Goal: Task Accomplishment & Management: Complete application form

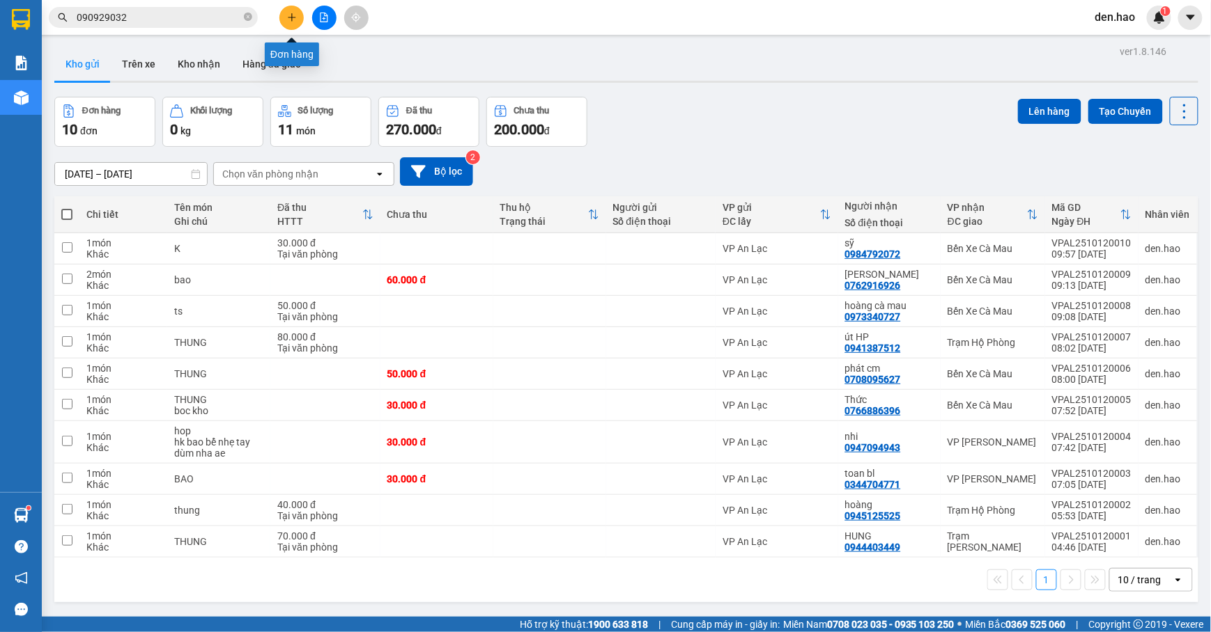
click at [296, 17] on icon "plus" at bounding box center [292, 18] width 10 height 10
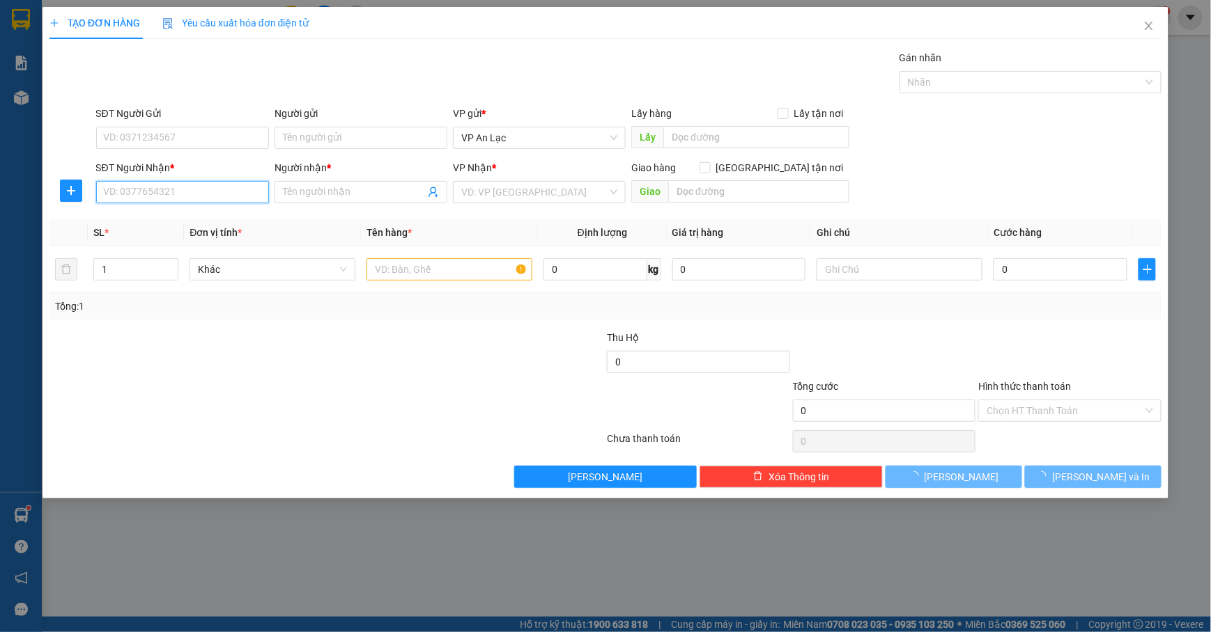
click at [165, 189] on input "SĐT Người Nhận *" at bounding box center [182, 192] width 173 height 22
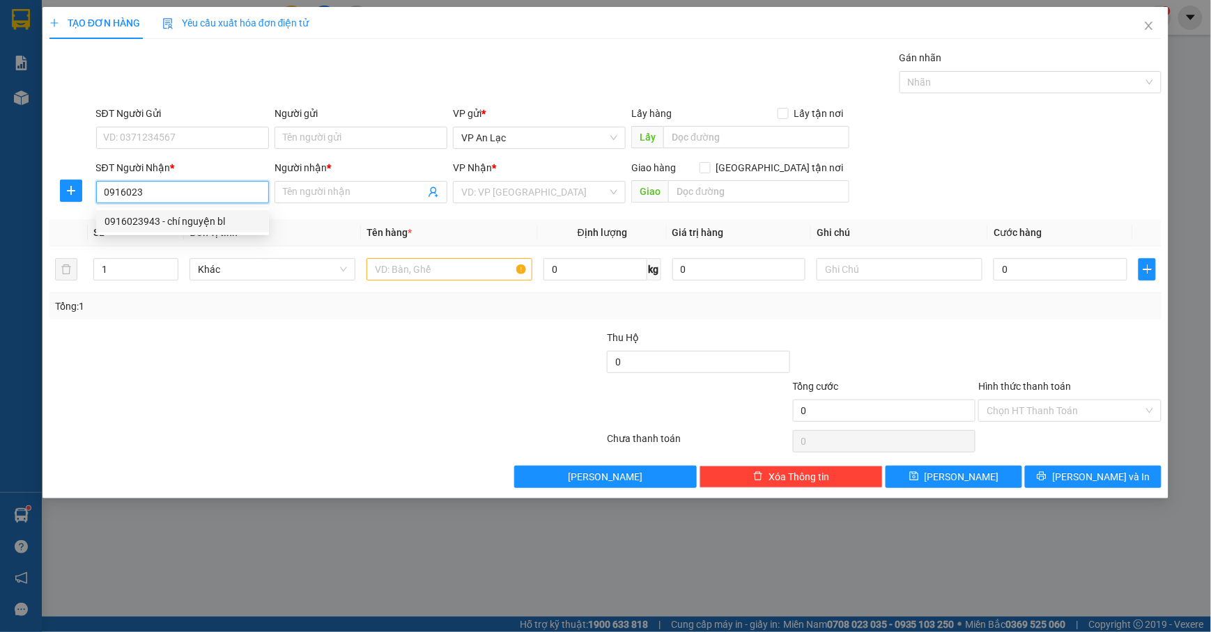
click at [206, 215] on div "0916023943 - chí nguyện bl" at bounding box center [182, 221] width 156 height 15
type input "0916023943"
type input "chí nguyện bl"
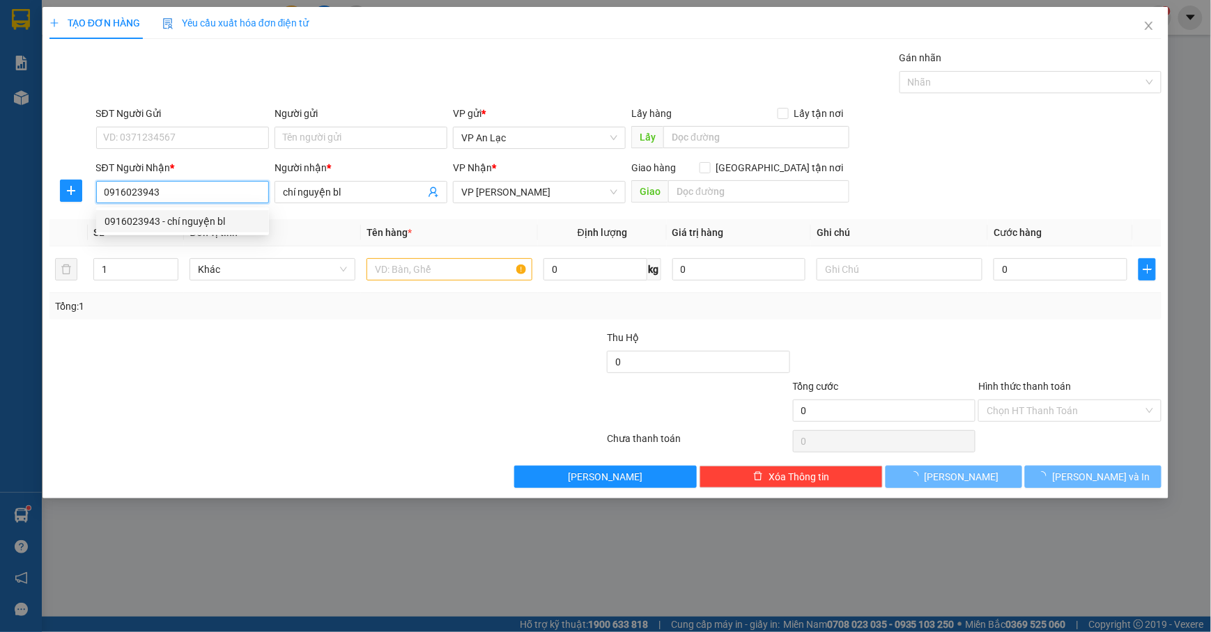
type input "120.000"
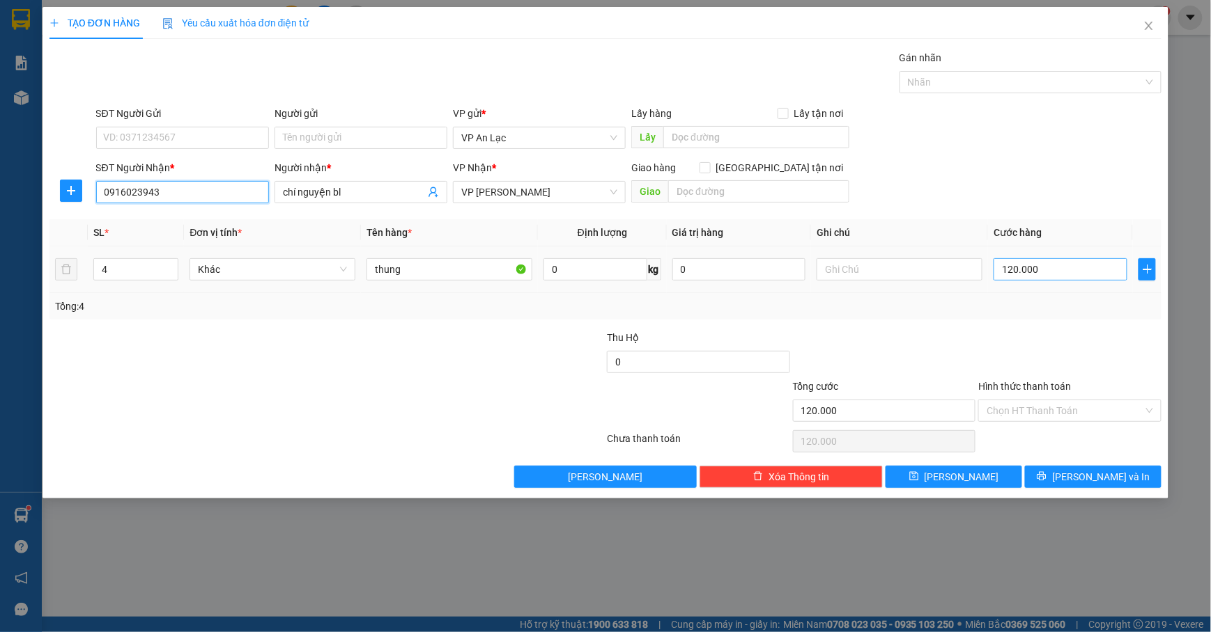
type input "0916023943"
type input "0"
type input "3"
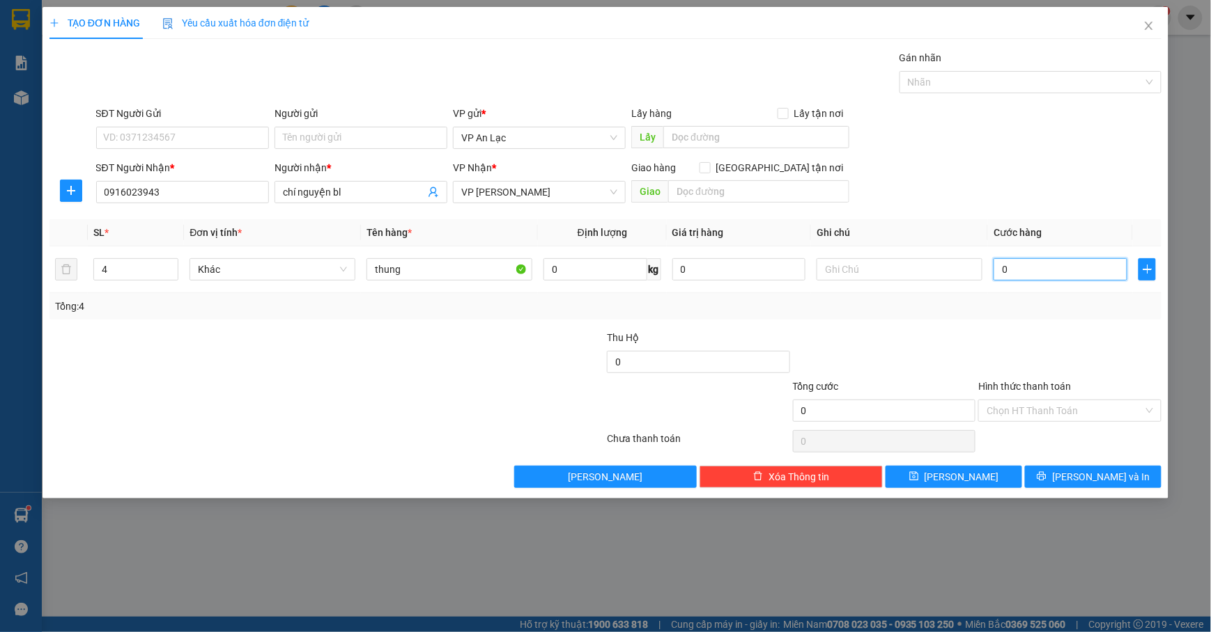
type input "3"
type input "03"
type input "30"
type input "030"
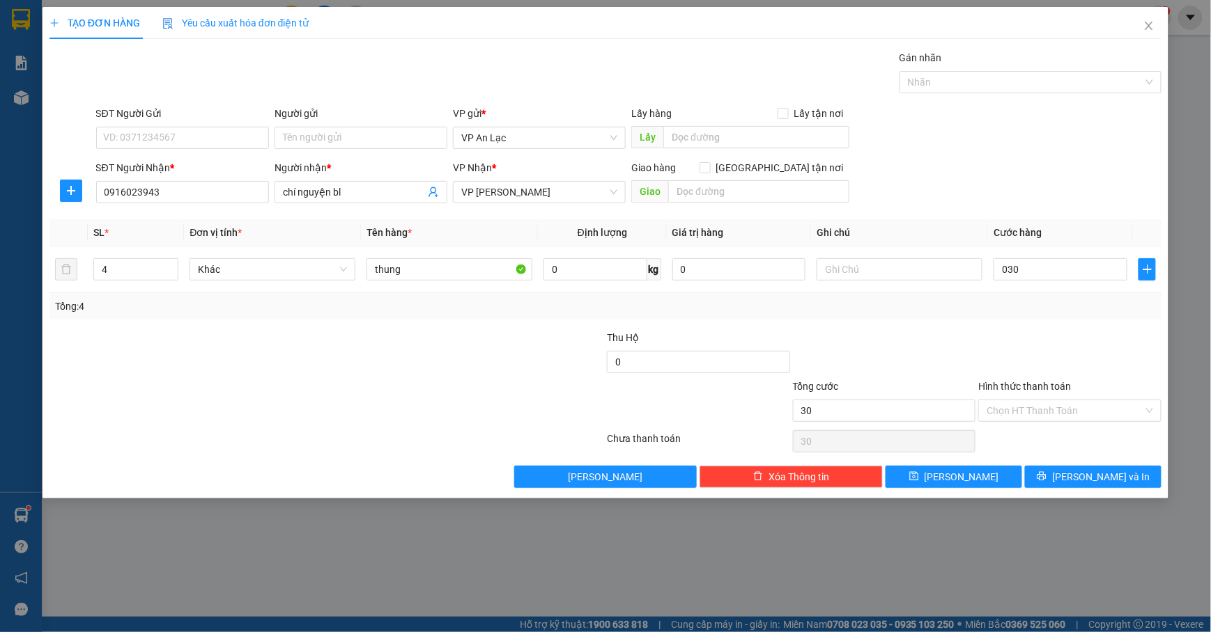
type input "30.000"
click at [936, 145] on div "SĐT Người Gửi VD: 0371234567 Người gửi Tên người gửi VP gửi * VP [PERSON_NAME] …" at bounding box center [628, 130] width 1071 height 49
click at [164, 279] on span "Decrease Value" at bounding box center [169, 273] width 15 height 13
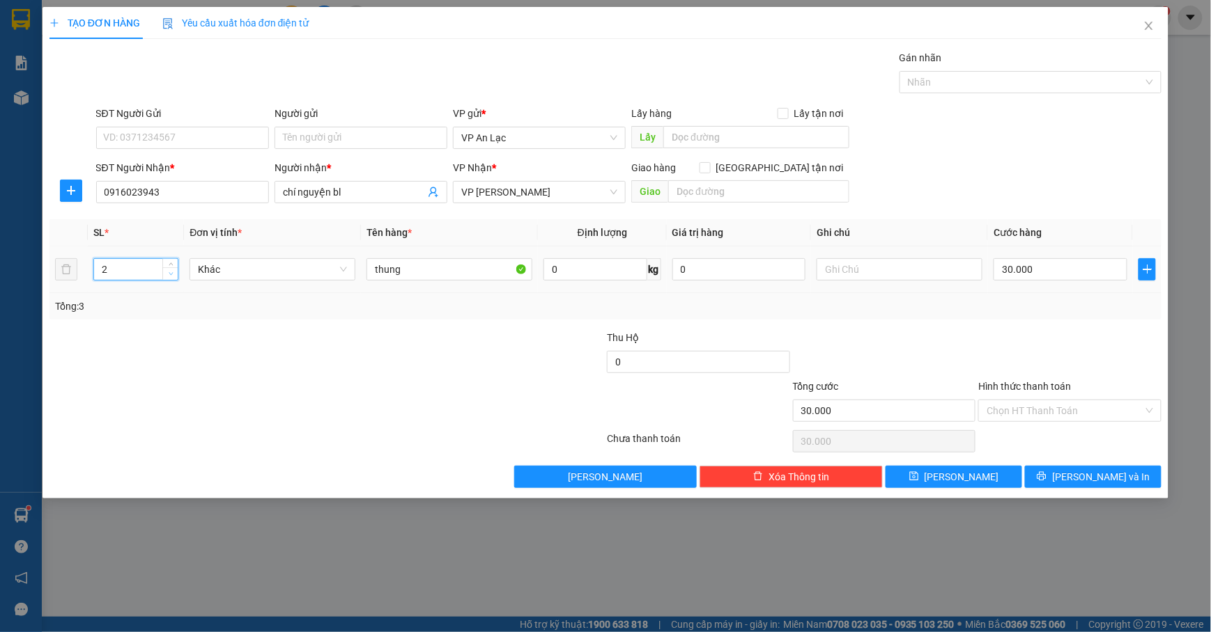
click at [169, 273] on icon "down" at bounding box center [171, 274] width 5 height 5
type input "1"
click at [166, 272] on span "down" at bounding box center [170, 274] width 8 height 8
click at [1130, 480] on button "[PERSON_NAME] và In" at bounding box center [1093, 477] width 137 height 22
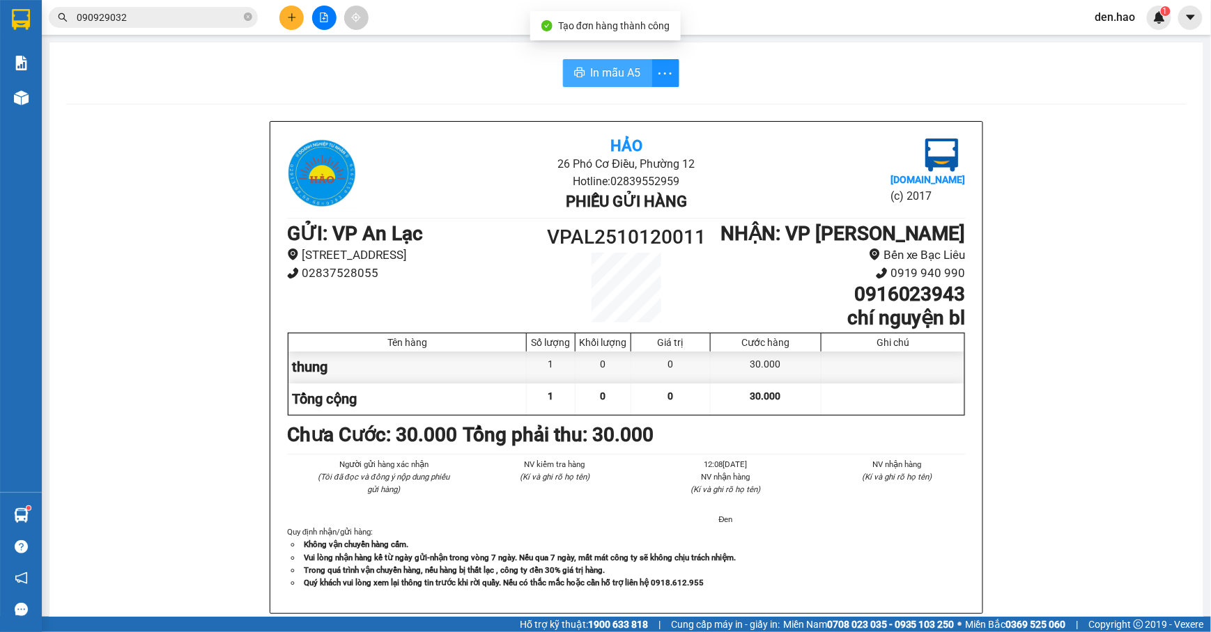
click at [633, 70] on span "In mẫu A5" at bounding box center [616, 72] width 50 height 17
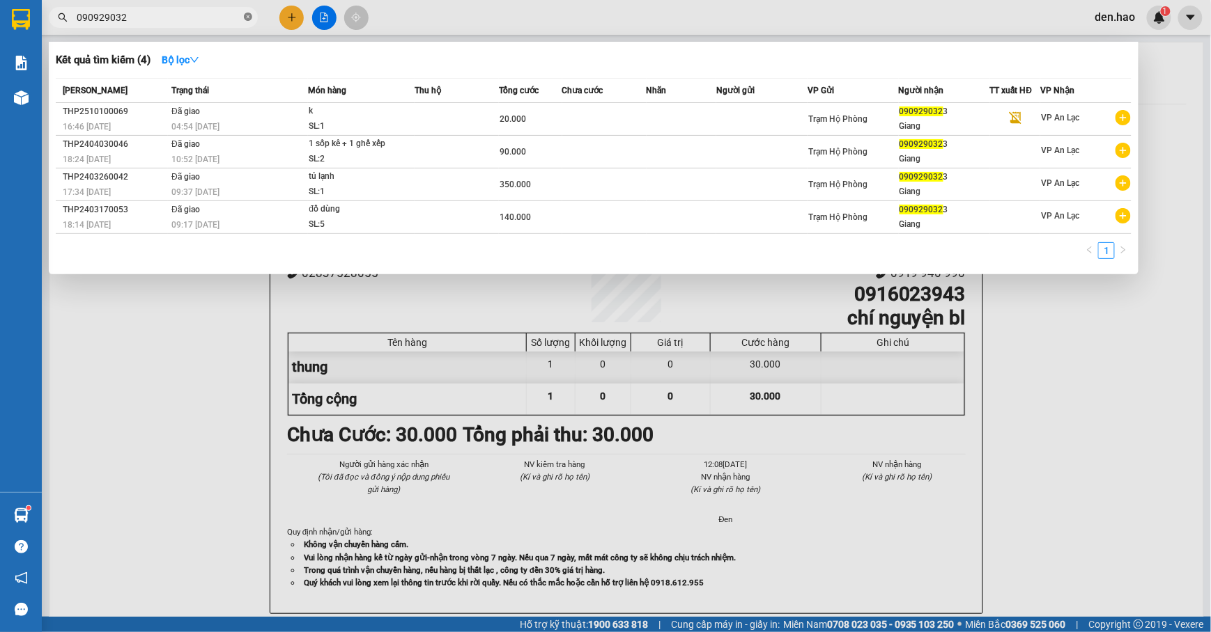
click at [252, 15] on span "090929032" at bounding box center [153, 17] width 209 height 21
click at [245, 14] on icon "close-circle" at bounding box center [248, 17] width 8 height 8
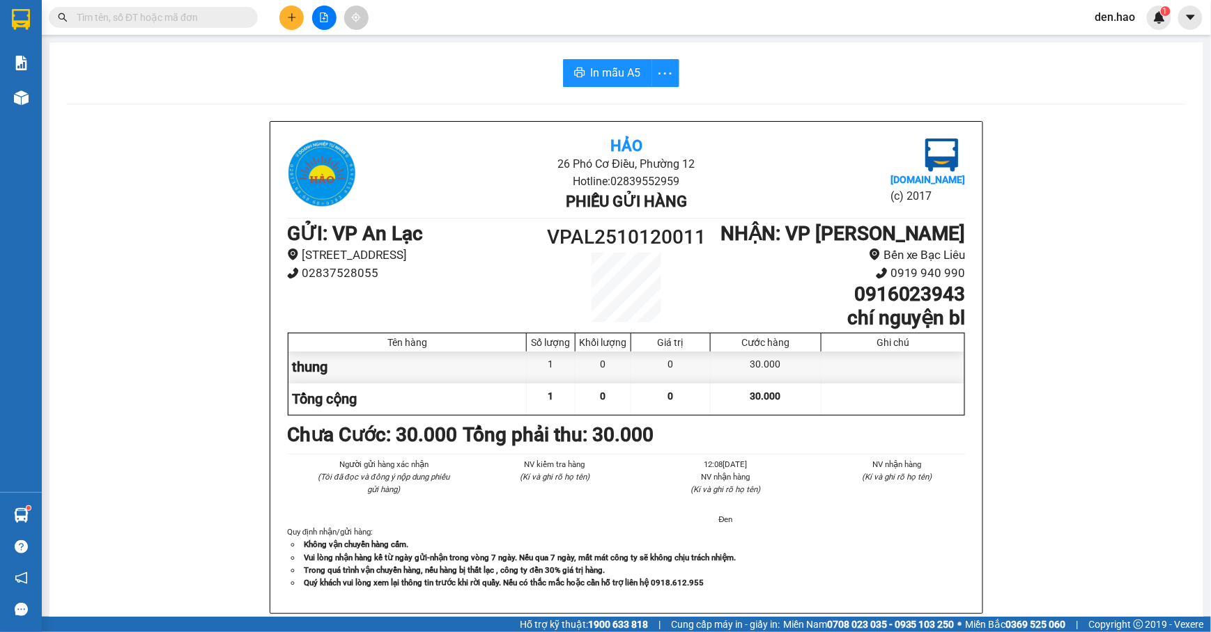
click at [234, 15] on input "text" at bounding box center [159, 17] width 164 height 15
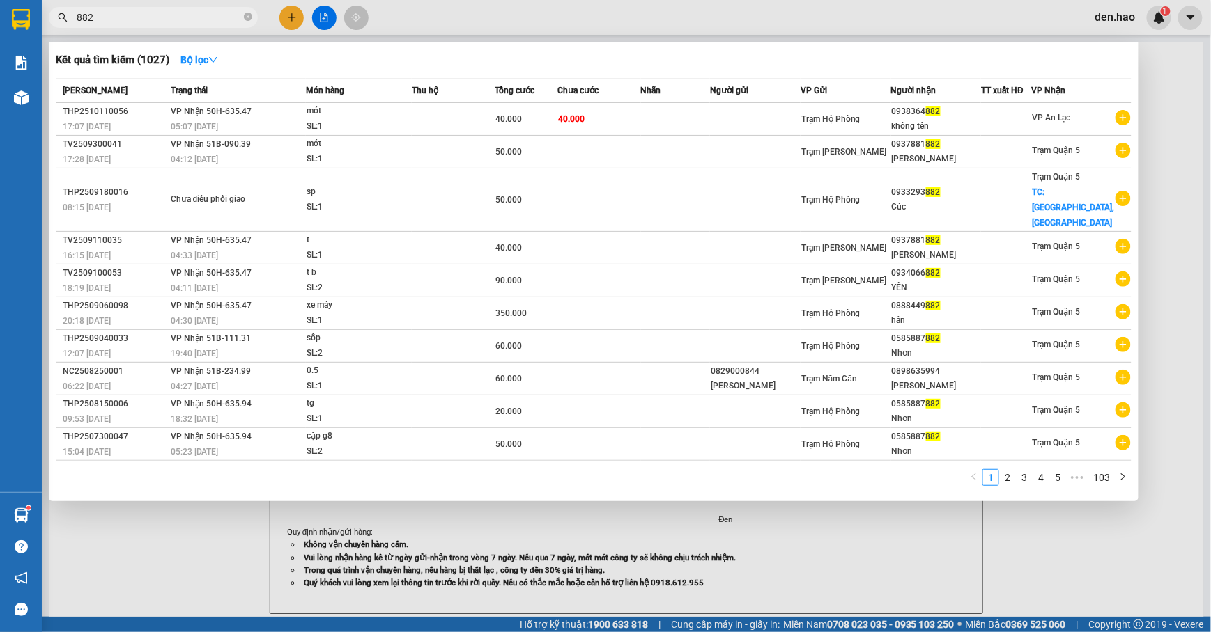
type input "882"
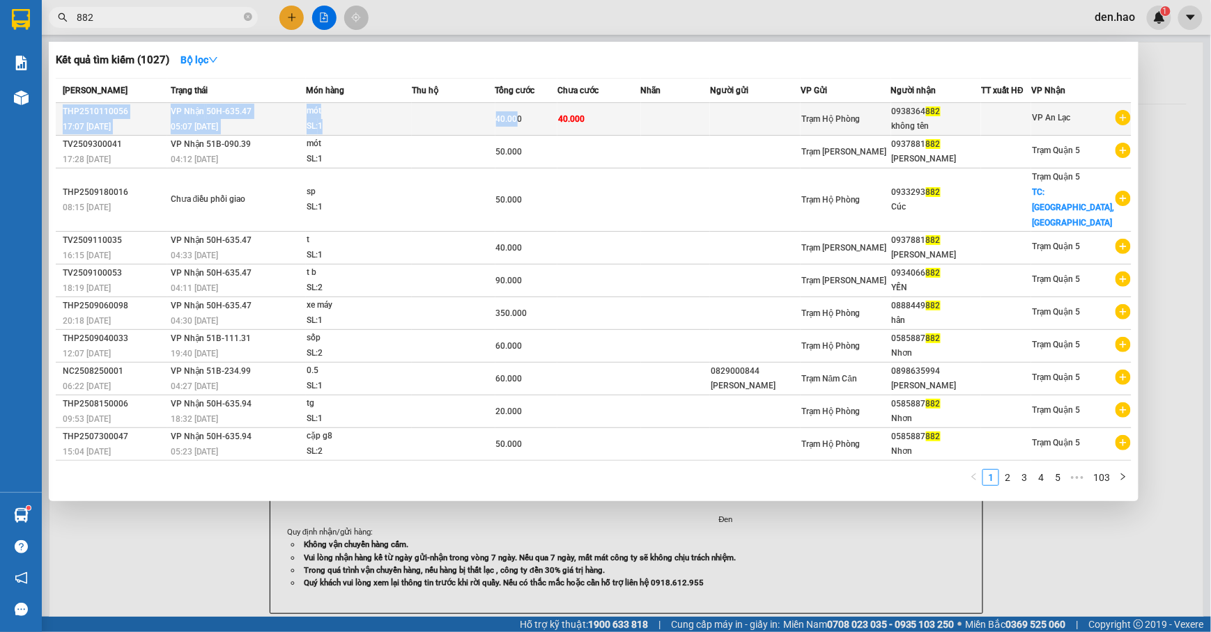
drag, startPoint x: 490, startPoint y: 90, endPoint x: 525, endPoint y: 109, distance: 39.6
click at [525, 109] on table "Mã ĐH Trạng thái Món hàng Thu hộ Tổng cước Chưa cước Nhãn Người gửi VP Gửi Ngườ…" at bounding box center [593, 269] width 1075 height 383
click at [531, 104] on td "40.000" at bounding box center [526, 119] width 63 height 33
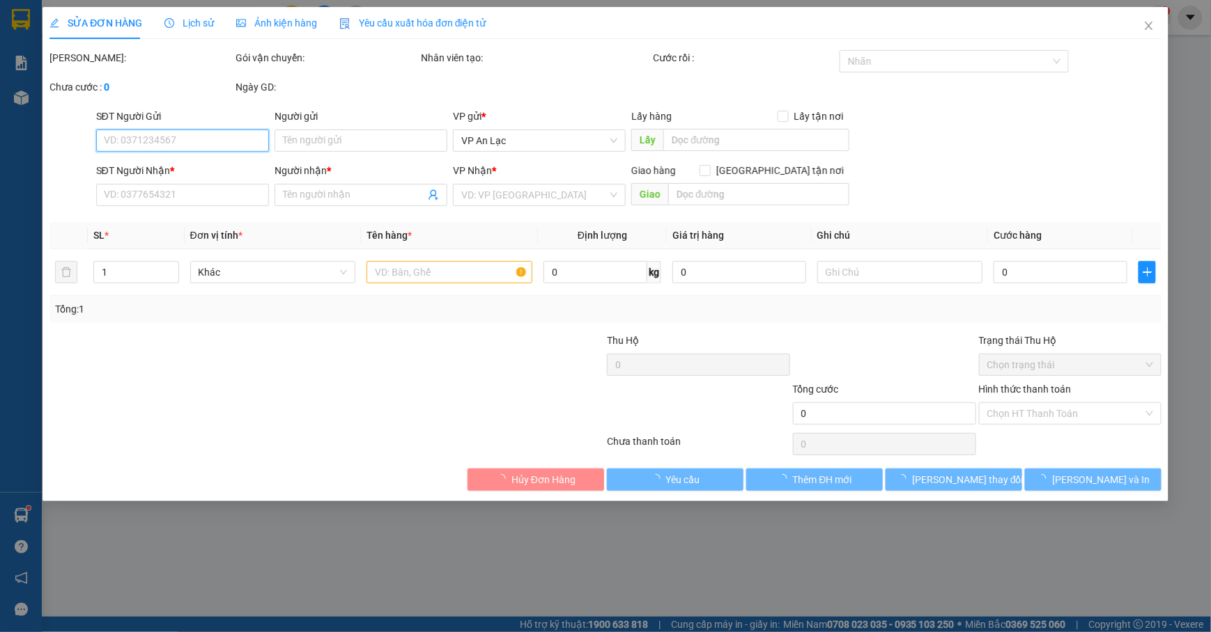
type input "0938364882"
type input "không tên"
type input "40.000"
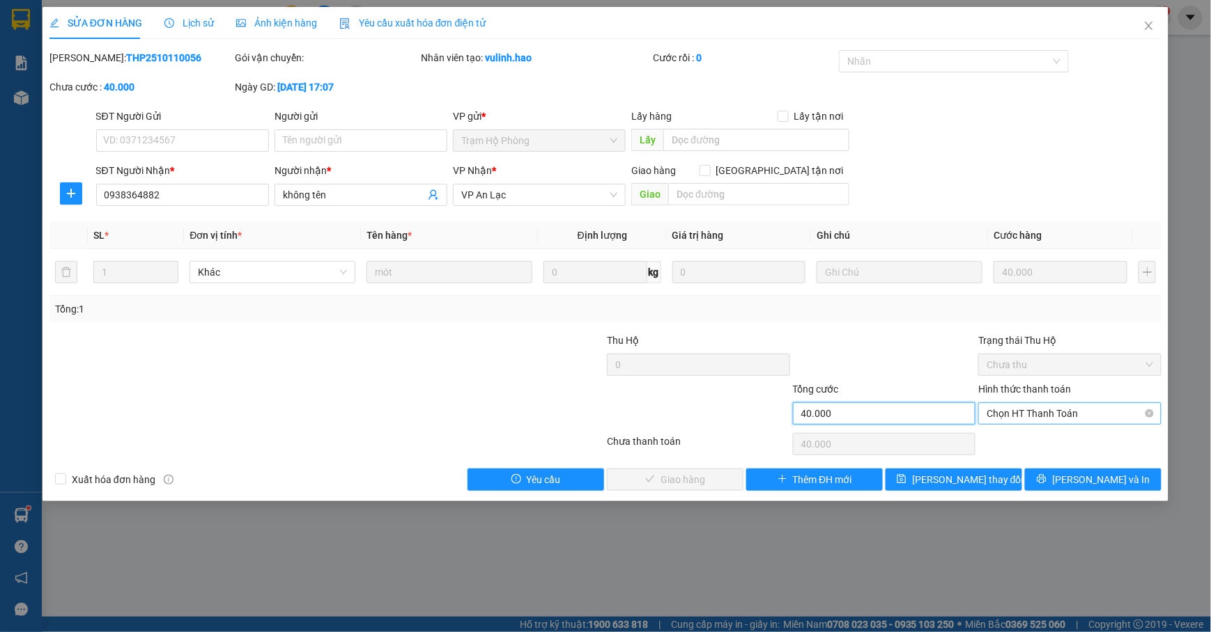
drag, startPoint x: 953, startPoint y: 405, endPoint x: 1013, endPoint y: 404, distance: 59.9
click at [1013, 404] on div "Tổng cước 40.000 Hình thức thanh toán Chọn HT Thanh Toán" at bounding box center [605, 406] width 1114 height 49
click at [1009, 410] on span "Chọn HT Thanh Toán" at bounding box center [1069, 413] width 166 height 21
drag, startPoint x: 942, startPoint y: 478, endPoint x: 960, endPoint y: 469, distance: 19.6
click at [954, 472] on div "Total Paid Fee 0 Total UnPaid Fee 40.000 Cash Collection Total Fee Mã ĐH: THP25…" at bounding box center [605, 270] width 1112 height 441
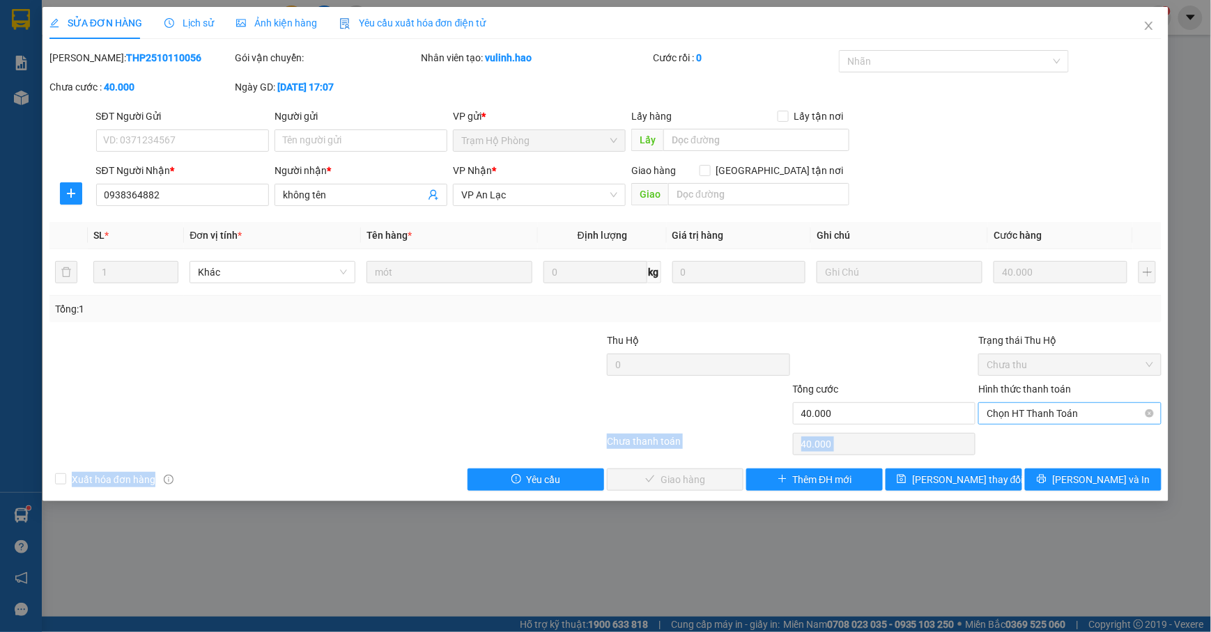
drag, startPoint x: 962, startPoint y: 469, endPoint x: 1068, endPoint y: 415, distance: 119.3
click at [1068, 415] on div "Total Paid Fee 0 Total UnPaid Fee 40.000 Cash Collection Total Fee Mã ĐH: THP25…" at bounding box center [605, 270] width 1112 height 441
drag, startPoint x: 1045, startPoint y: 427, endPoint x: 1048, endPoint y: 419, distance: 8.8
click at [1049, 422] on span "Chọn HT Thanh Toán" at bounding box center [1069, 413] width 166 height 21
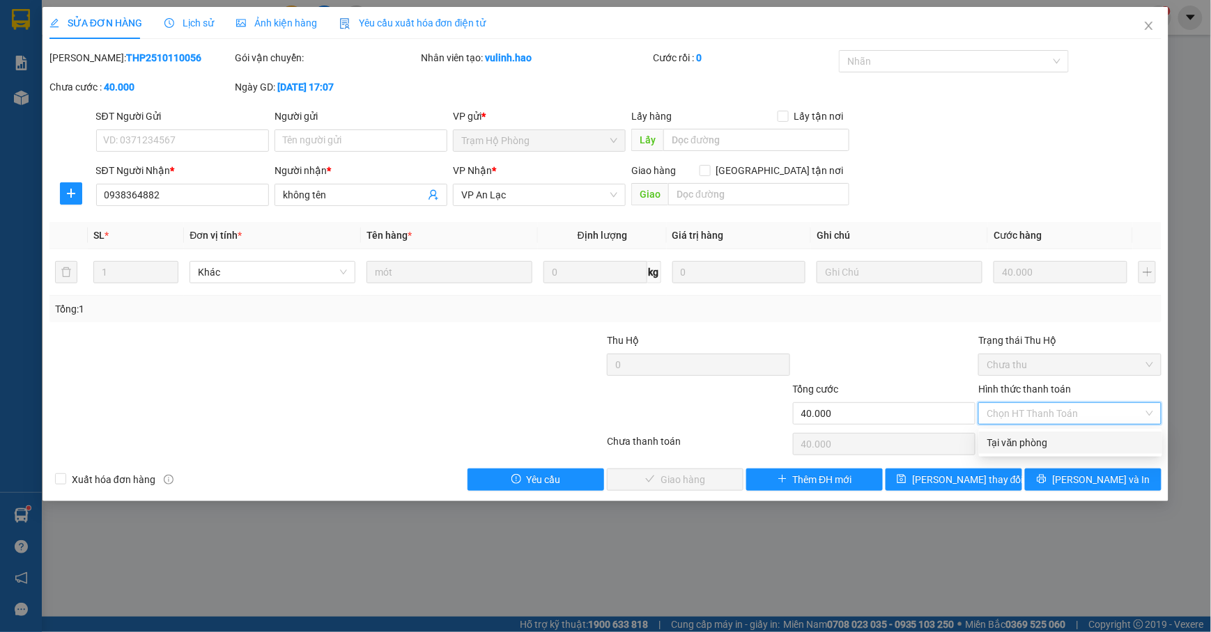
drag, startPoint x: 1003, startPoint y: 449, endPoint x: 1007, endPoint y: 438, distance: 11.3
click at [1007, 442] on div "Tại văn phòng" at bounding box center [1070, 442] width 166 height 15
type input "0"
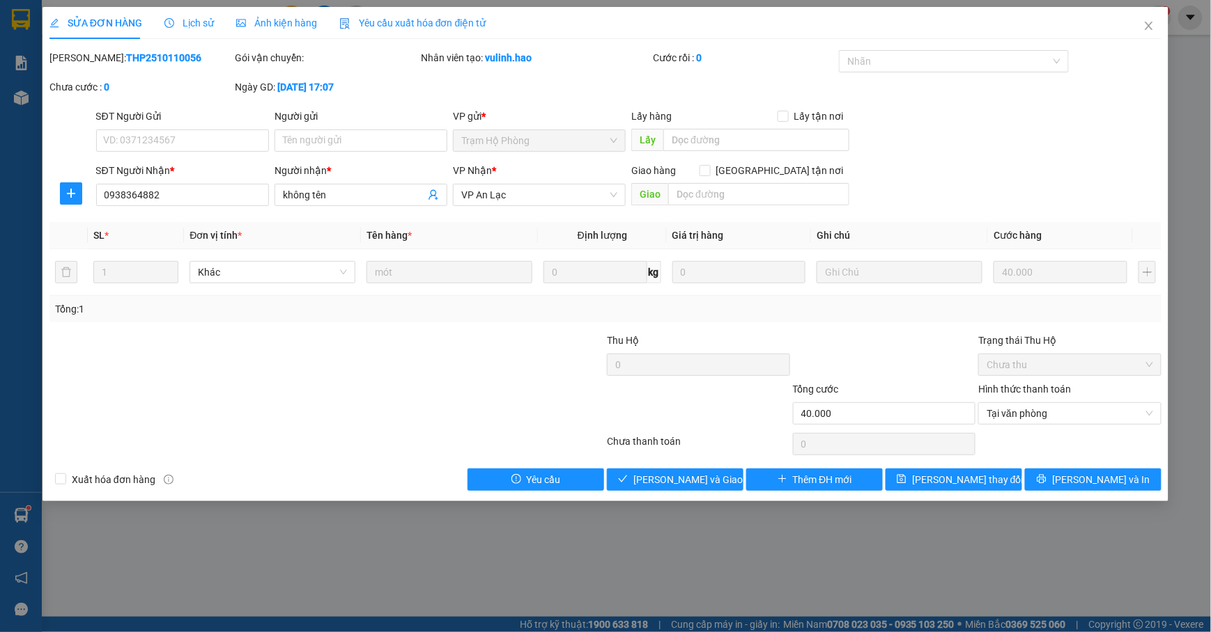
drag, startPoint x: 703, startPoint y: 462, endPoint x: 692, endPoint y: 467, distance: 11.3
click at [692, 467] on div "Total Paid Fee 0 Total UnPaid Fee 40.000 Cash Collection Total Fee Mã ĐH: THP25…" at bounding box center [605, 270] width 1112 height 441
click at [692, 478] on span "[PERSON_NAME] và Giao hàng" at bounding box center [700, 479] width 134 height 15
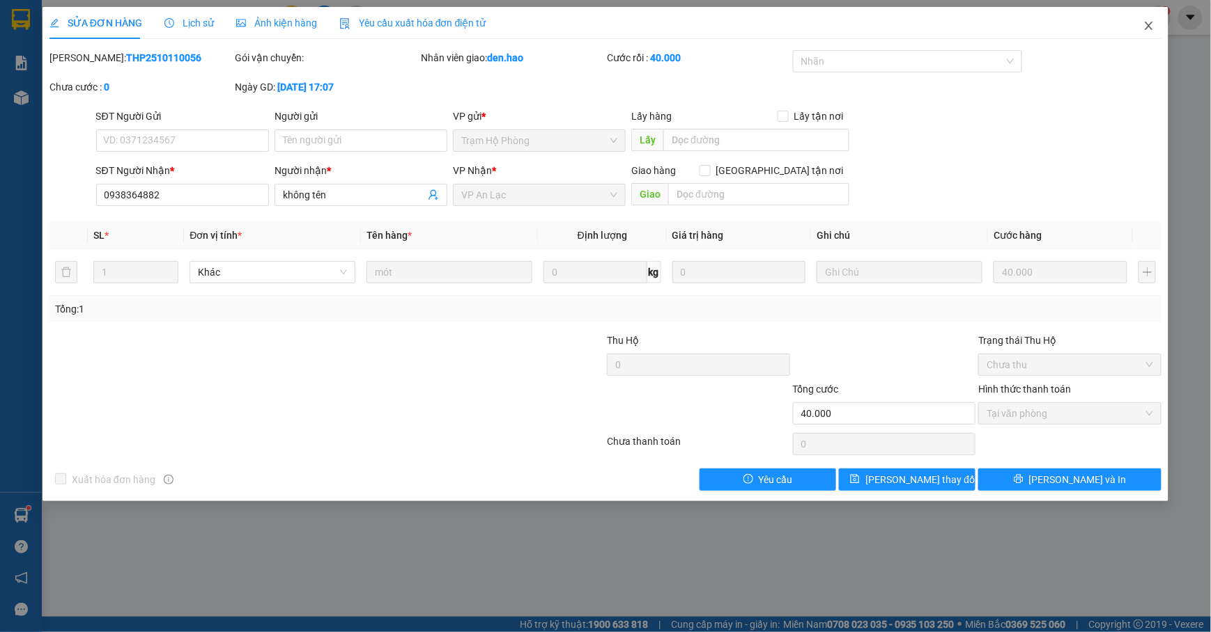
click at [1146, 23] on icon "close" at bounding box center [1148, 25] width 11 height 11
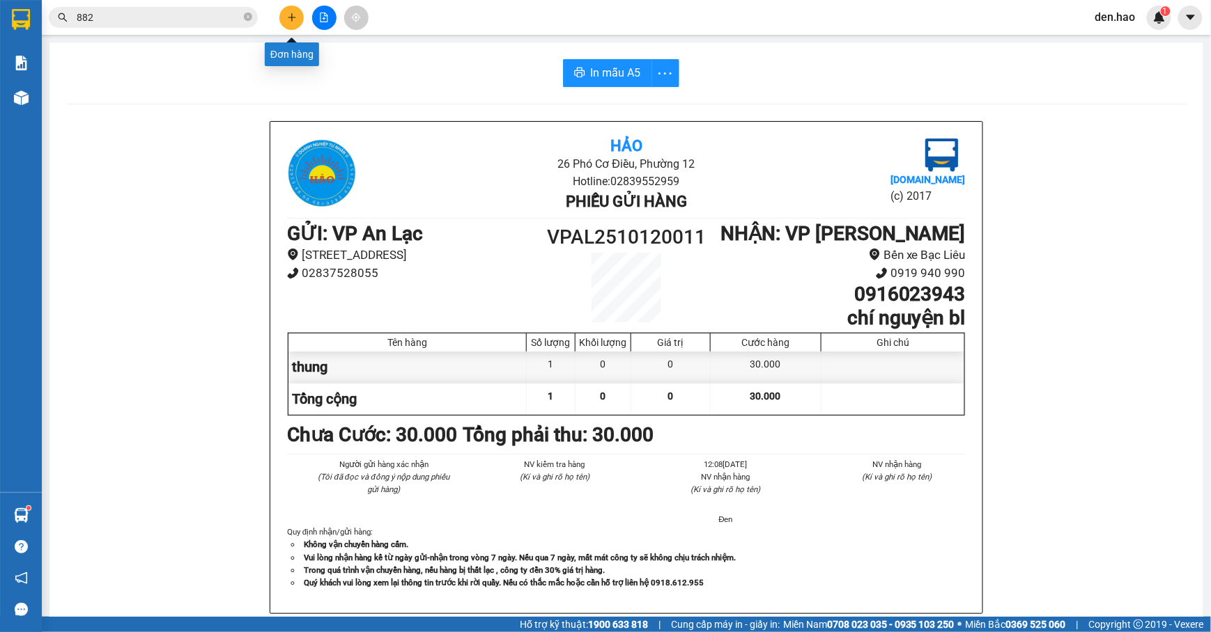
click at [288, 13] on icon "plus" at bounding box center [292, 18] width 10 height 10
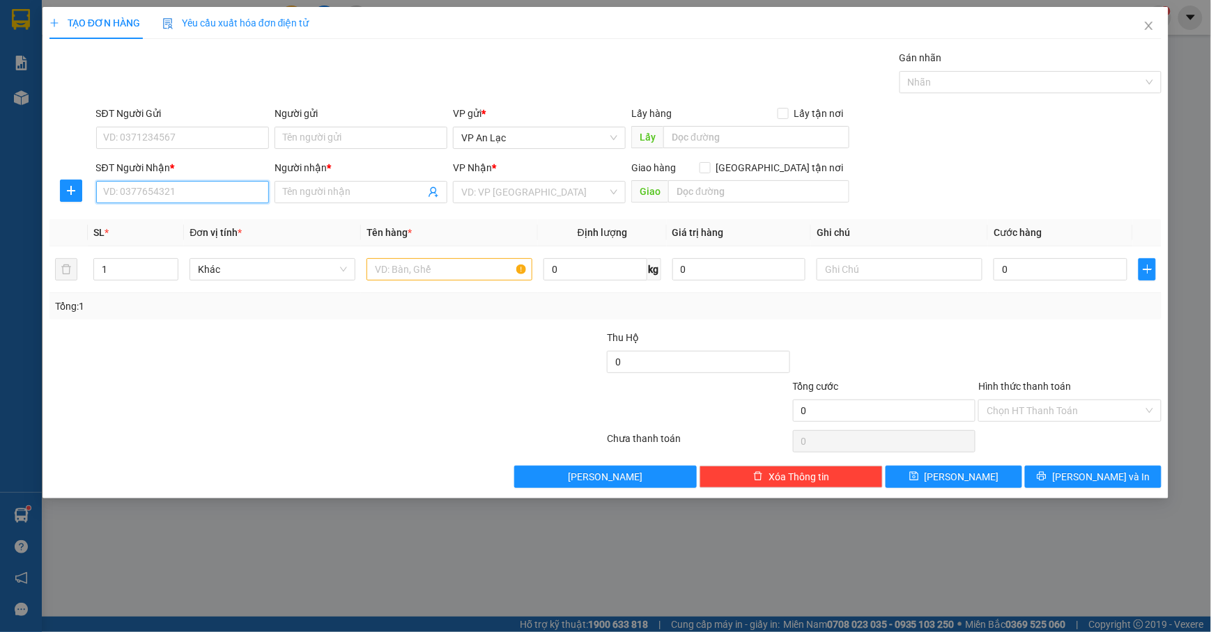
click at [173, 187] on input "SĐT Người Nhận *" at bounding box center [182, 192] width 173 height 22
drag, startPoint x: 174, startPoint y: 226, endPoint x: 244, endPoint y: 226, distance: 69.7
click at [174, 226] on div "0102030405 - út hủ tiếu" at bounding box center [182, 221] width 156 height 15
type input "0102030405"
type input "út hủ tiếu"
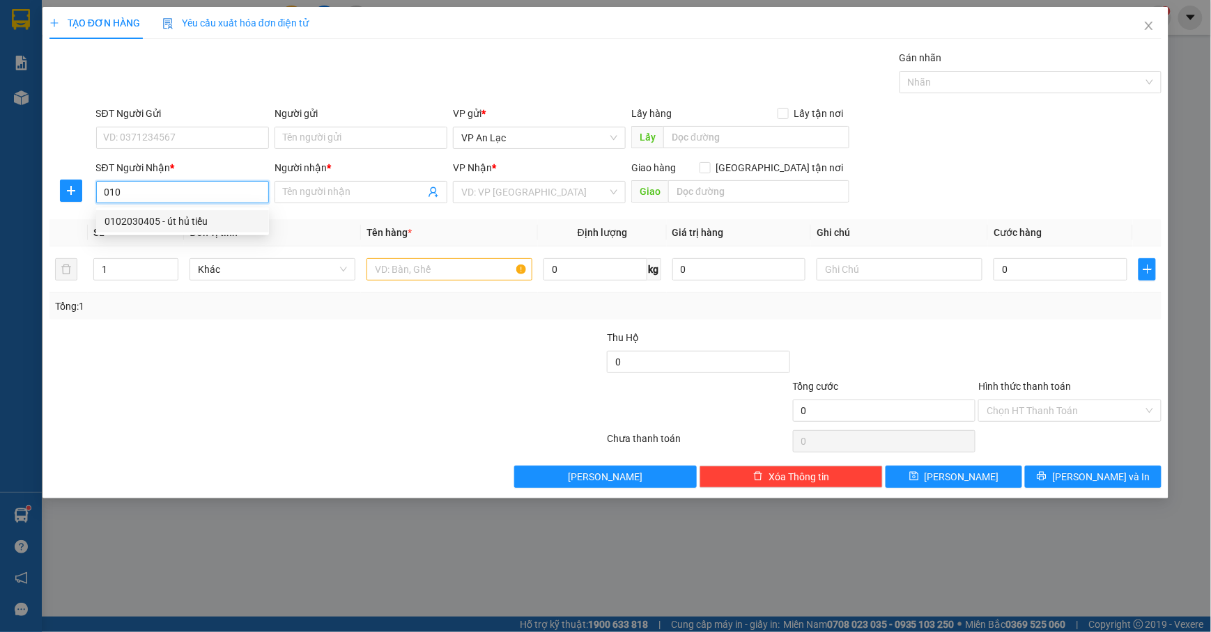
type input "B 40K"
type input "200.000"
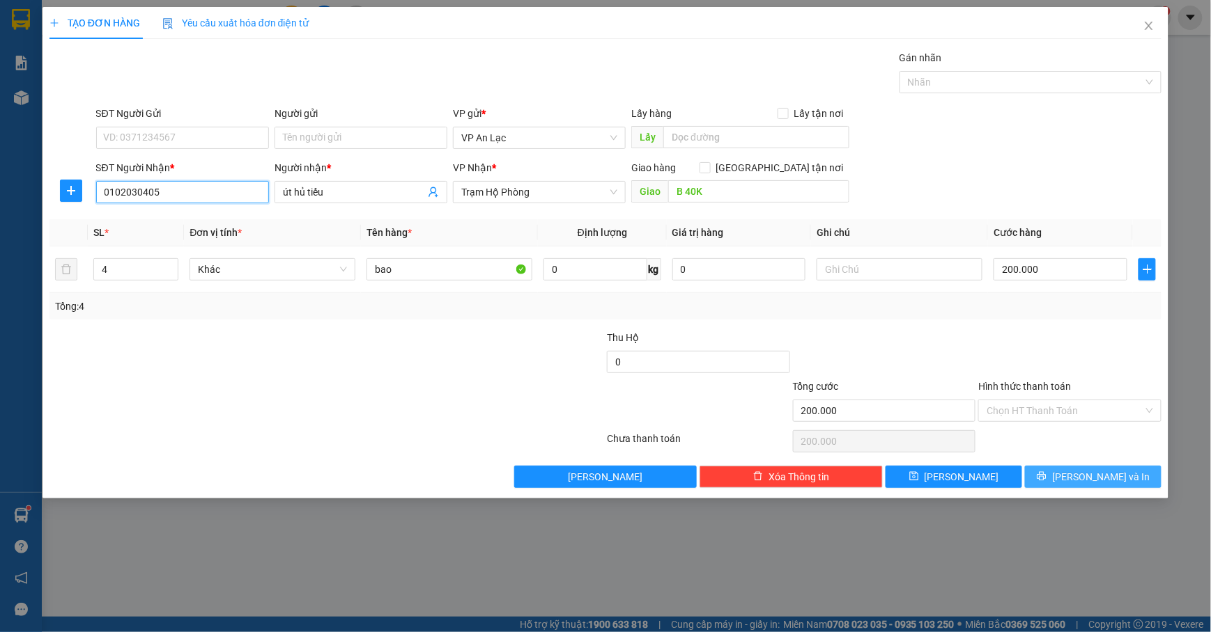
type input "0102030405"
click at [1067, 488] on button "[PERSON_NAME] và In" at bounding box center [1093, 477] width 137 height 22
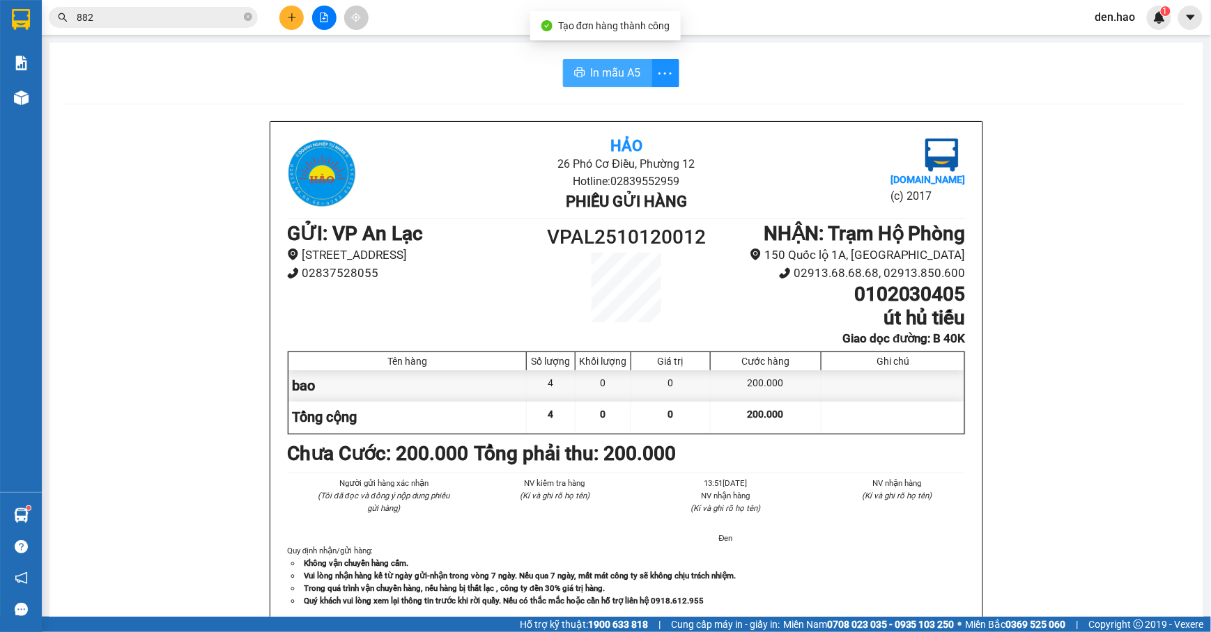
drag, startPoint x: 582, startPoint y: 68, endPoint x: 658, endPoint y: 48, distance: 78.4
click at [583, 68] on button "In mẫu A5" at bounding box center [607, 73] width 89 height 28
click at [296, 12] on button at bounding box center [291, 18] width 24 height 24
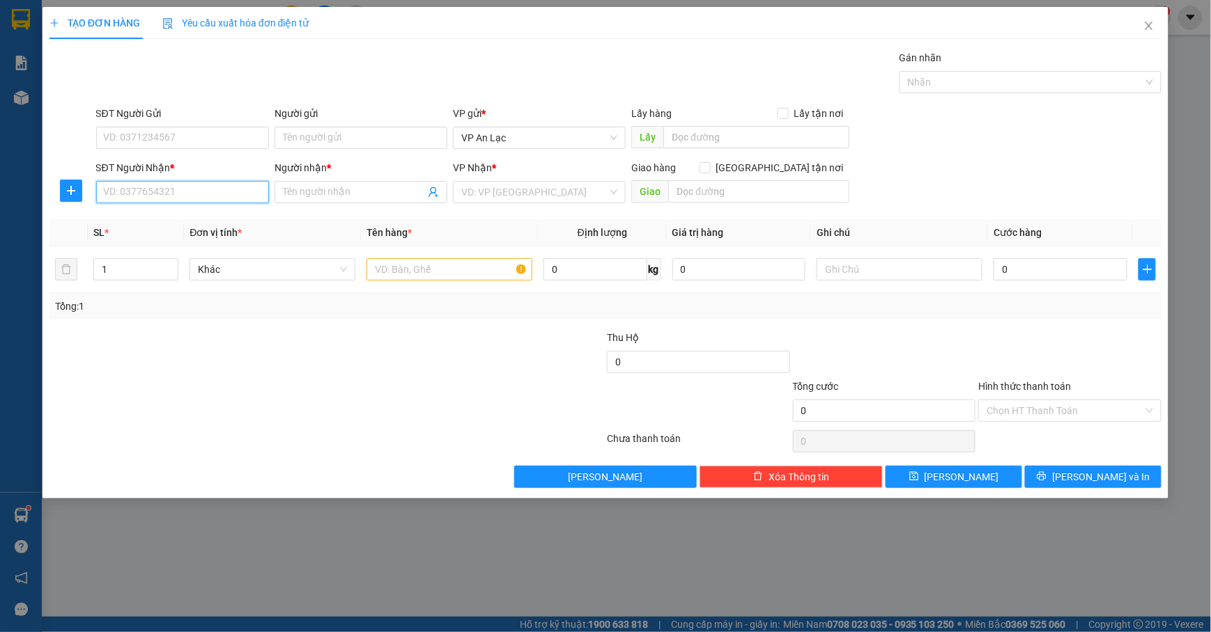
click at [201, 188] on input "SĐT Người Nhận *" at bounding box center [182, 192] width 173 height 22
click at [207, 226] on div "0788815207 - loan" at bounding box center [182, 221] width 156 height 15
type input "0788815207"
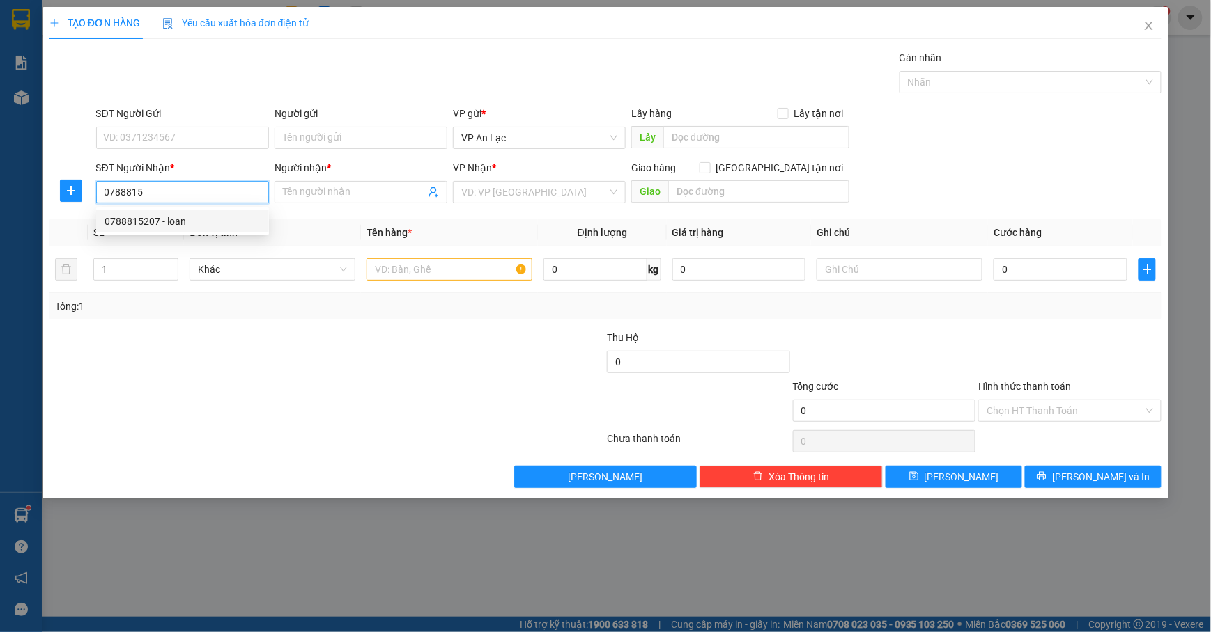
type input "loan"
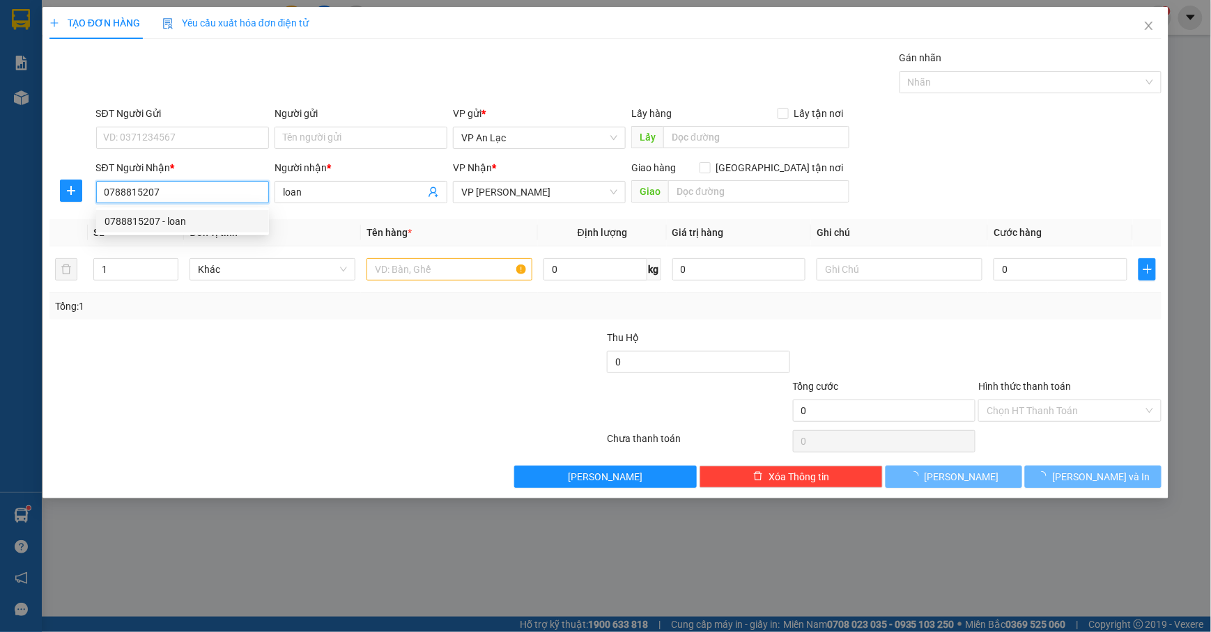
type input "30.000"
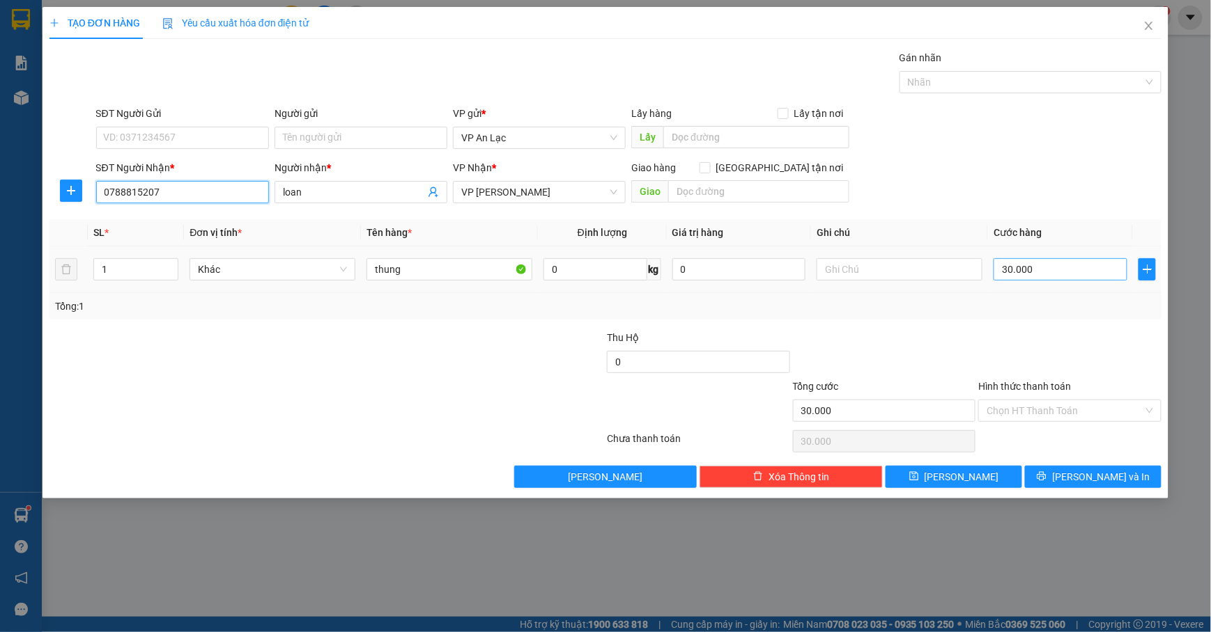
type input "0788815207"
click at [1071, 263] on input "30.000" at bounding box center [1060, 269] width 134 height 22
type input "0"
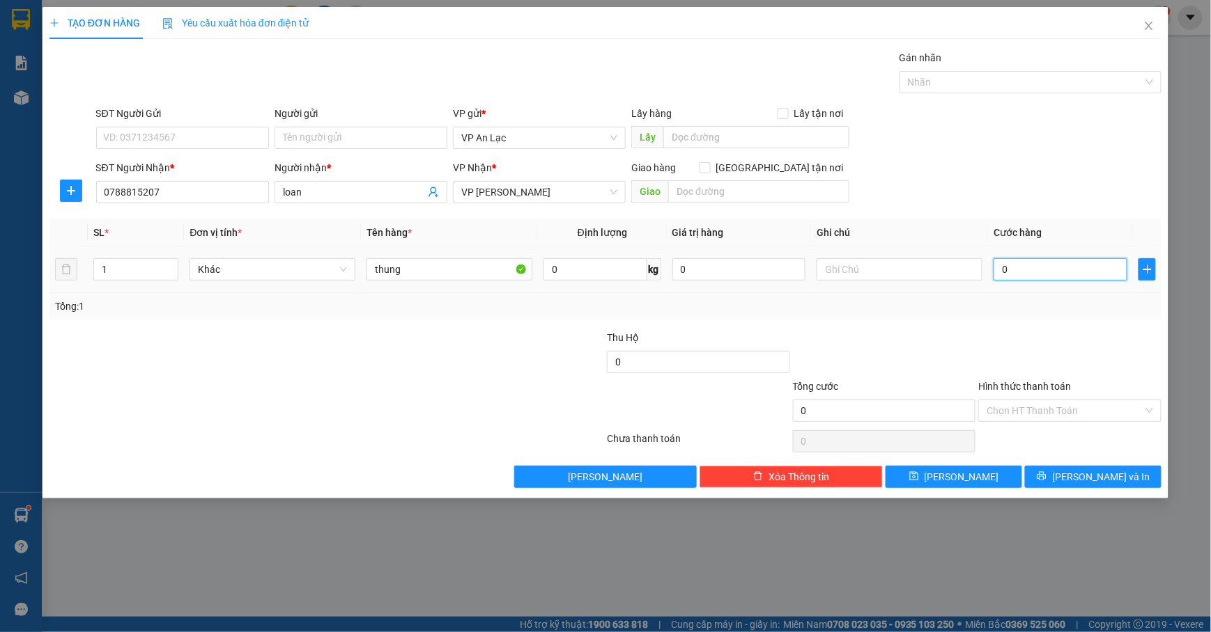
type input "5"
type input "05"
type input "50"
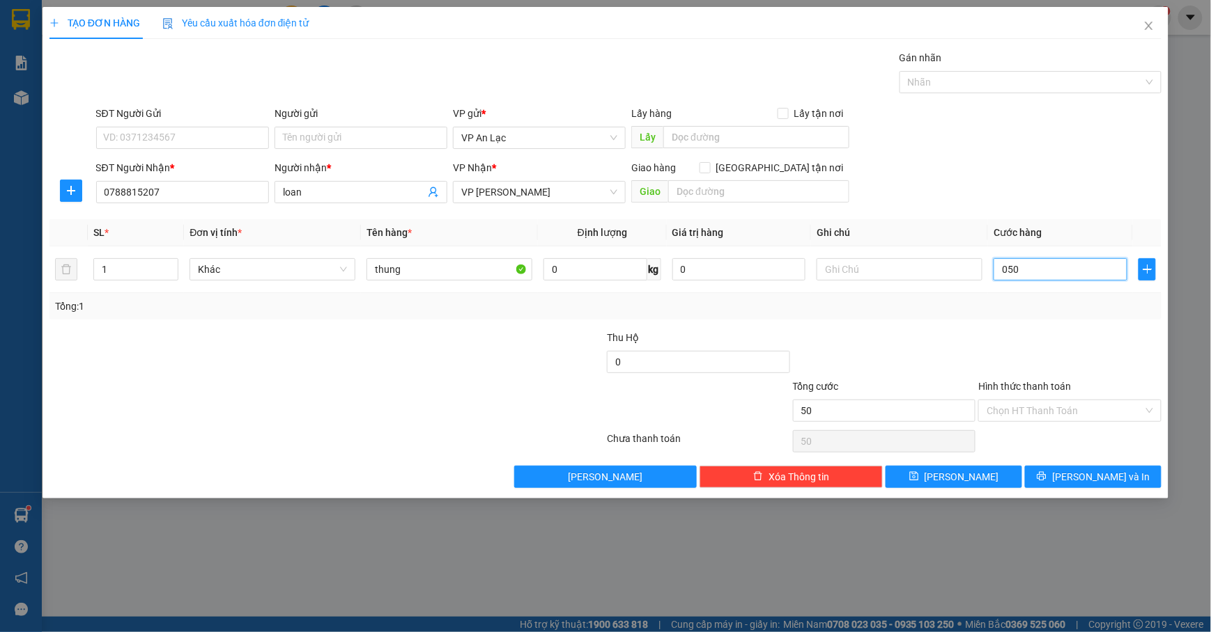
type input "050"
type input "50.000"
drag, startPoint x: 1064, startPoint y: 199, endPoint x: 1082, endPoint y: 262, distance: 65.9
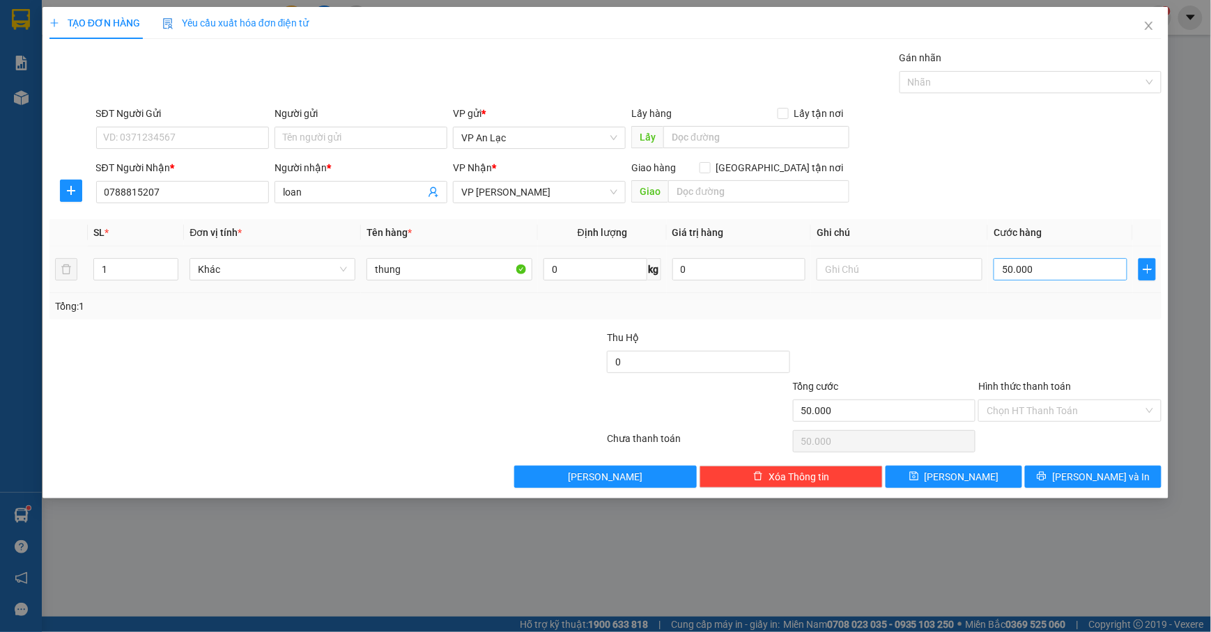
click at [1065, 199] on div "SĐT Người Nhận * 0788815207 Người nhận * loan VP Nhận * VP Bạc Liêu Giao hàng G…" at bounding box center [628, 184] width 1071 height 49
click at [1106, 472] on span "[PERSON_NAME] và In" at bounding box center [1101, 476] width 98 height 15
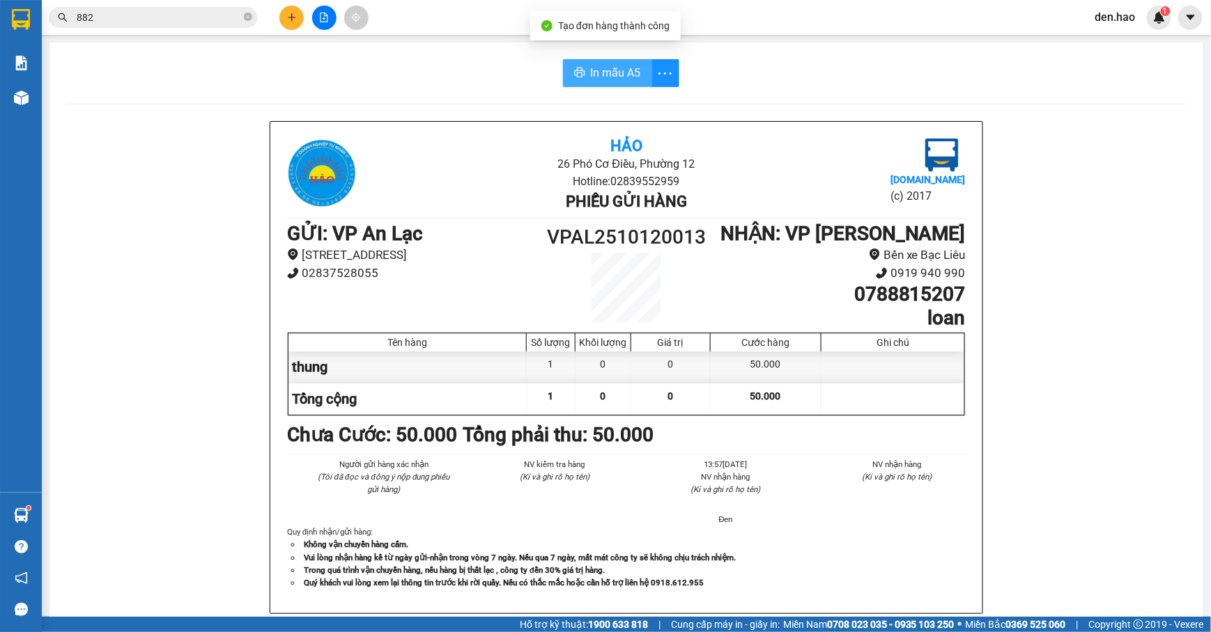
click at [610, 62] on button "In mẫu A5" at bounding box center [607, 73] width 89 height 28
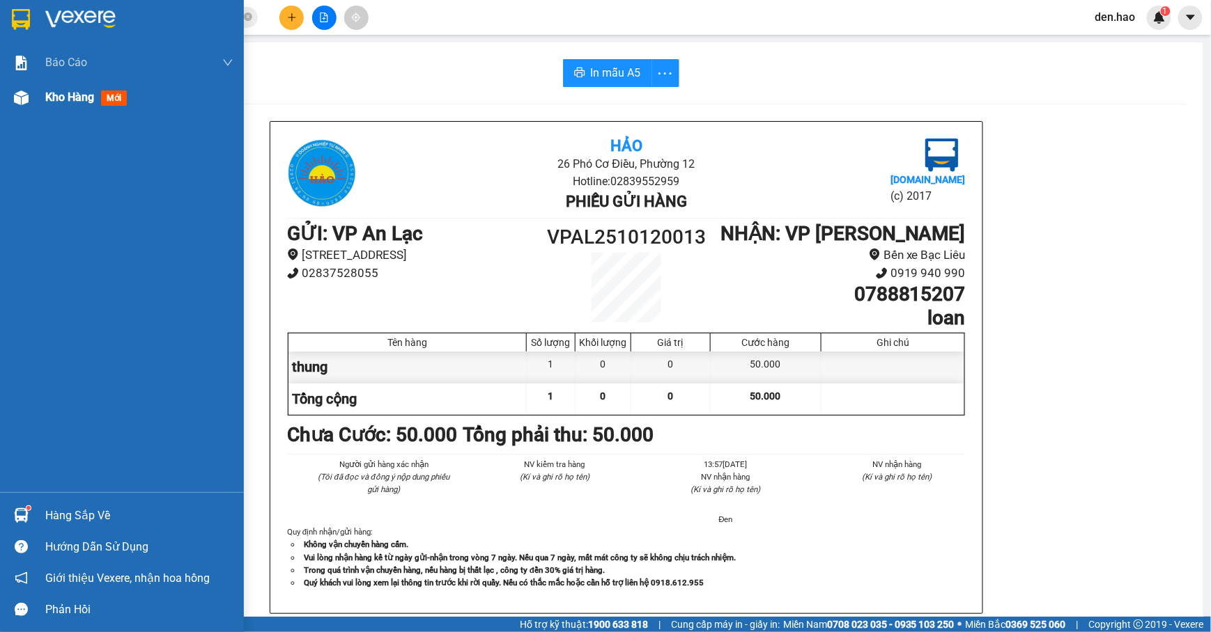
click at [45, 109] on div "Kho hàng mới" at bounding box center [122, 97] width 244 height 35
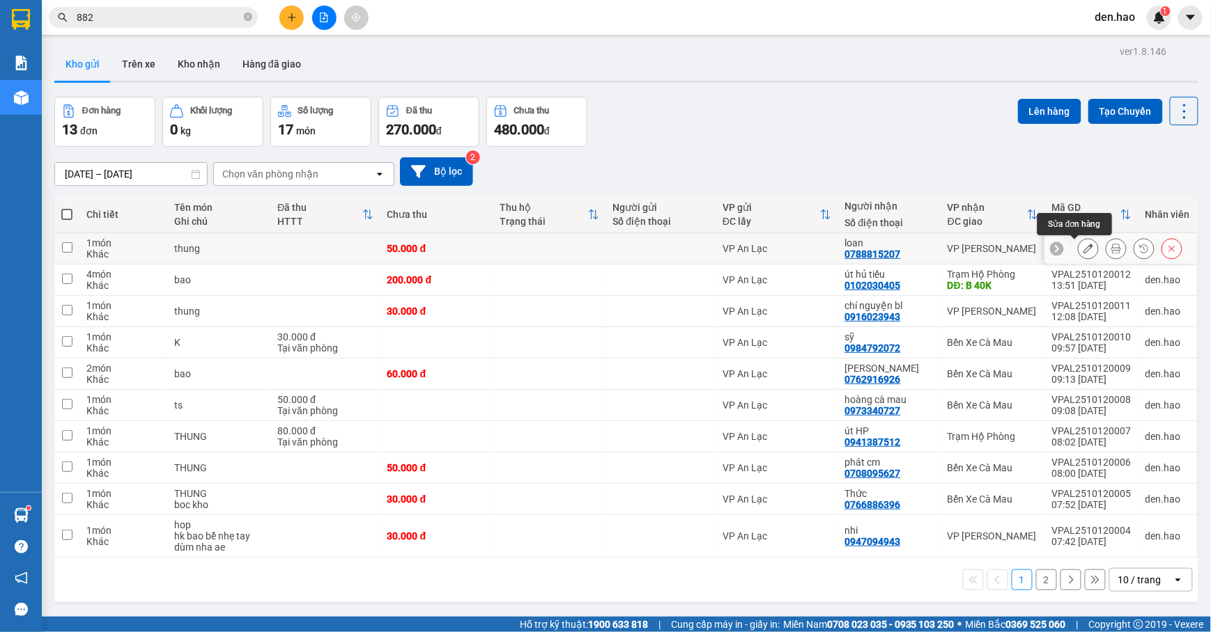
click at [1083, 251] on icon at bounding box center [1088, 249] width 10 height 10
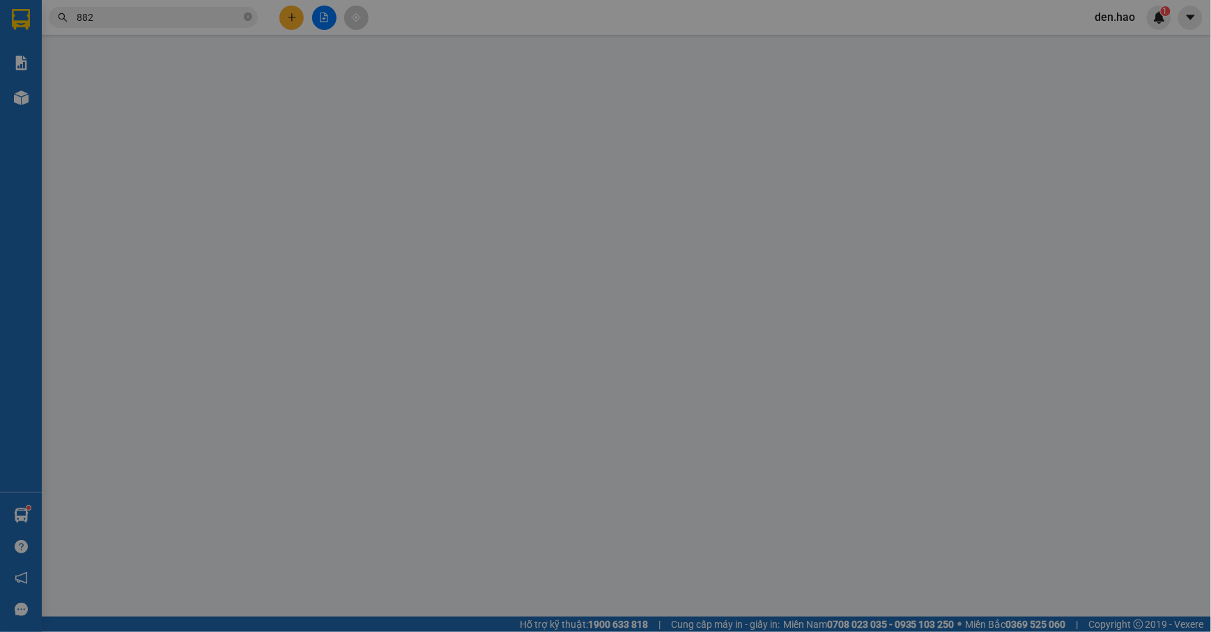
type input "0788815207"
type input "loan"
type input "50.000"
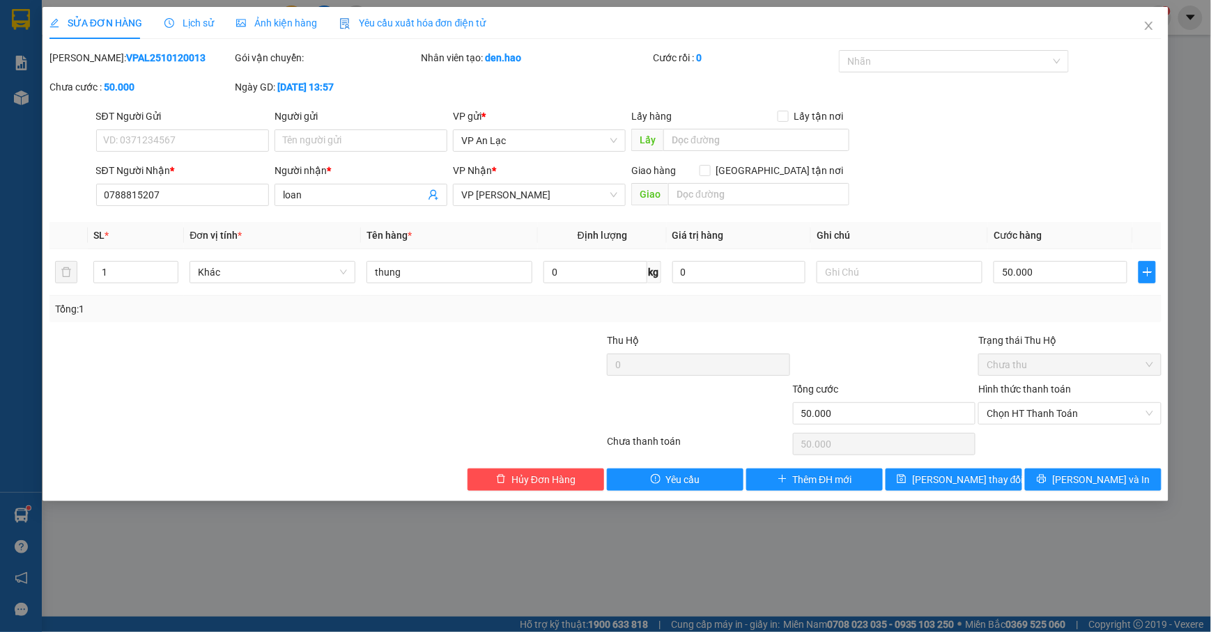
click at [1059, 389] on label "Hình thức thanh toán" at bounding box center [1024, 389] width 93 height 11
click at [1059, 403] on input "Hình thức thanh toán" at bounding box center [1064, 413] width 157 height 21
click at [1055, 407] on span "Chọn HT Thanh Toán" at bounding box center [1069, 413] width 166 height 21
click at [1057, 449] on div "Tại văn phòng" at bounding box center [1070, 442] width 166 height 15
type input "0"
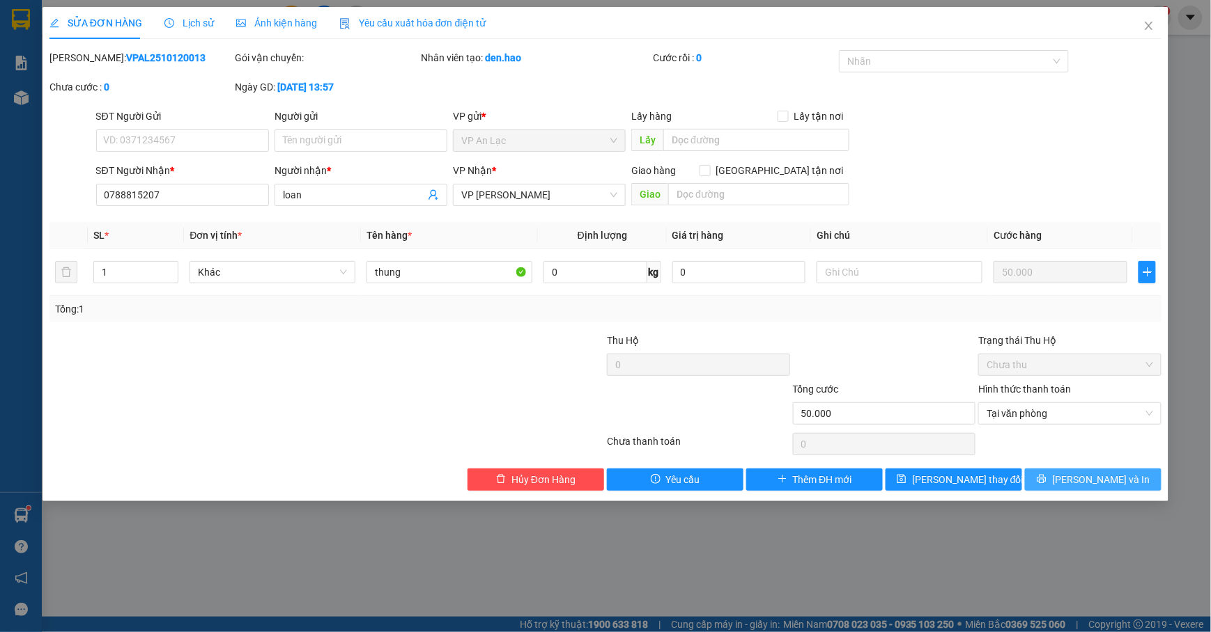
click at [1099, 475] on span "[PERSON_NAME] và In" at bounding box center [1101, 479] width 98 height 15
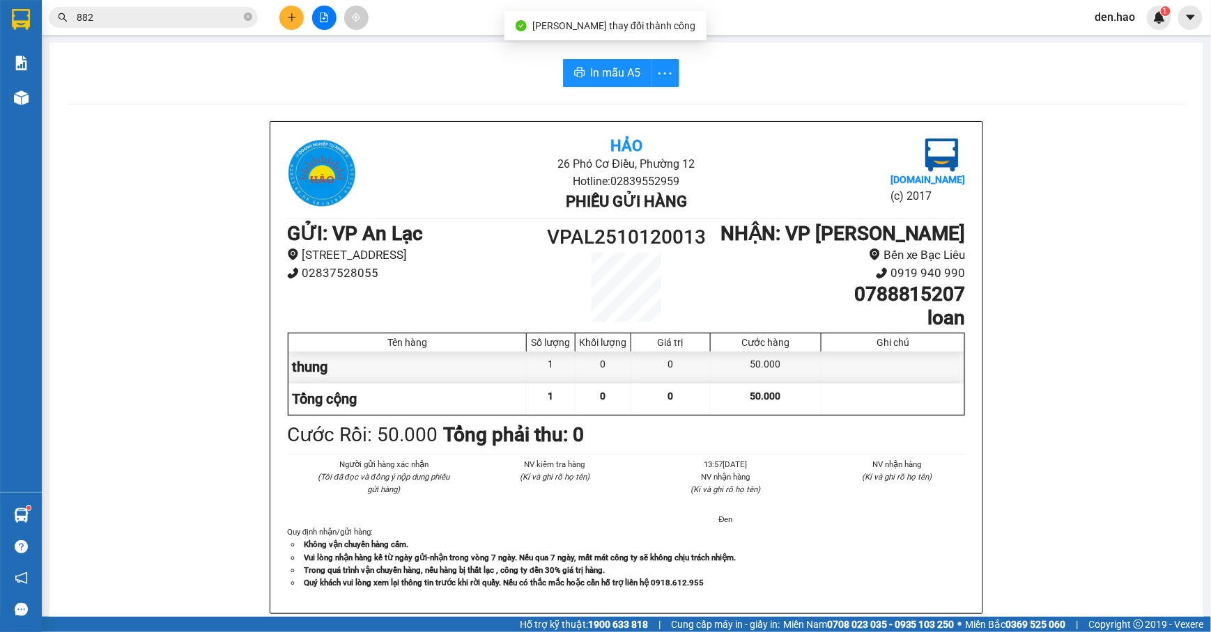
click at [602, 56] on div "In mẫu A5 Hảo 26 Phó Cơ Điều, Phường 12 Hotline: 02839552959 Phiếu gửi hàng [DO…" at bounding box center [625, 579] width 1153 height 1075
click at [609, 68] on span "In mẫu A5" at bounding box center [616, 72] width 50 height 17
drag, startPoint x: 380, startPoint y: 368, endPoint x: 380, endPoint y: 377, distance: 8.4
click at [380, 371] on div "thung" at bounding box center [407, 367] width 238 height 31
click at [291, 29] on button at bounding box center [291, 18] width 24 height 24
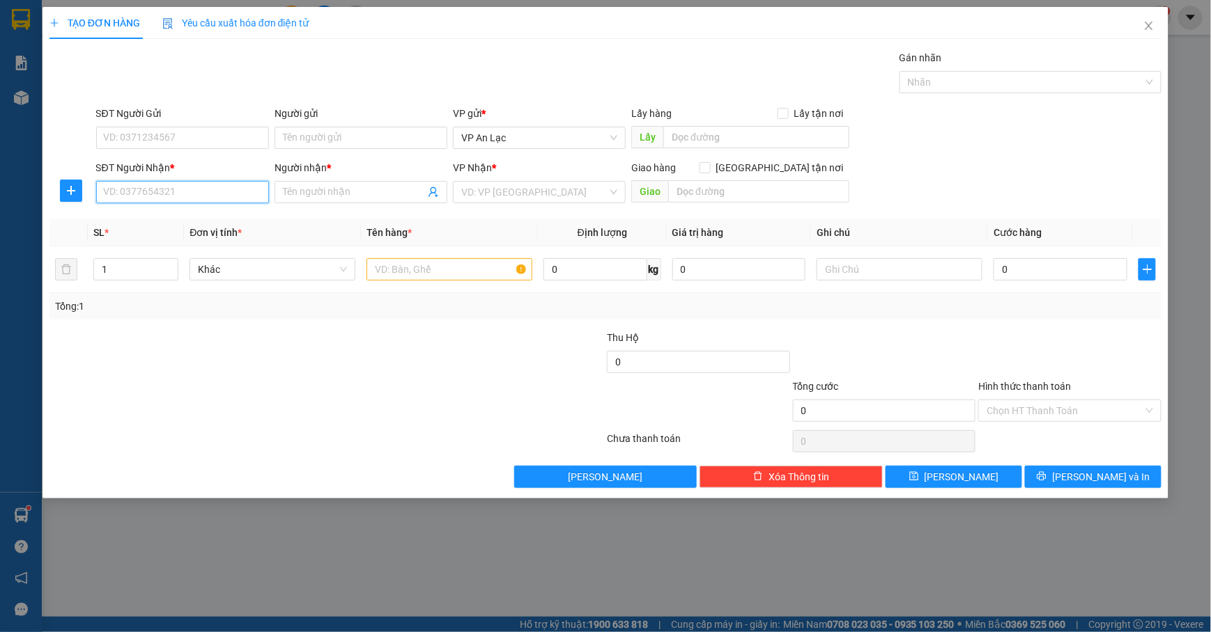
click at [138, 198] on input "SĐT Người Nhận *" at bounding box center [182, 192] width 173 height 22
click at [139, 219] on div "0912611690 - quyen" at bounding box center [182, 221] width 156 height 15
type input "0912611690"
type input "quyen"
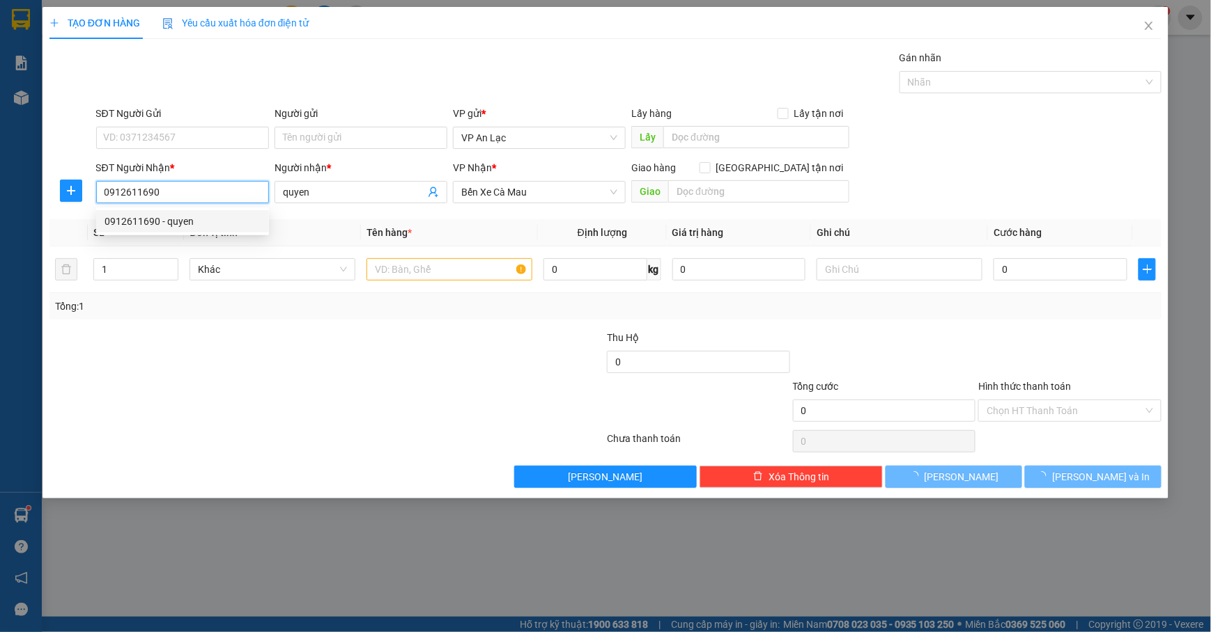
type input "50.000"
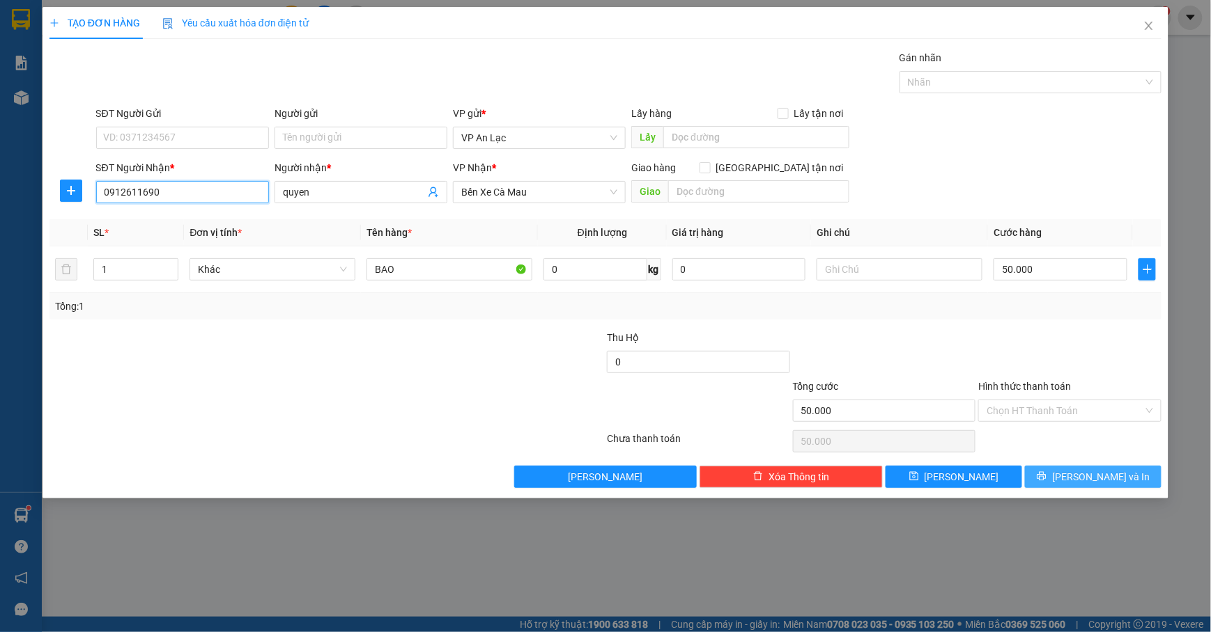
type input "0912611690"
click at [1077, 478] on button "[PERSON_NAME] và In" at bounding box center [1093, 477] width 137 height 22
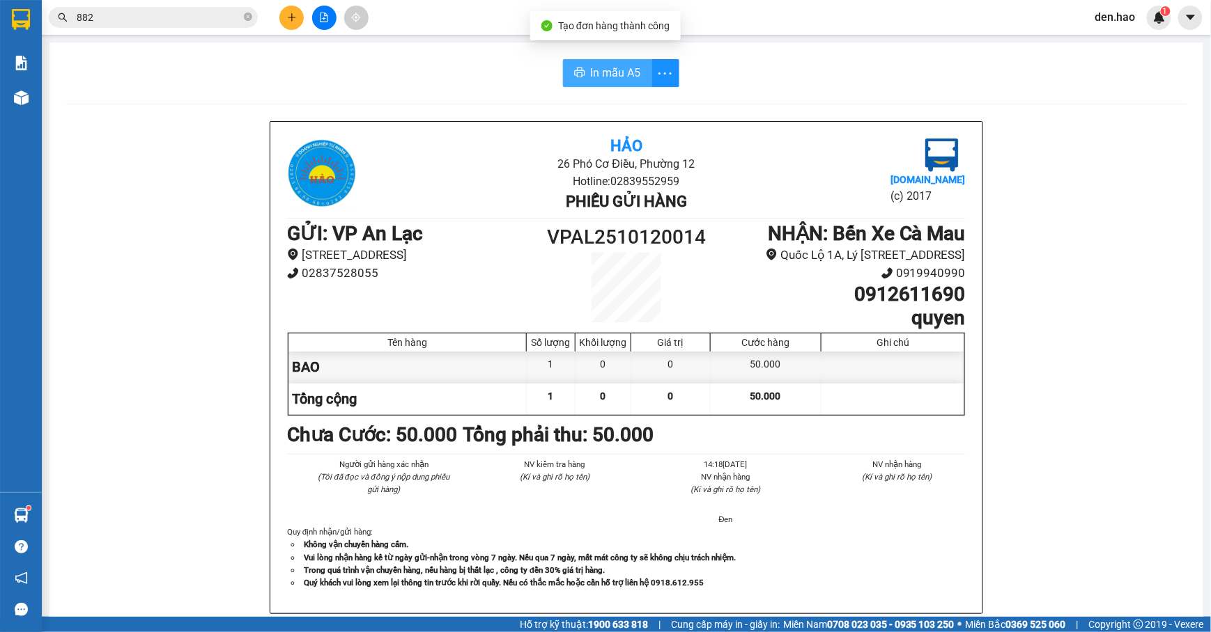
click at [577, 74] on icon "printer" at bounding box center [579, 73] width 10 height 10
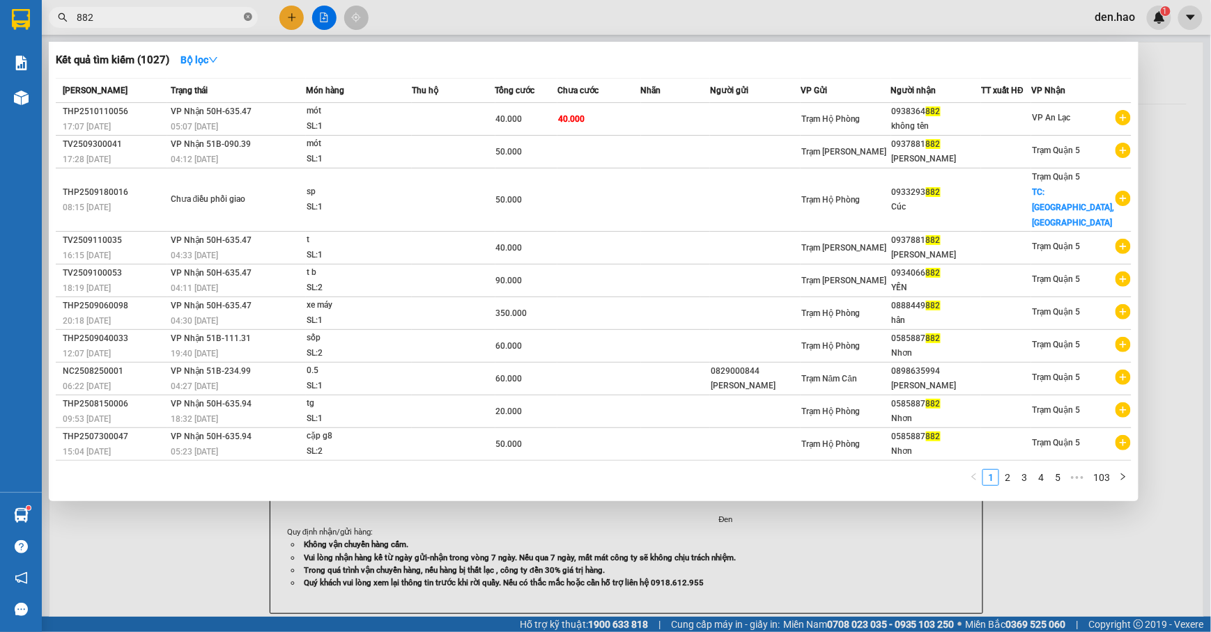
click at [244, 13] on icon "close-circle" at bounding box center [248, 17] width 8 height 8
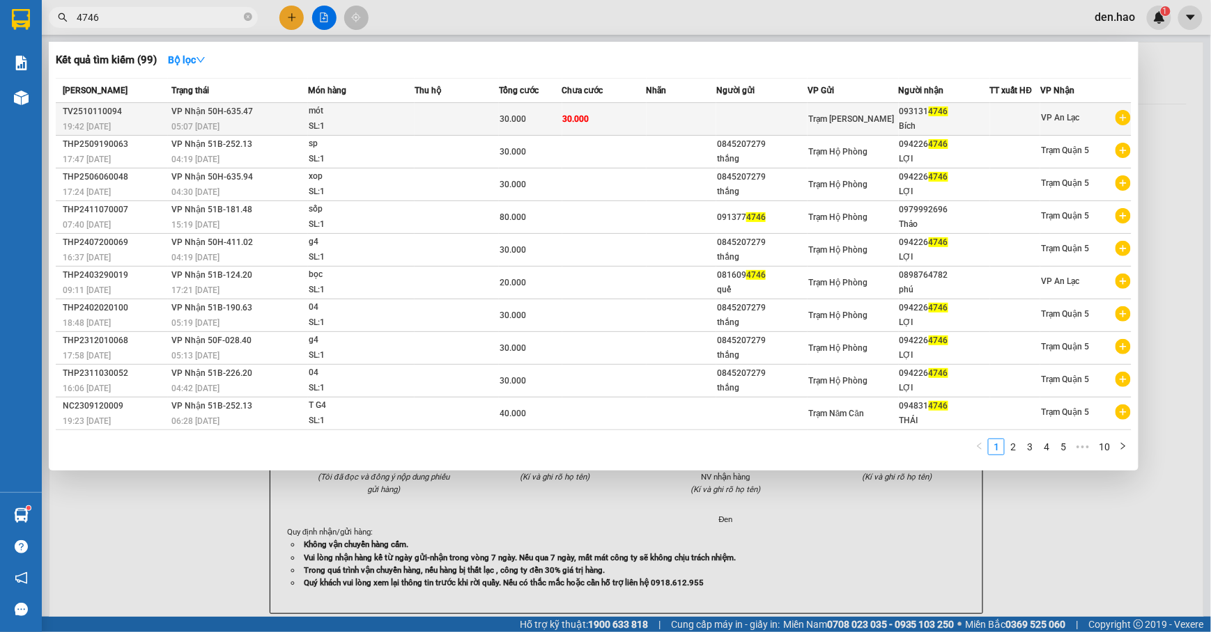
type input "4746"
click at [708, 127] on td at bounding box center [681, 119] width 70 height 33
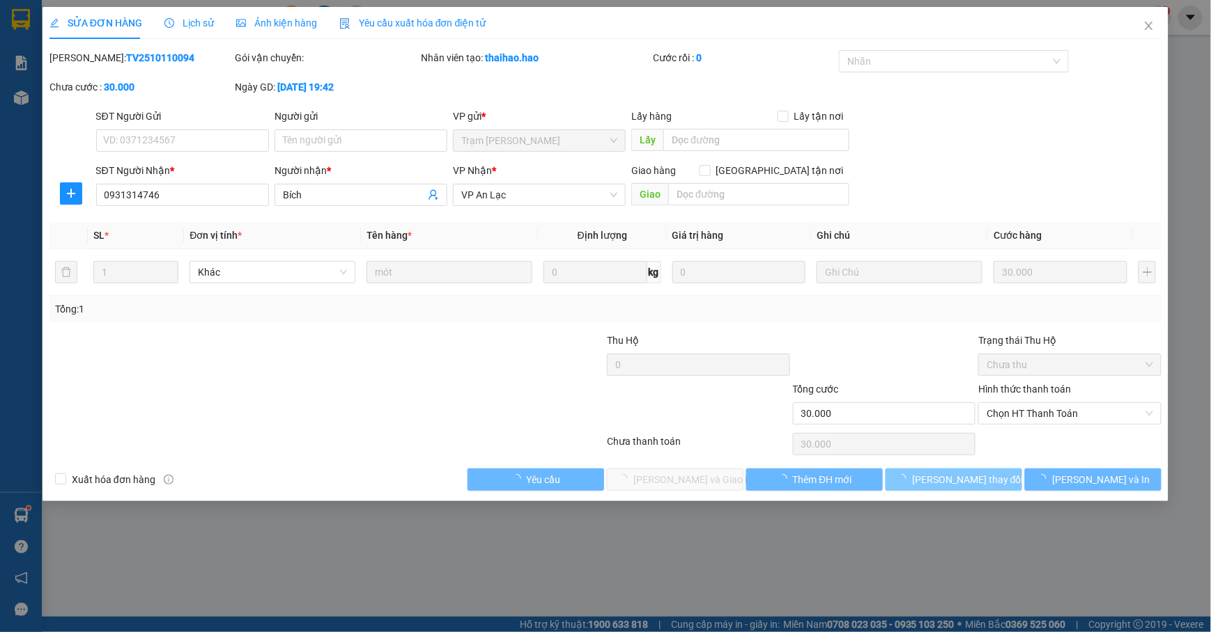
type input "0931314746"
type input "Bích"
type input "30.000"
click at [1029, 412] on span "Chọn HT Thanh Toán" at bounding box center [1069, 413] width 166 height 21
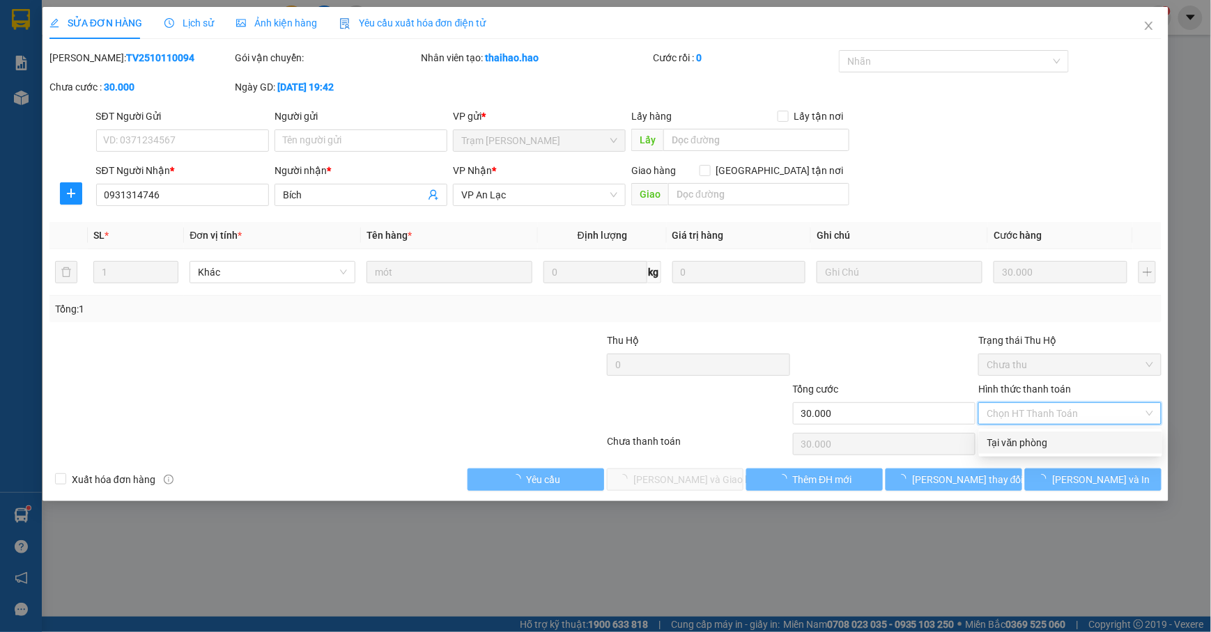
click at [1018, 438] on div "Tại văn phòng" at bounding box center [1070, 442] width 166 height 15
type input "0"
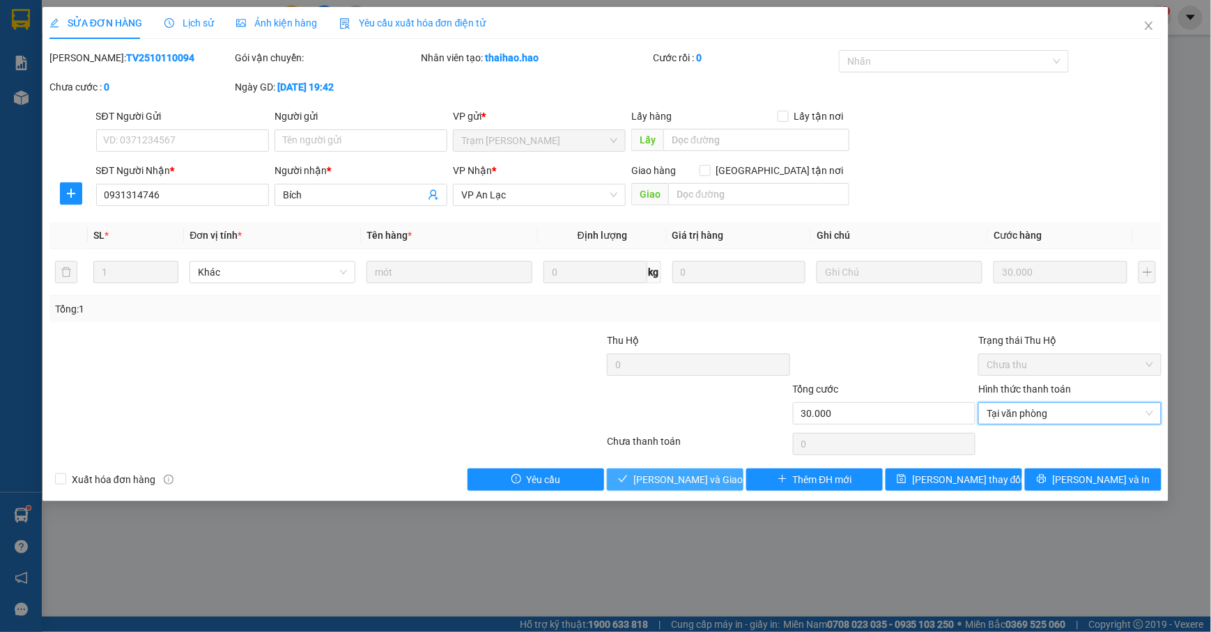
click at [662, 491] on button "[PERSON_NAME] và Giao hàng" at bounding box center [675, 480] width 137 height 22
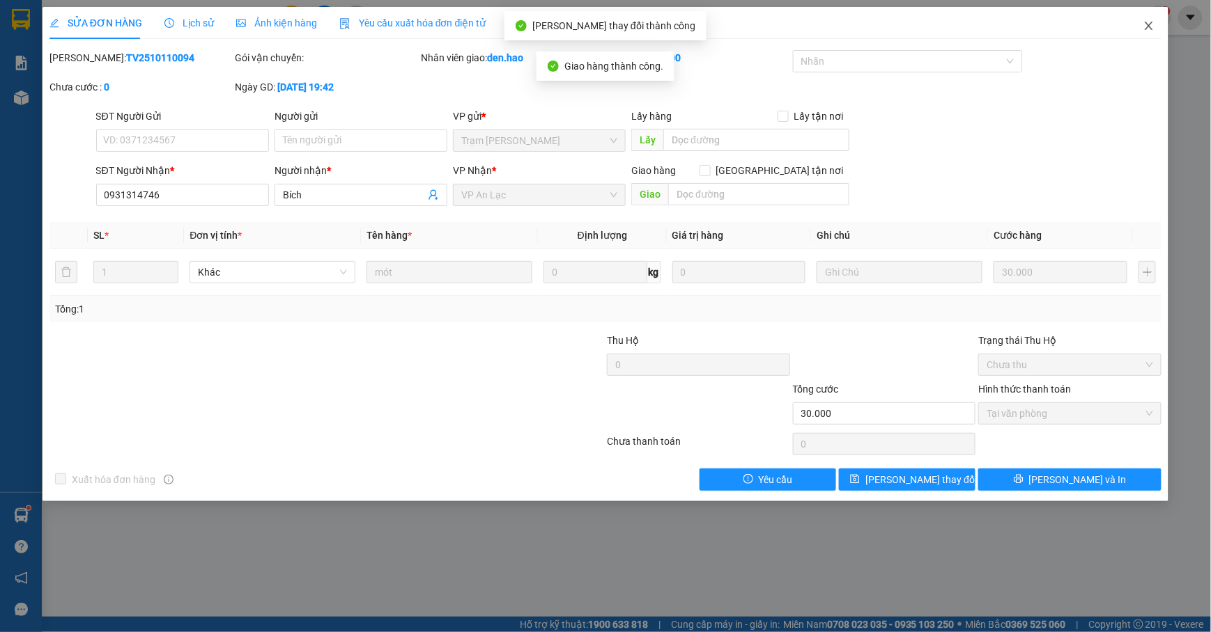
click at [1151, 28] on icon "close" at bounding box center [1148, 25] width 11 height 11
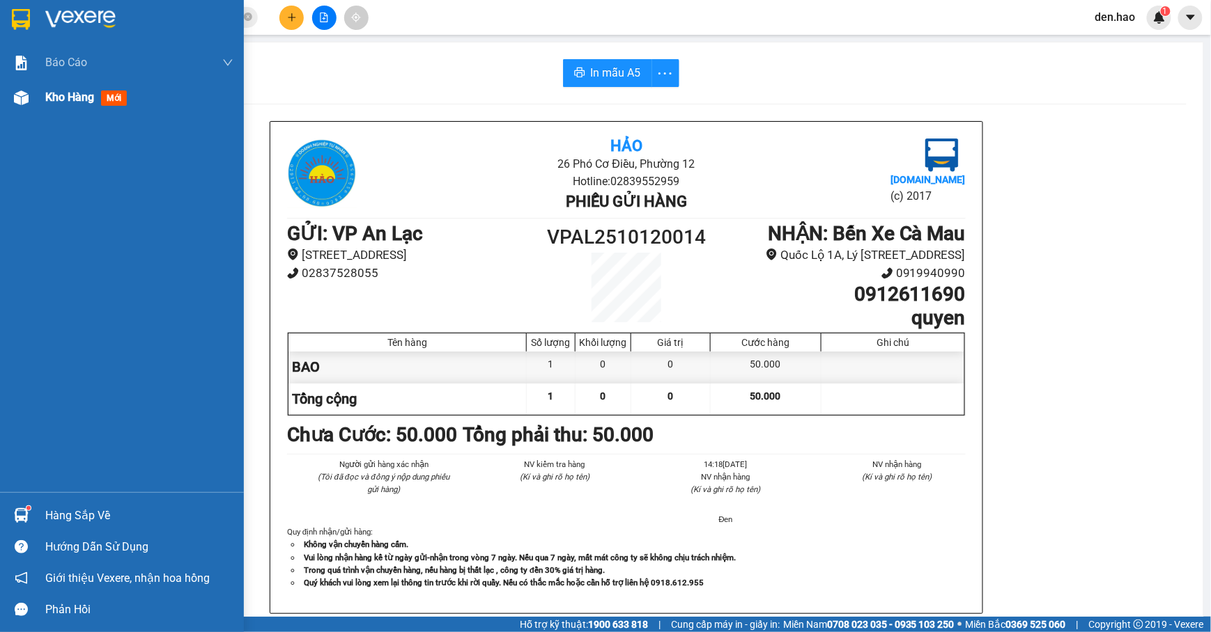
click at [20, 86] on div at bounding box center [21, 98] width 24 height 24
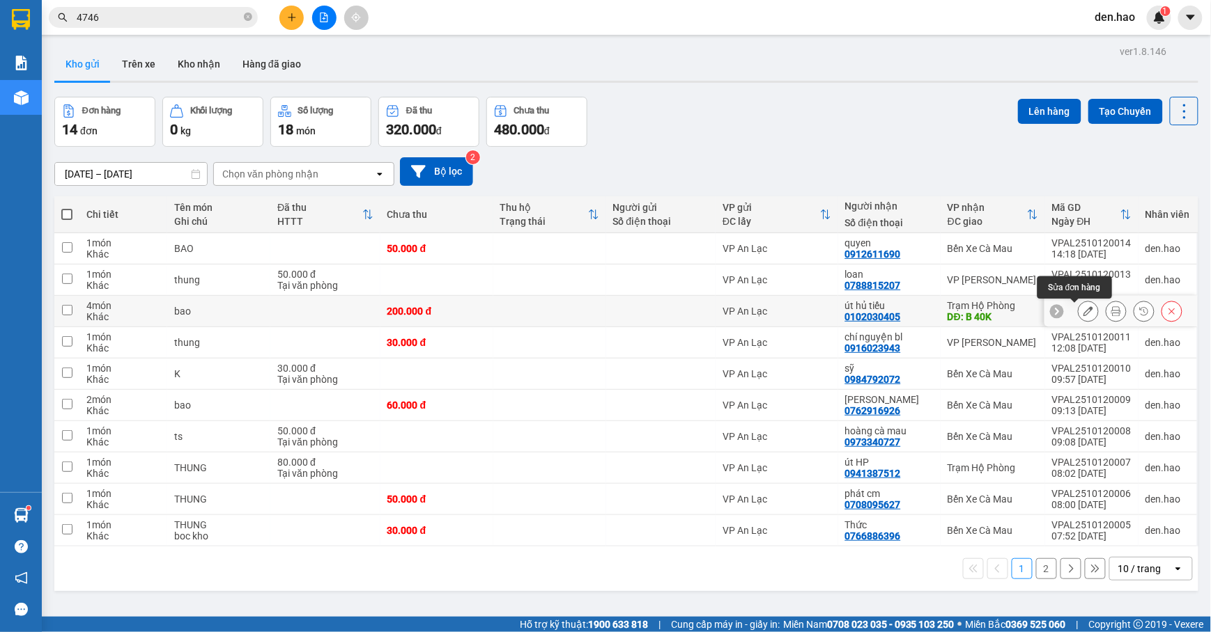
click at [1083, 313] on icon at bounding box center [1088, 311] width 10 height 10
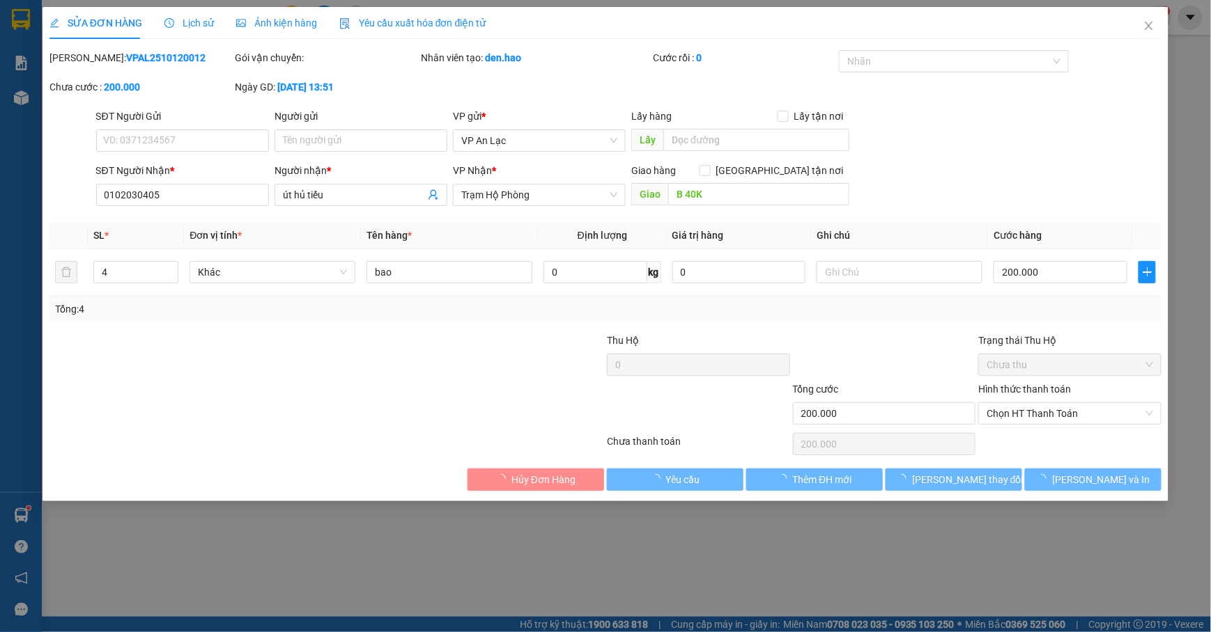
type input "0102030405"
type input "út hủ tiếu"
type input "B 40K"
type input "200.000"
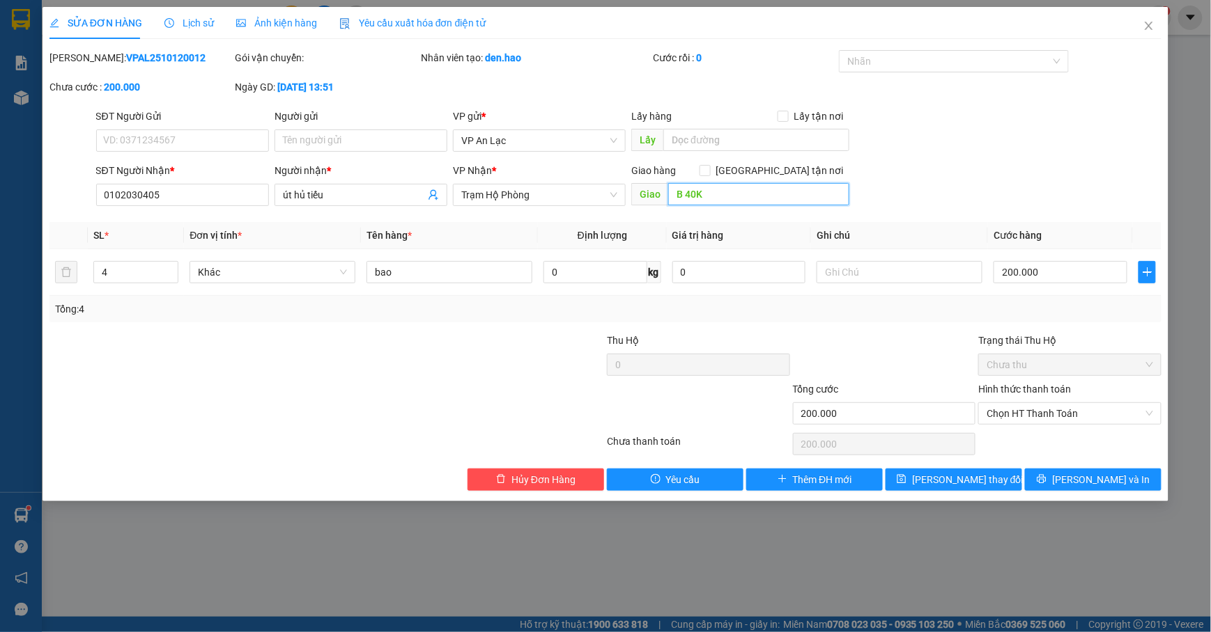
click at [762, 193] on input "B 40K" at bounding box center [758, 194] width 180 height 22
click at [985, 480] on span "[PERSON_NAME] thay đổi" at bounding box center [967, 479] width 111 height 15
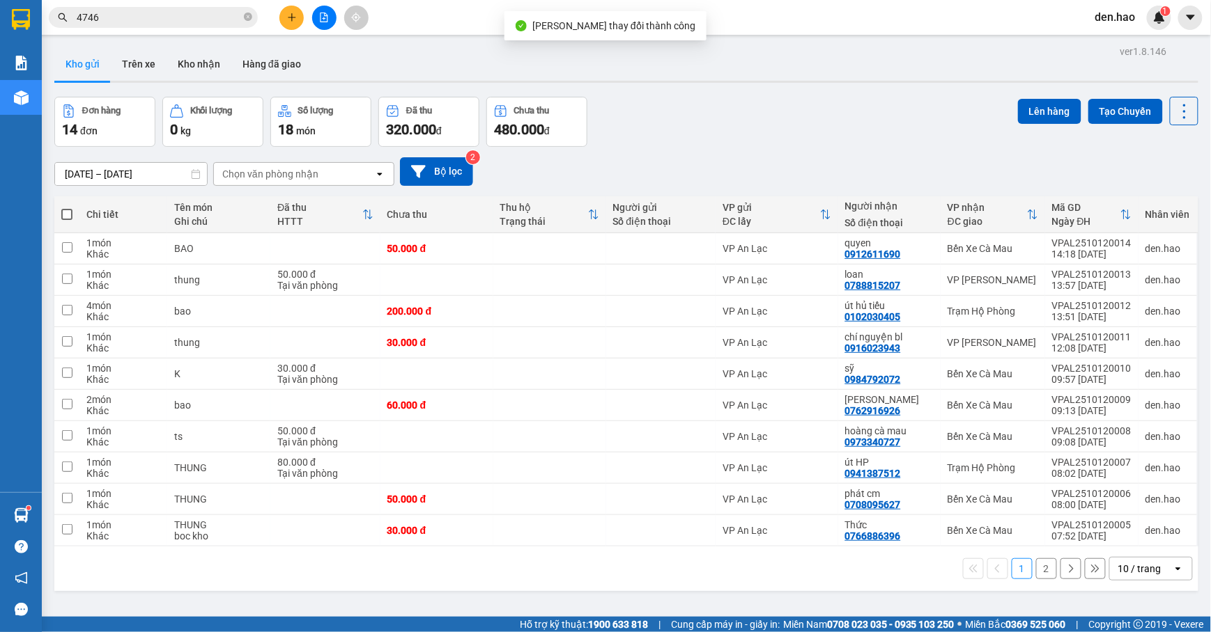
click at [1036, 569] on button "2" at bounding box center [1046, 569] width 21 height 21
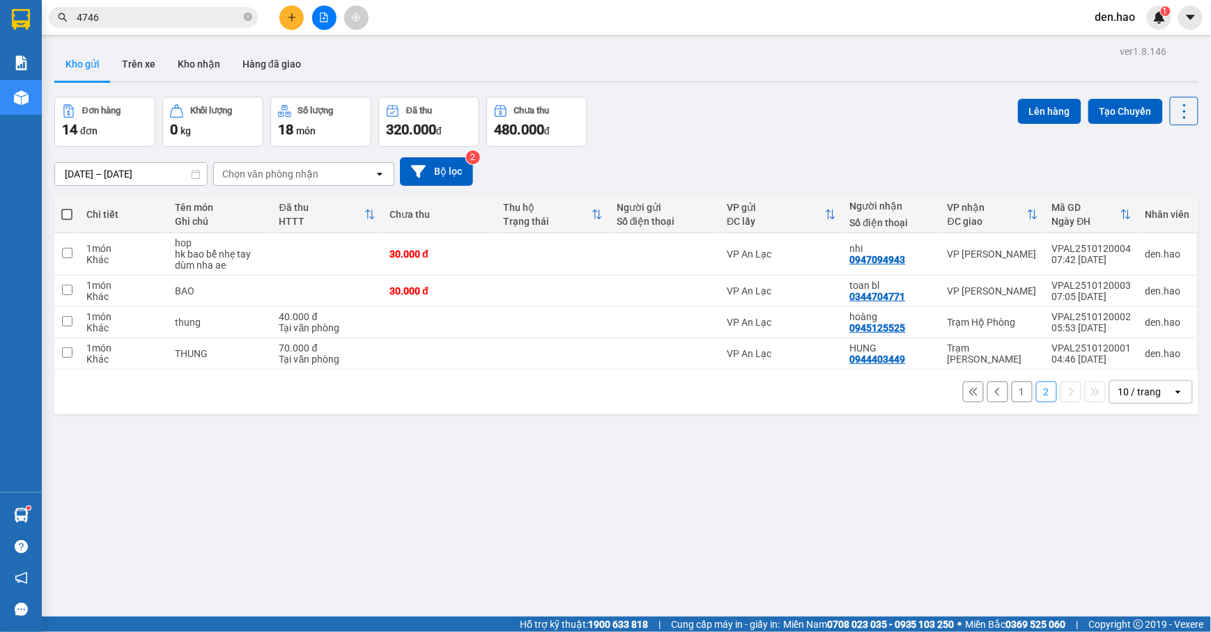
click at [64, 213] on span at bounding box center [66, 214] width 11 height 11
click at [67, 208] on input "checkbox" at bounding box center [67, 208] width 0 height 0
checkbox input "true"
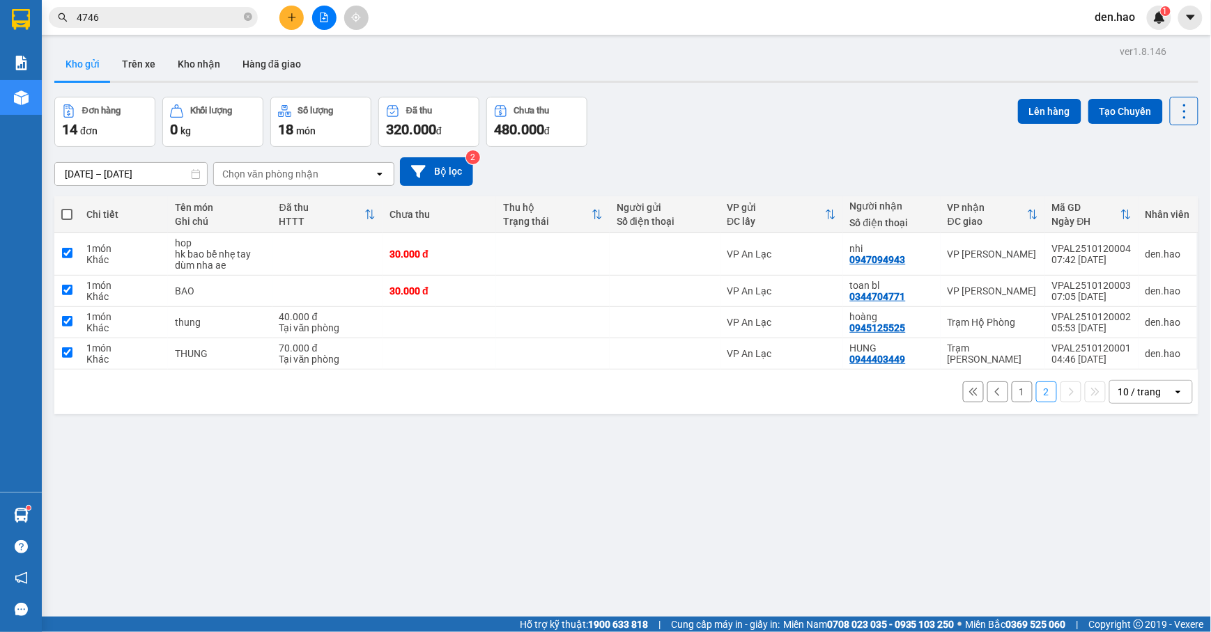
checkbox input "true"
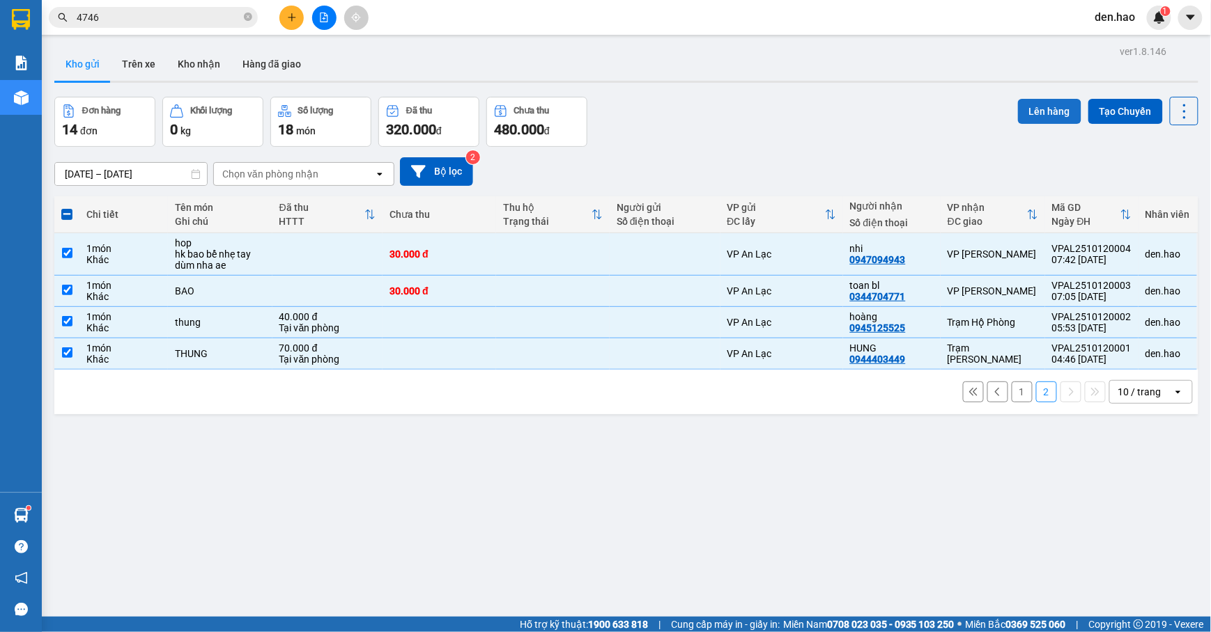
click at [1029, 107] on button "Lên hàng" at bounding box center [1049, 111] width 63 height 25
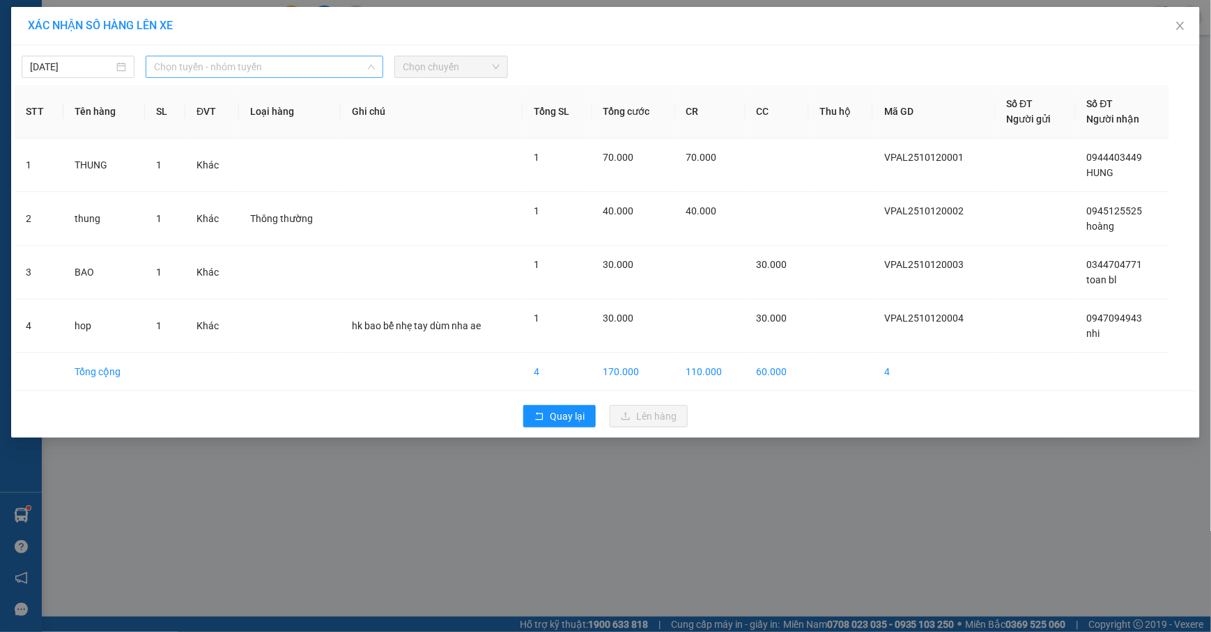
click at [355, 70] on span "Chọn tuyến - nhóm tuyến" at bounding box center [264, 66] width 221 height 21
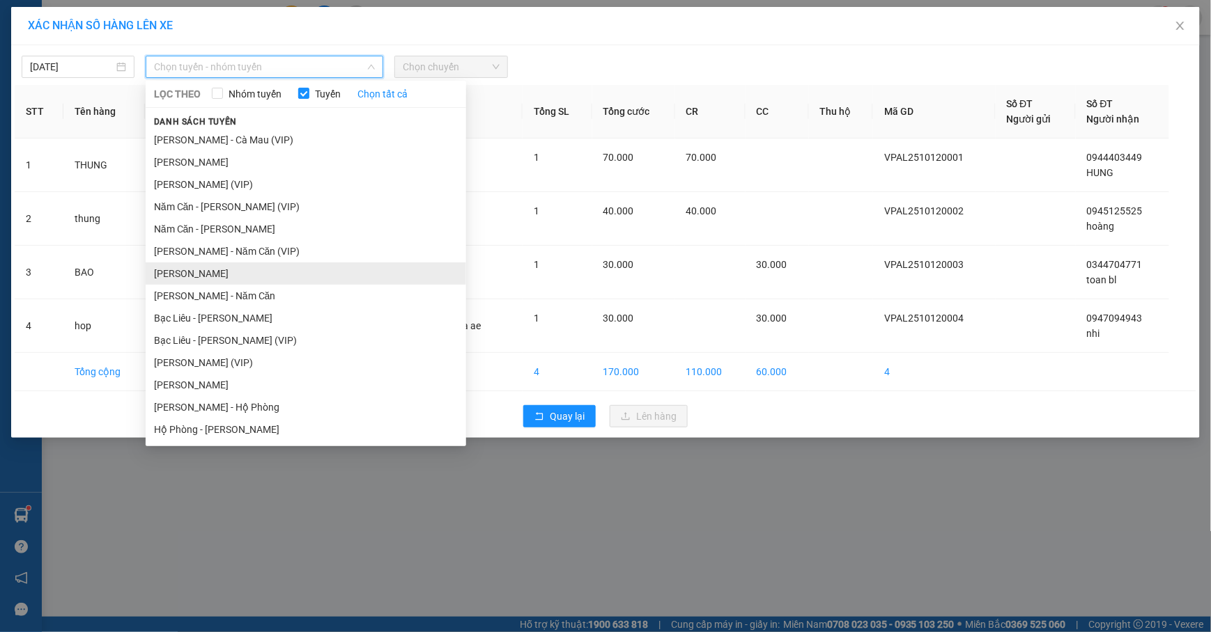
click at [247, 276] on li "[PERSON_NAME]" at bounding box center [306, 274] width 320 height 22
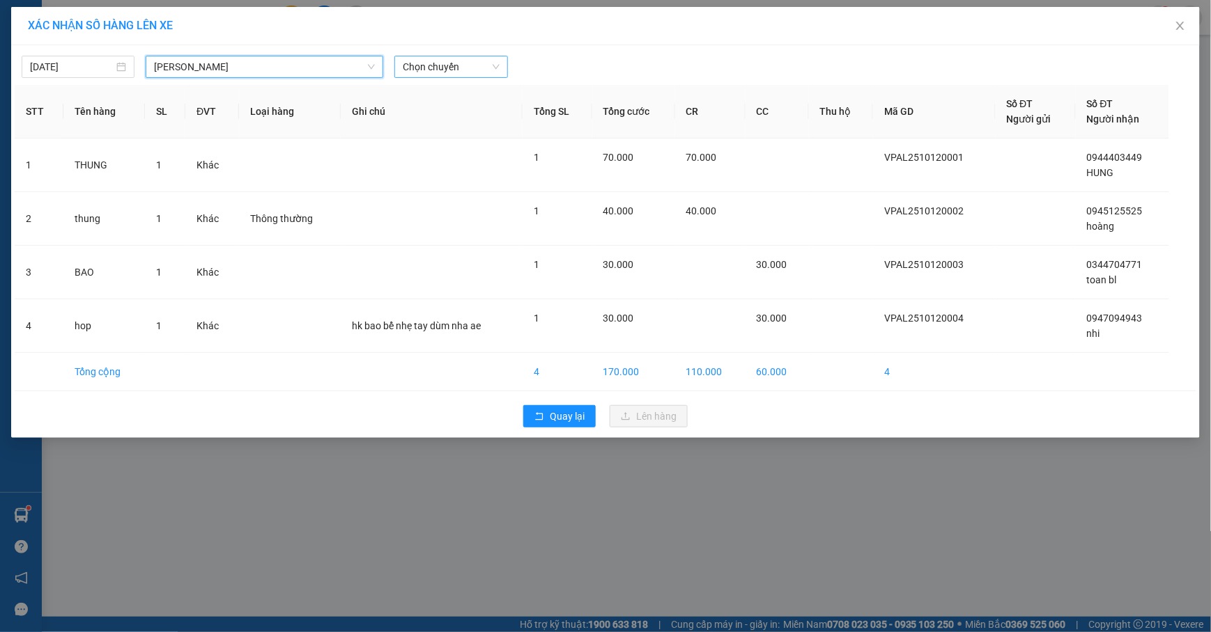
click at [485, 70] on span "Chọn chuyến" at bounding box center [451, 66] width 96 height 21
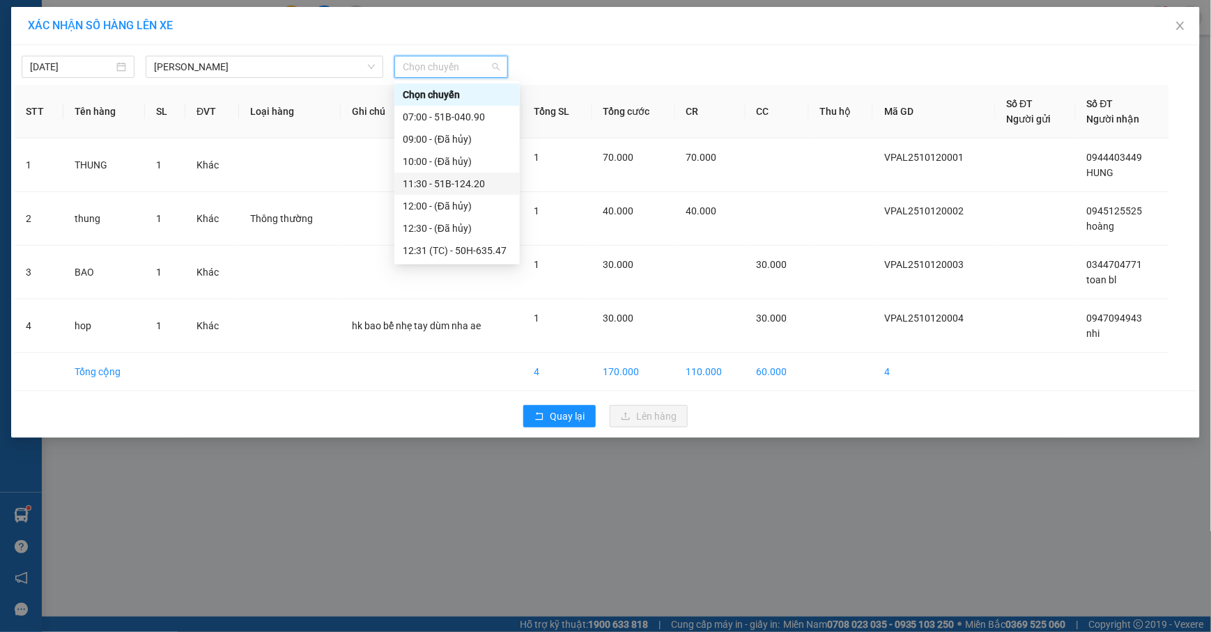
click at [478, 187] on div "11:30 - 51B-124.20" at bounding box center [457, 183] width 109 height 15
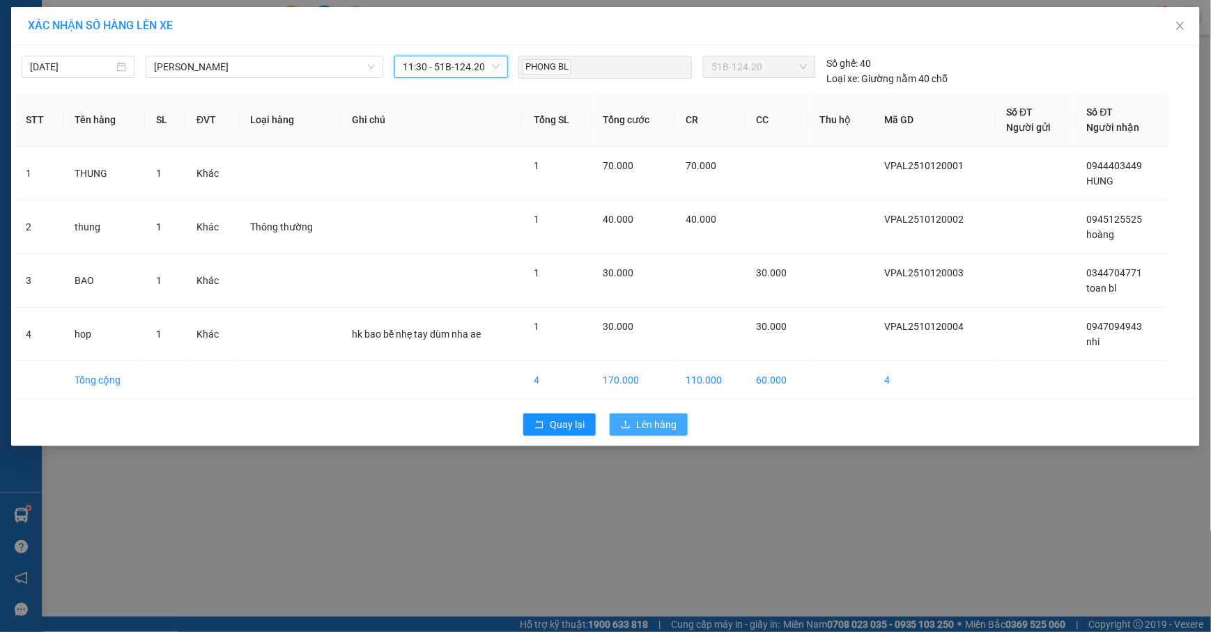
drag, startPoint x: 653, startPoint y: 433, endPoint x: 653, endPoint y: 424, distance: 8.4
click at [653, 430] on span "Lên hàng" at bounding box center [656, 424] width 40 height 15
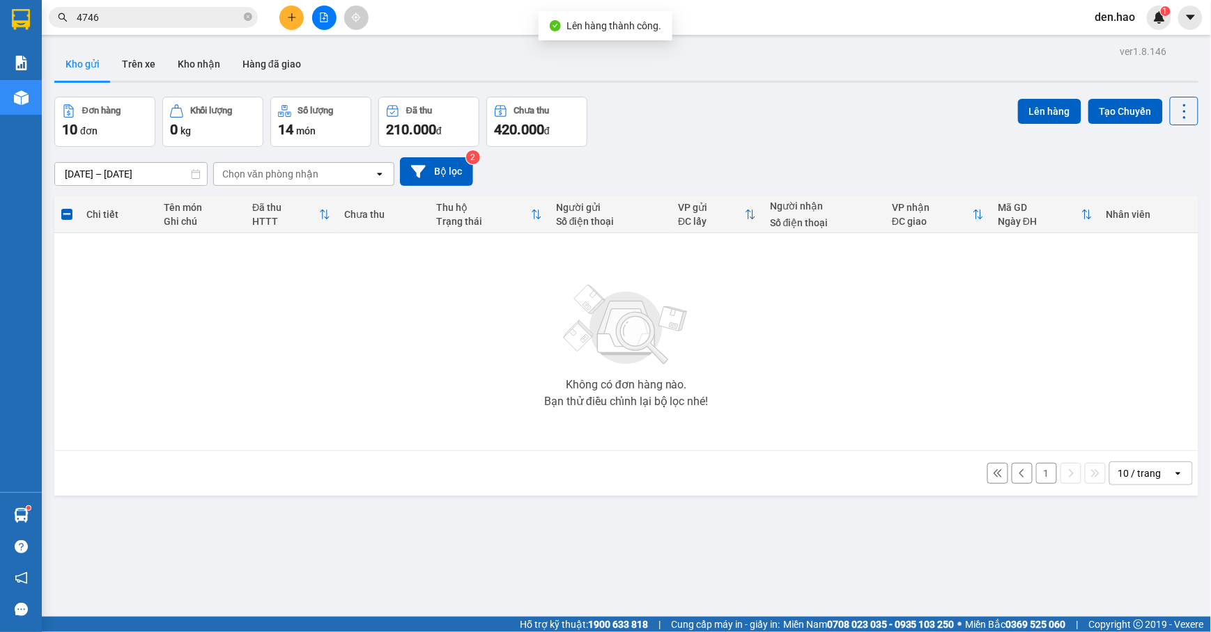
click at [1036, 471] on button "1" at bounding box center [1046, 473] width 21 height 21
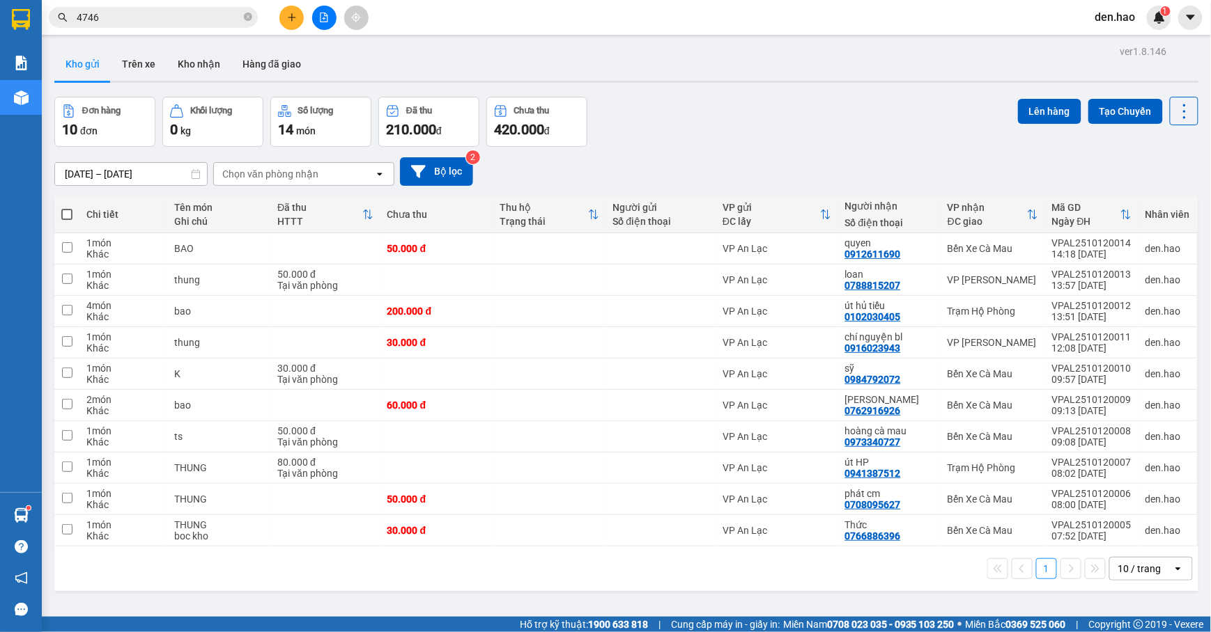
click at [67, 215] on span at bounding box center [66, 214] width 11 height 11
click at [67, 208] on input "checkbox" at bounding box center [67, 208] width 0 height 0
checkbox input "true"
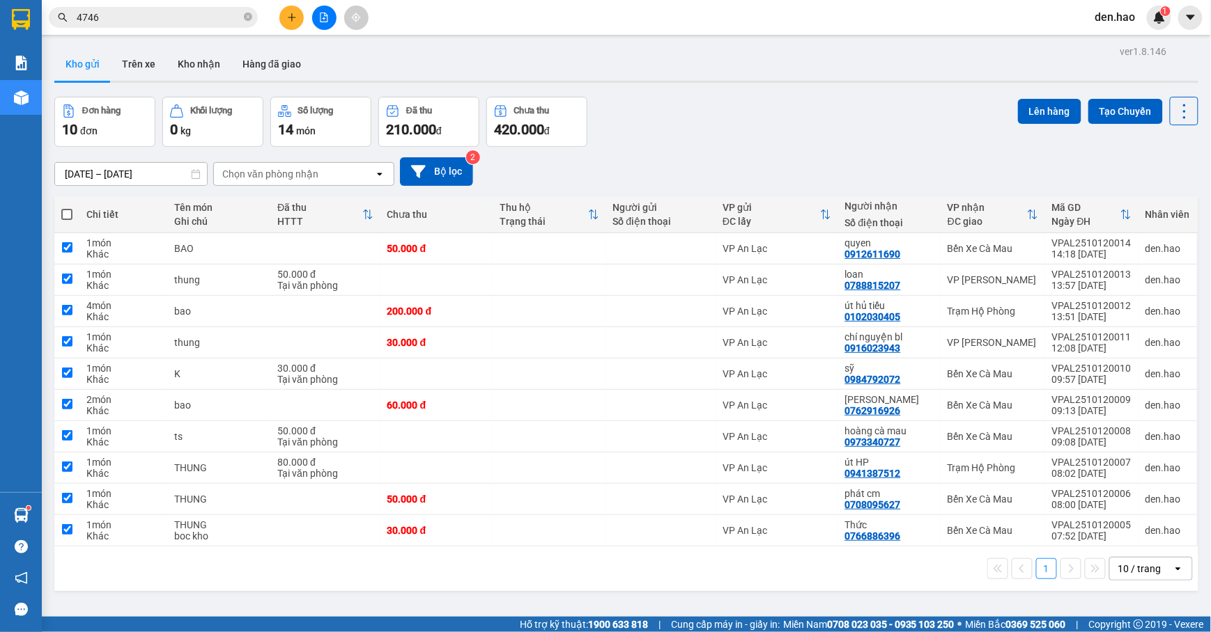
checkbox input "true"
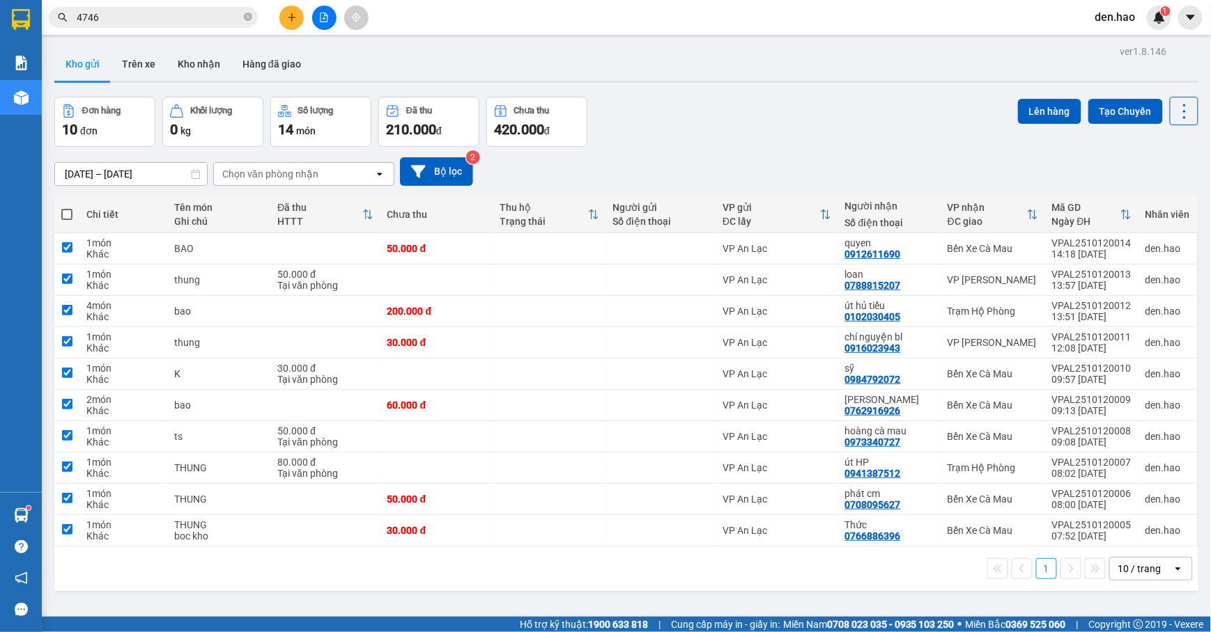
checkbox input "true"
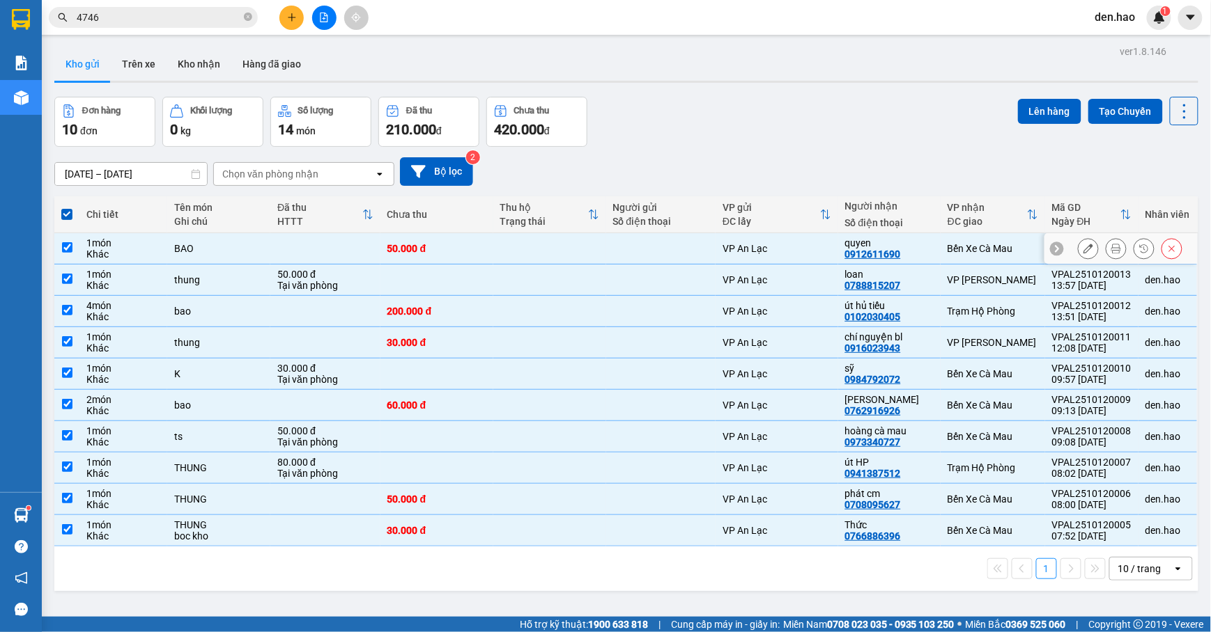
click at [74, 251] on td at bounding box center [66, 248] width 25 height 31
checkbox input "false"
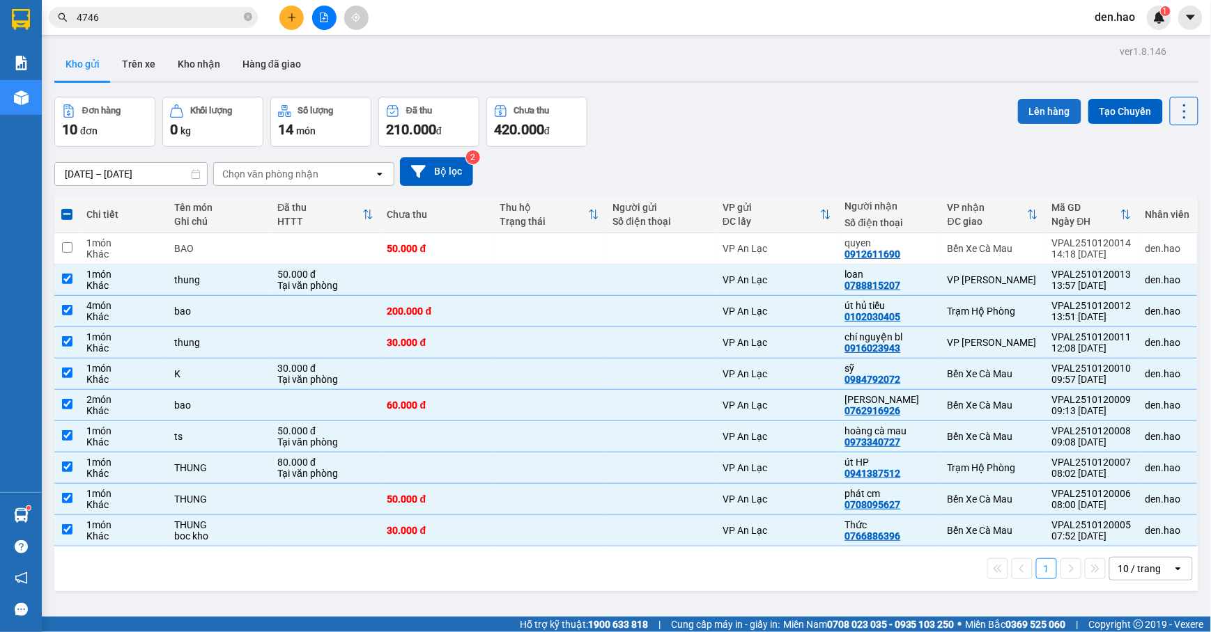
click at [1034, 109] on button "Lên hàng" at bounding box center [1049, 111] width 63 height 25
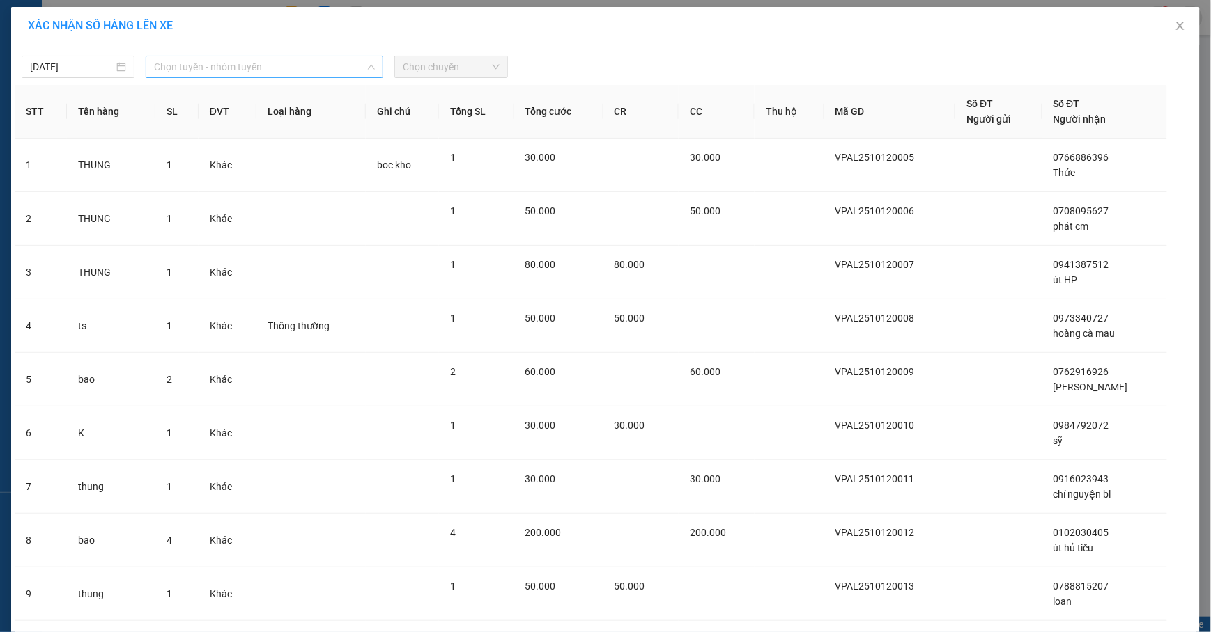
click at [332, 63] on span "Chọn tuyến - nhóm tuyến" at bounding box center [264, 66] width 221 height 21
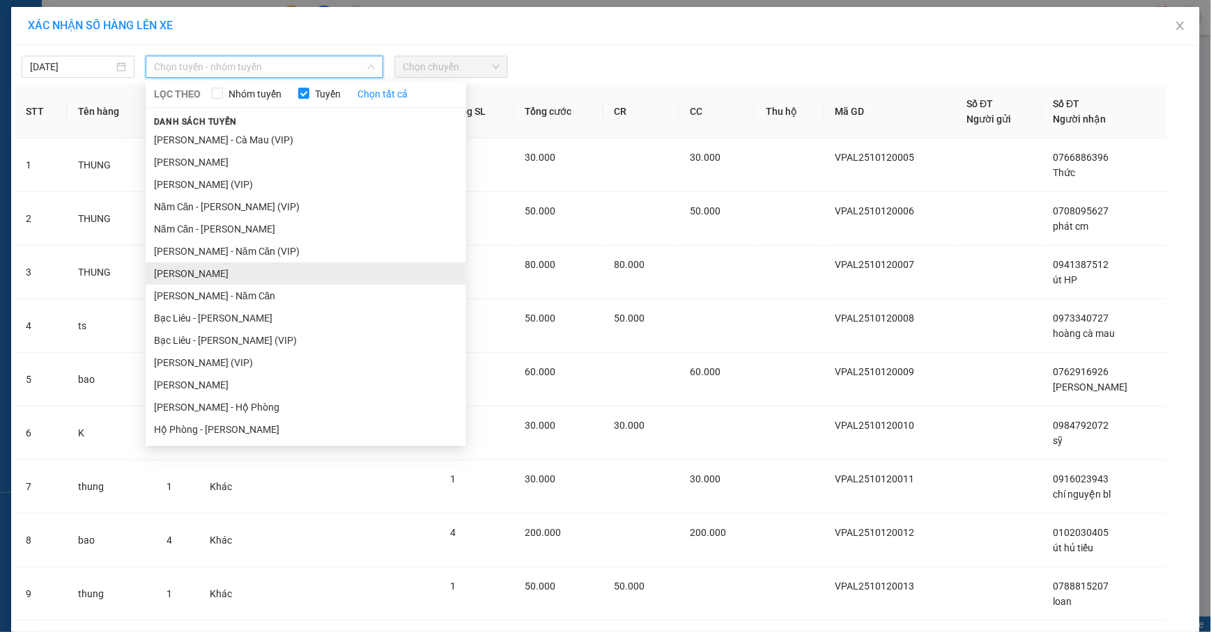
click at [240, 277] on li "[PERSON_NAME]" at bounding box center [306, 274] width 320 height 22
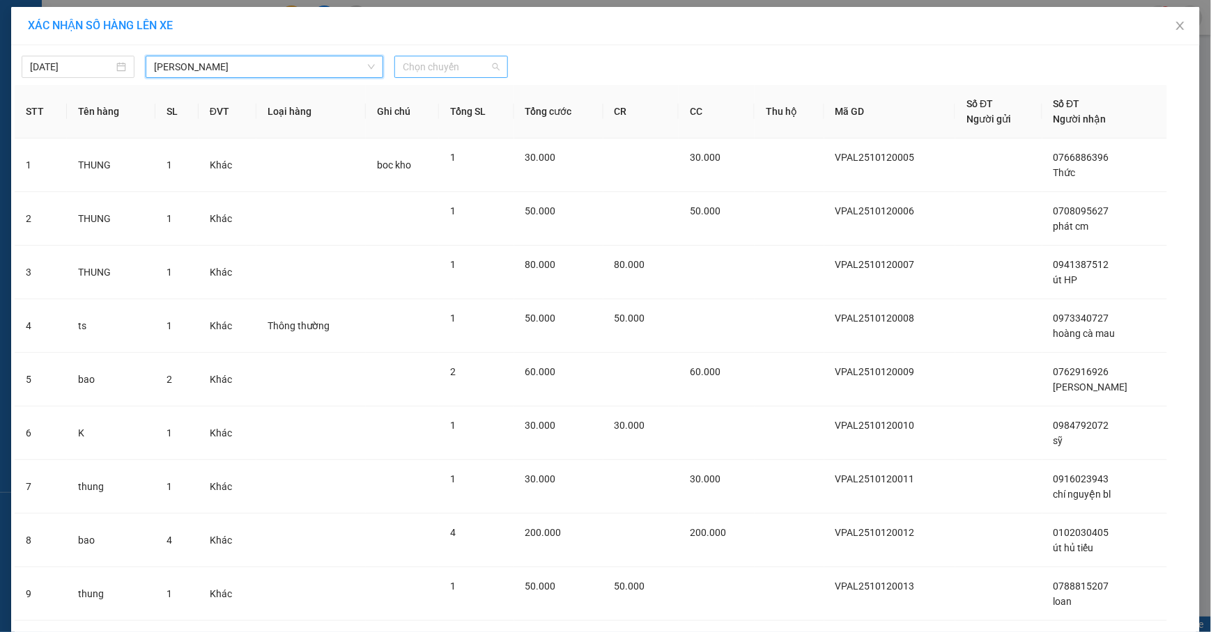
click at [466, 64] on span "Chọn chuyến" at bounding box center [451, 66] width 96 height 21
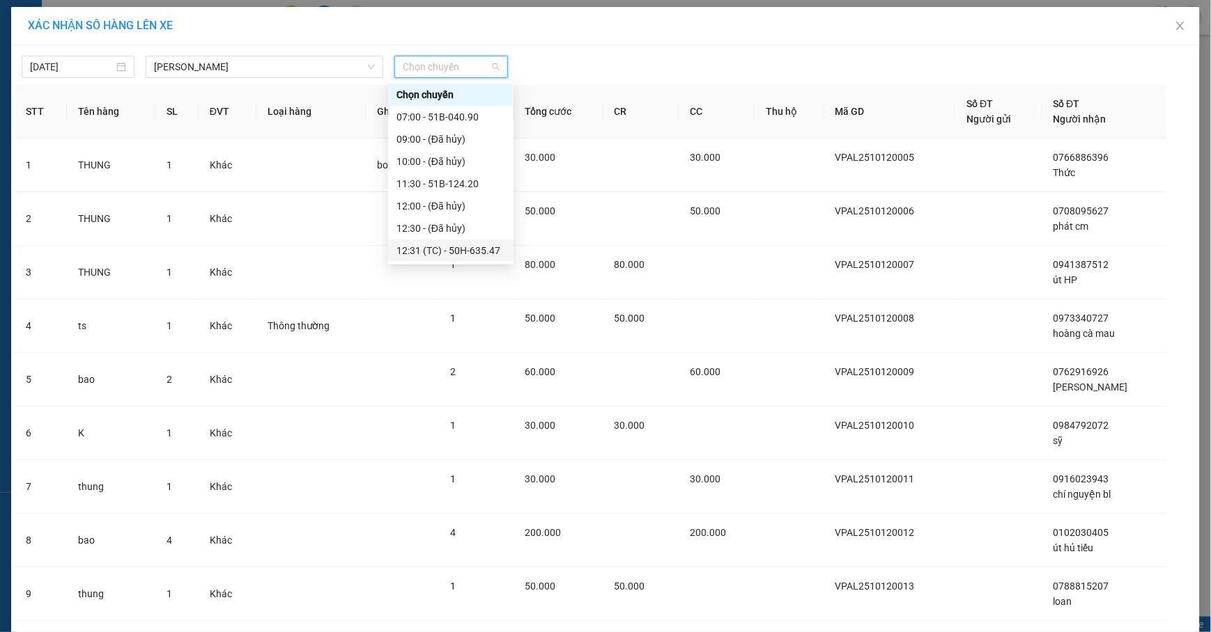
click at [474, 252] on div "12:31 (TC) - 50H-635.47" at bounding box center [450, 250] width 109 height 15
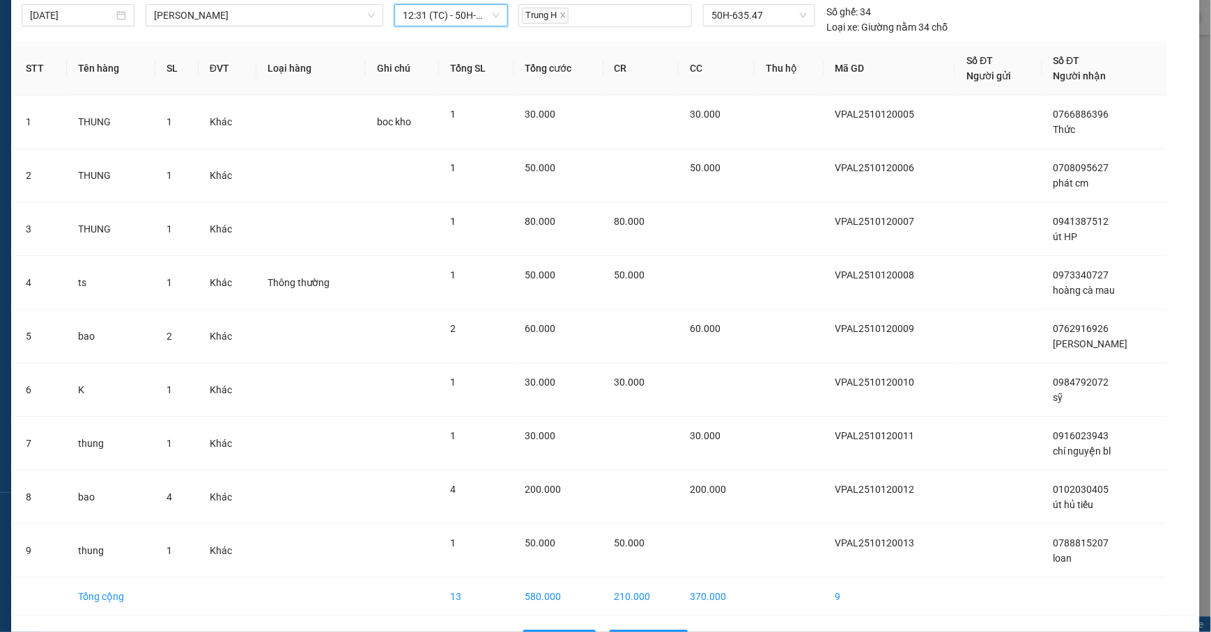
scroll to position [102, 0]
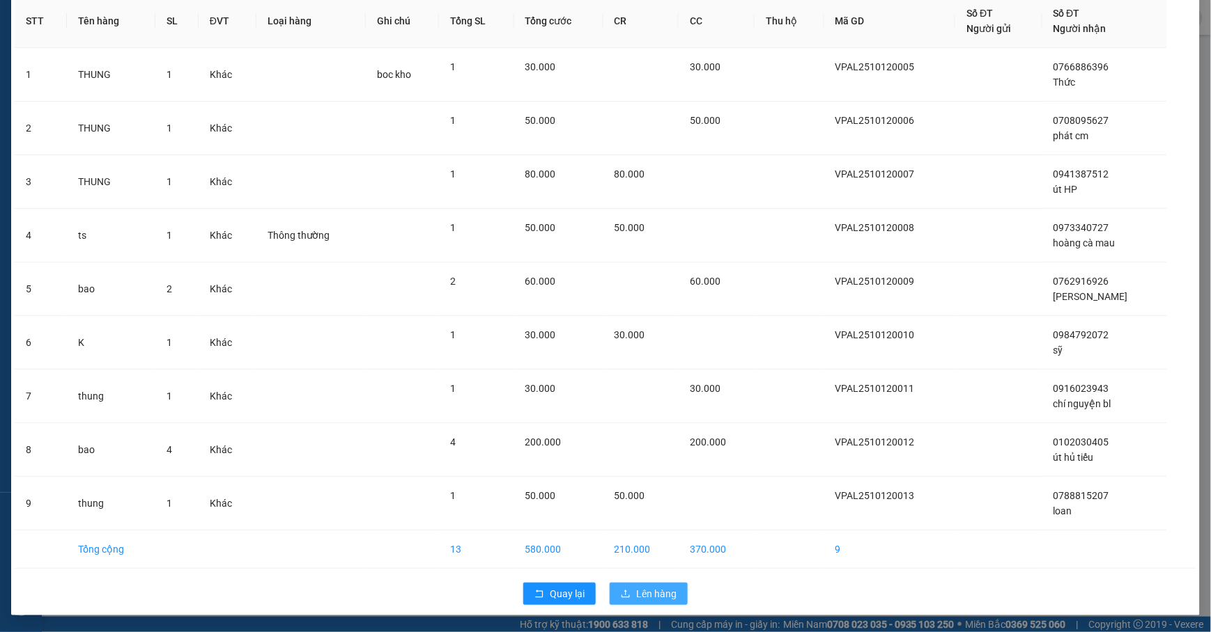
click at [657, 589] on span "Lên hàng" at bounding box center [656, 593] width 40 height 15
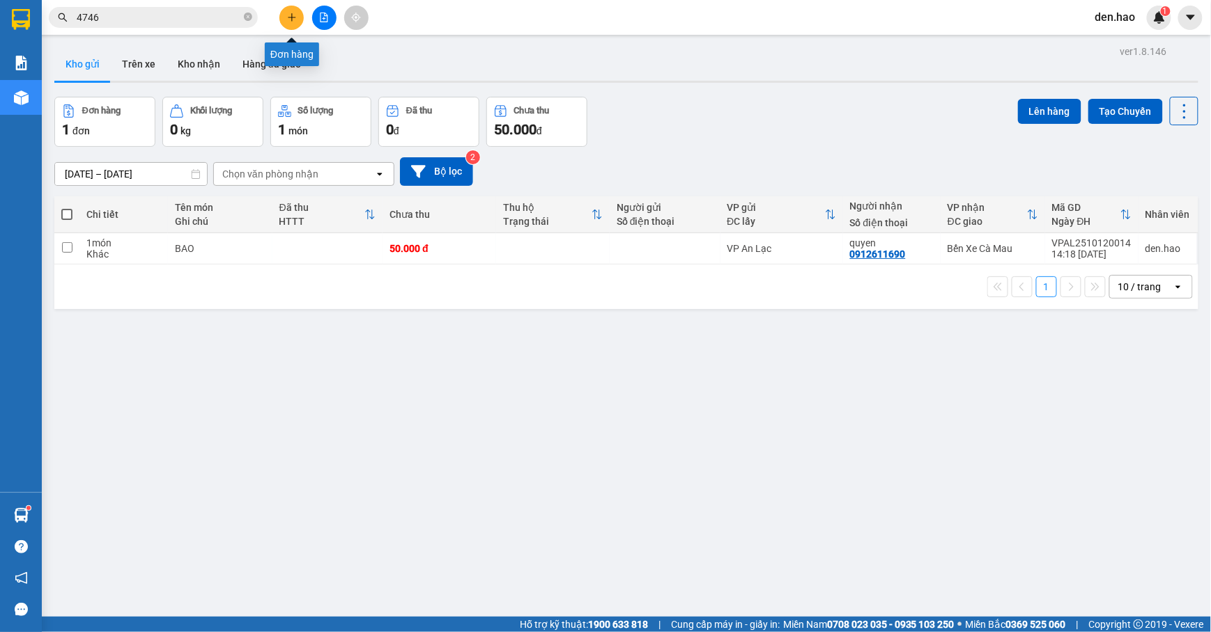
click at [290, 11] on button at bounding box center [291, 18] width 24 height 24
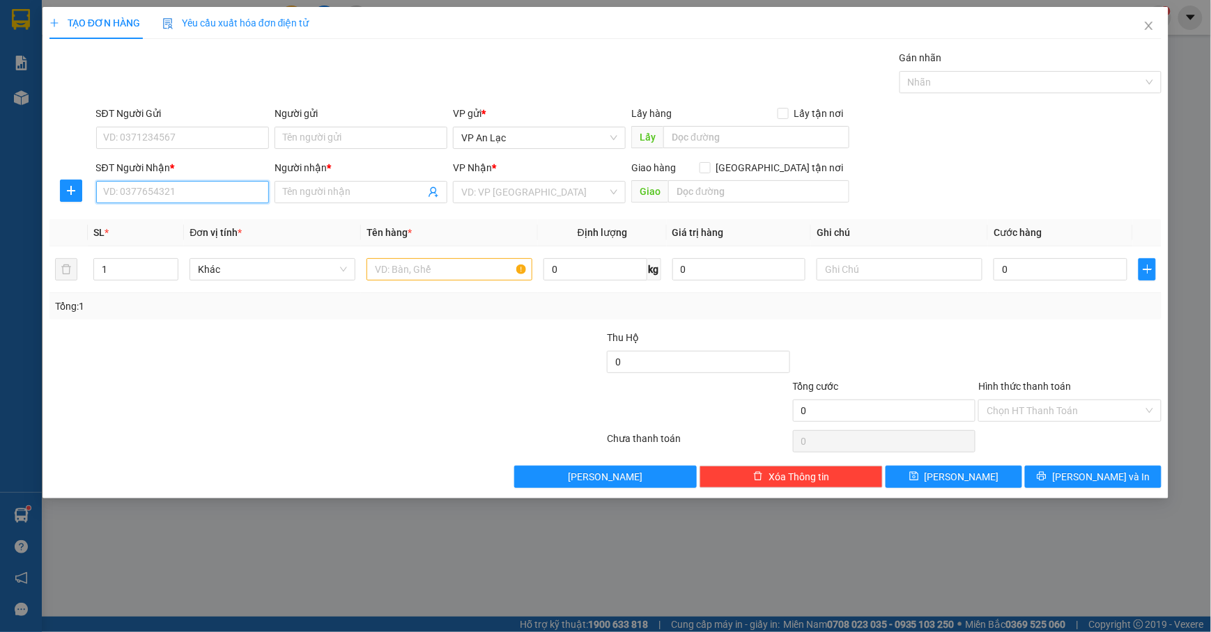
click at [216, 196] on input "SĐT Người Nhận *" at bounding box center [182, 192] width 173 height 22
click at [171, 224] on div "0335341109 - Khôn" at bounding box center [182, 221] width 156 height 15
type input "0335341109"
type input "Khôn"
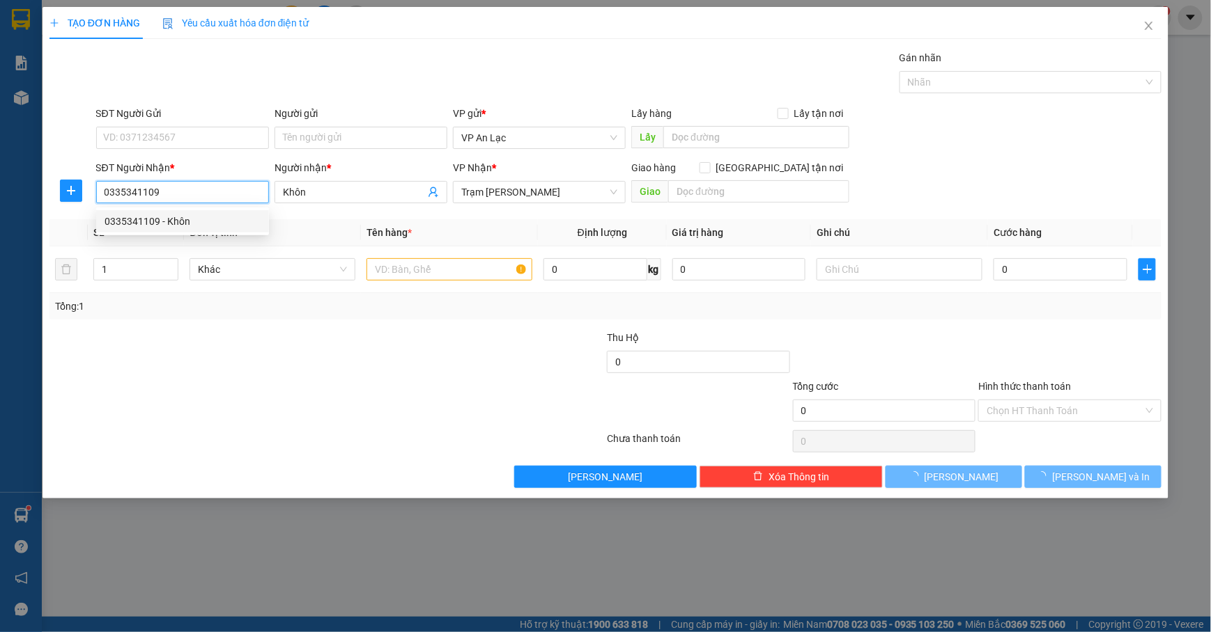
type input "100.000"
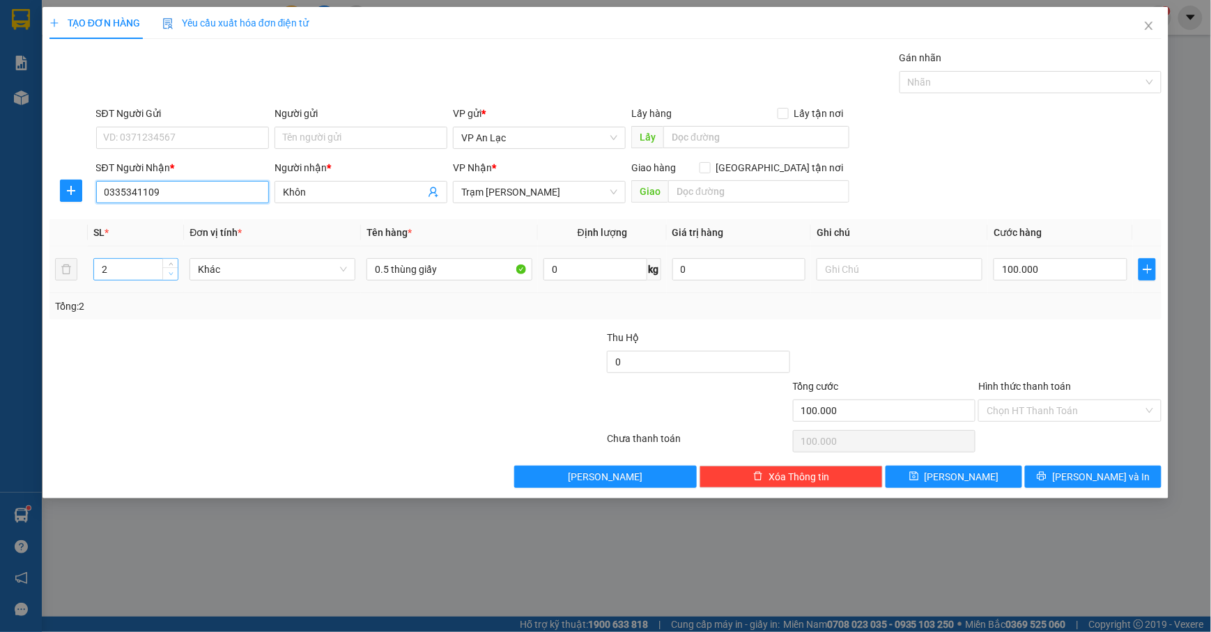
type input "0335341109"
type input "1"
click at [171, 273] on icon "down" at bounding box center [171, 274] width 5 height 5
click at [505, 270] on input "0.5 thùng giấy" at bounding box center [449, 269] width 166 height 22
type input "0"
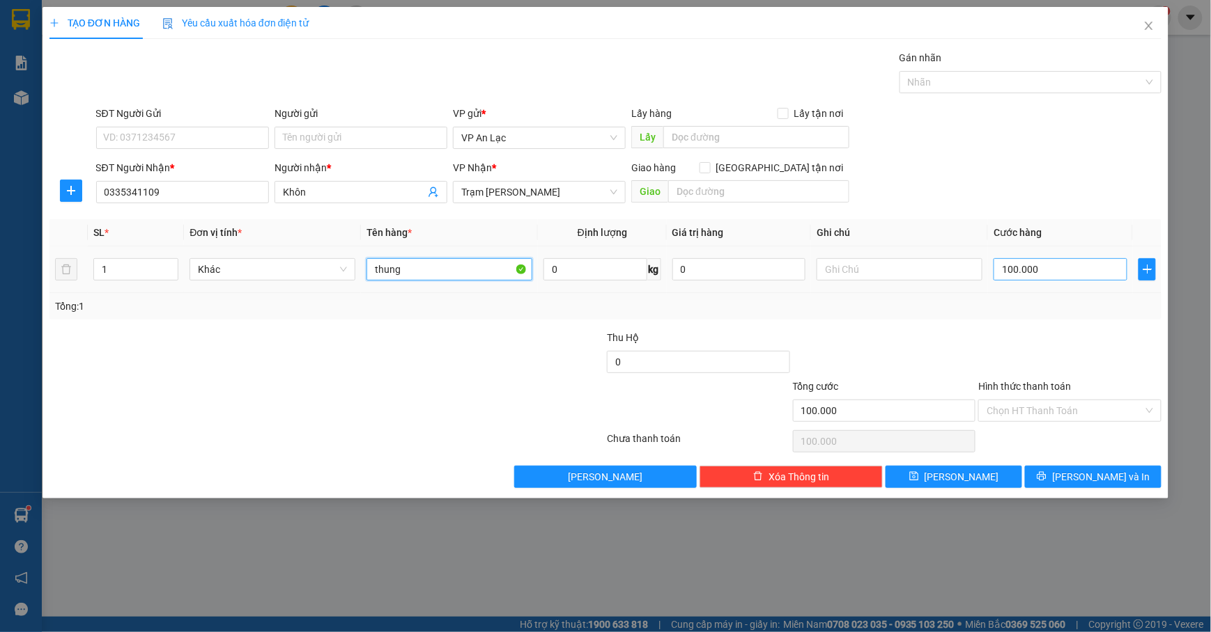
type input "thung"
click at [1057, 272] on input "100.000" at bounding box center [1060, 269] width 134 height 22
type input "0"
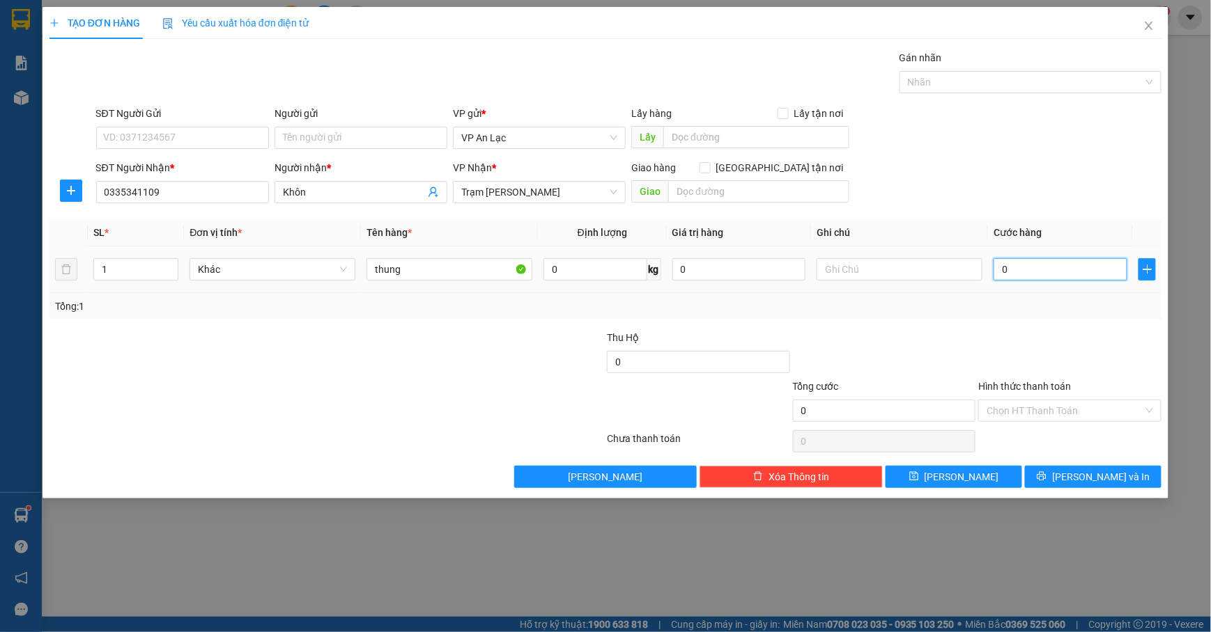
click at [995, 268] on input "0" at bounding box center [1060, 269] width 134 height 22
type input "40"
type input "40.000"
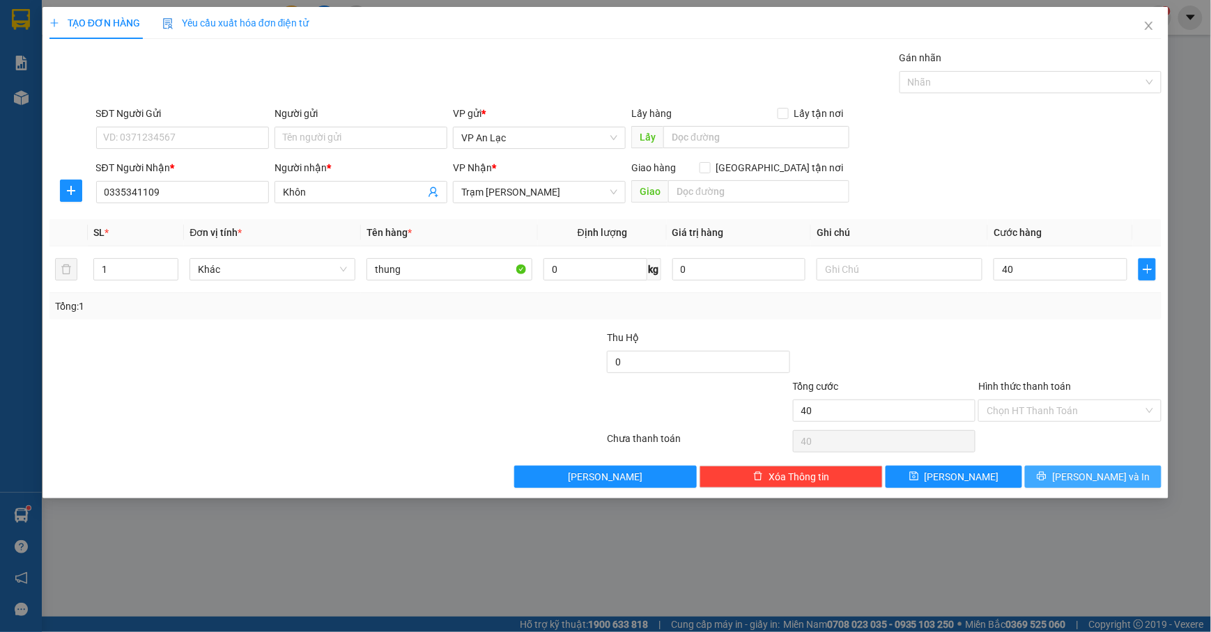
type input "40.000"
click at [1053, 476] on button "[PERSON_NAME] và In" at bounding box center [1093, 477] width 137 height 22
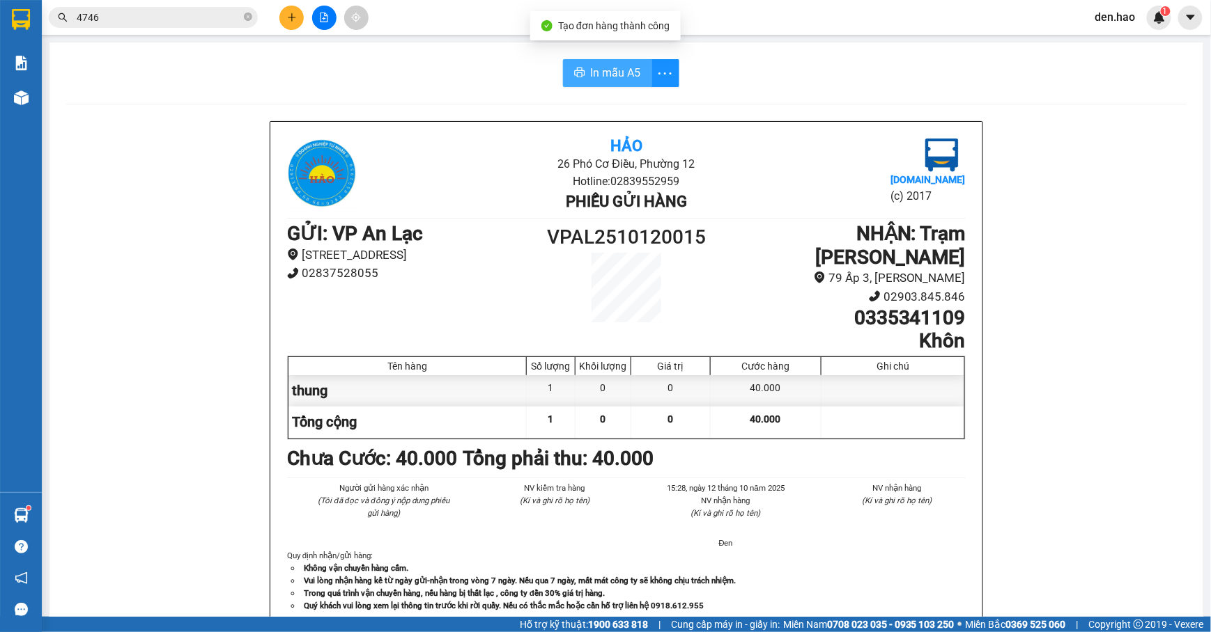
click at [600, 79] on span "In mẫu A5" at bounding box center [616, 72] width 50 height 17
click at [283, 17] on button at bounding box center [291, 18] width 24 height 24
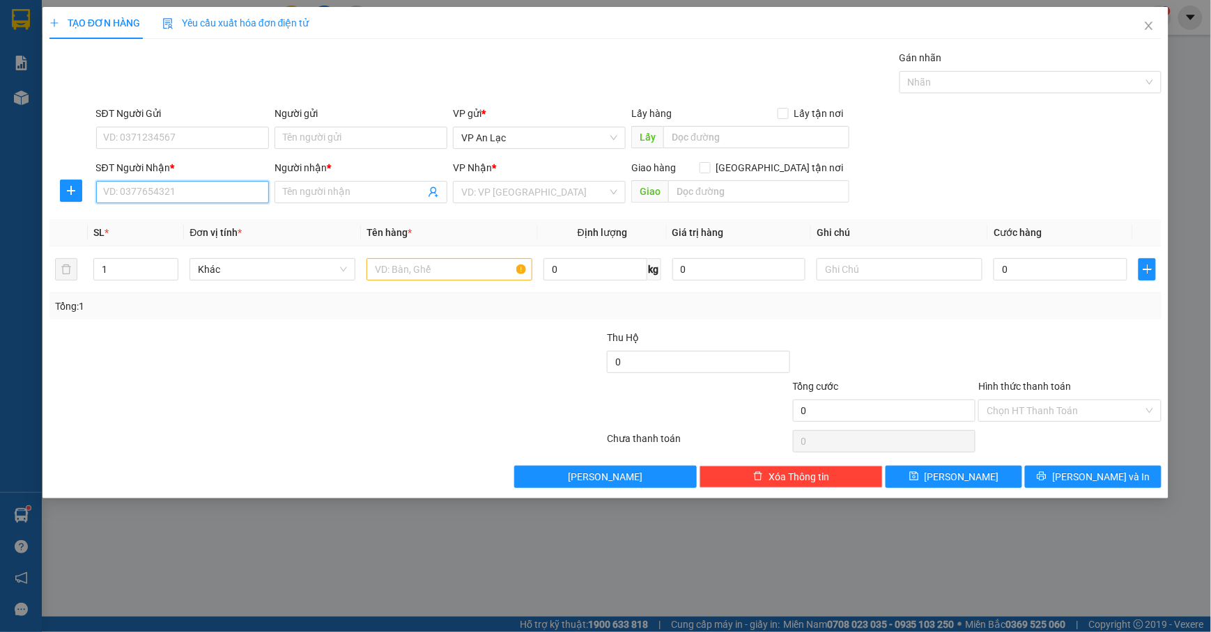
click at [149, 193] on input "SĐT Người Nhận *" at bounding box center [182, 192] width 173 height 22
click at [153, 218] on div "0942995662 - [PERSON_NAME]" at bounding box center [182, 221] width 156 height 15
type input "0942995662"
type input "[PERSON_NAME]"
type input "50.000"
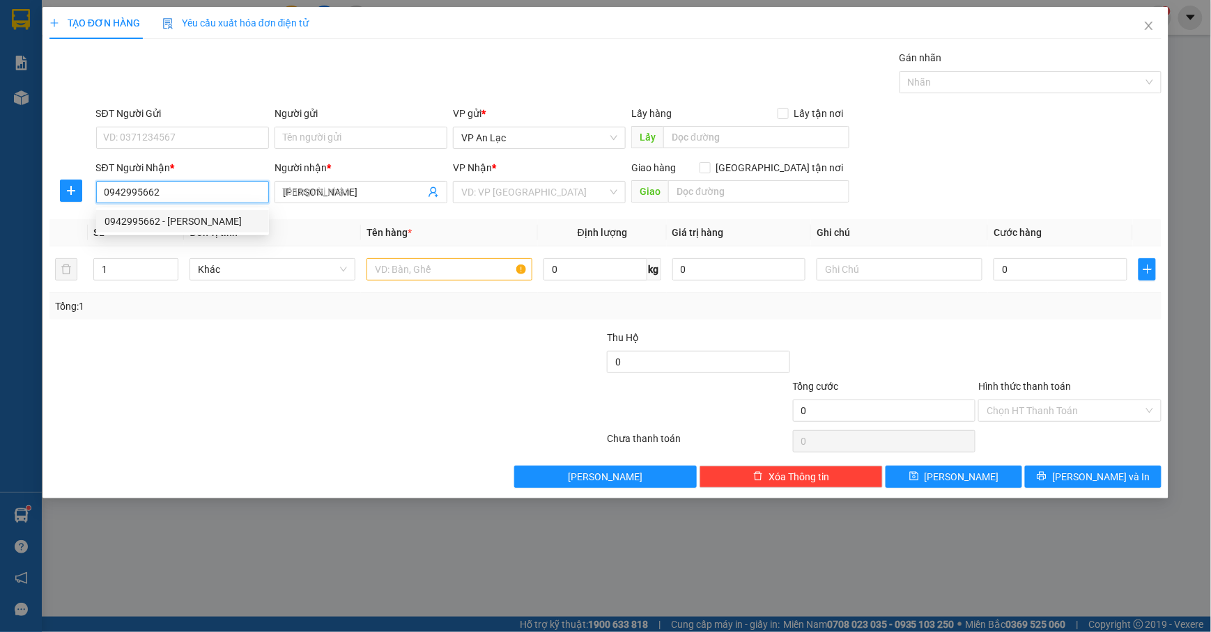
type input "50.000"
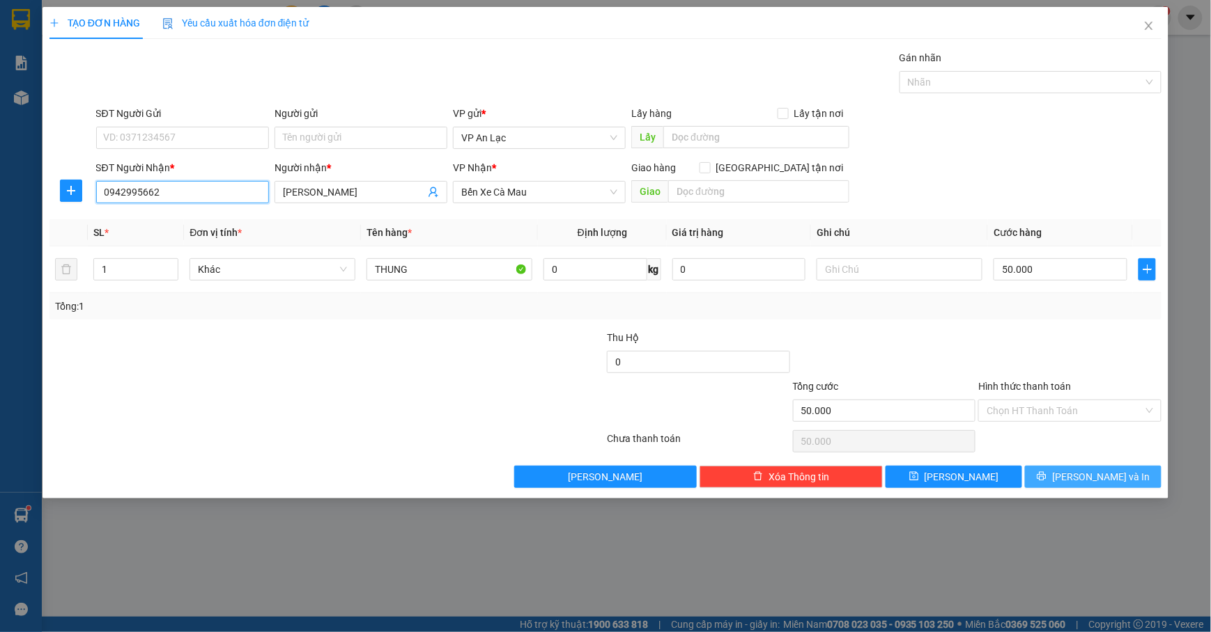
type input "0942995662"
drag, startPoint x: 1077, startPoint y: 480, endPoint x: 1076, endPoint y: 466, distance: 13.9
click at [1076, 469] on button "[PERSON_NAME] và In" at bounding box center [1093, 477] width 137 height 22
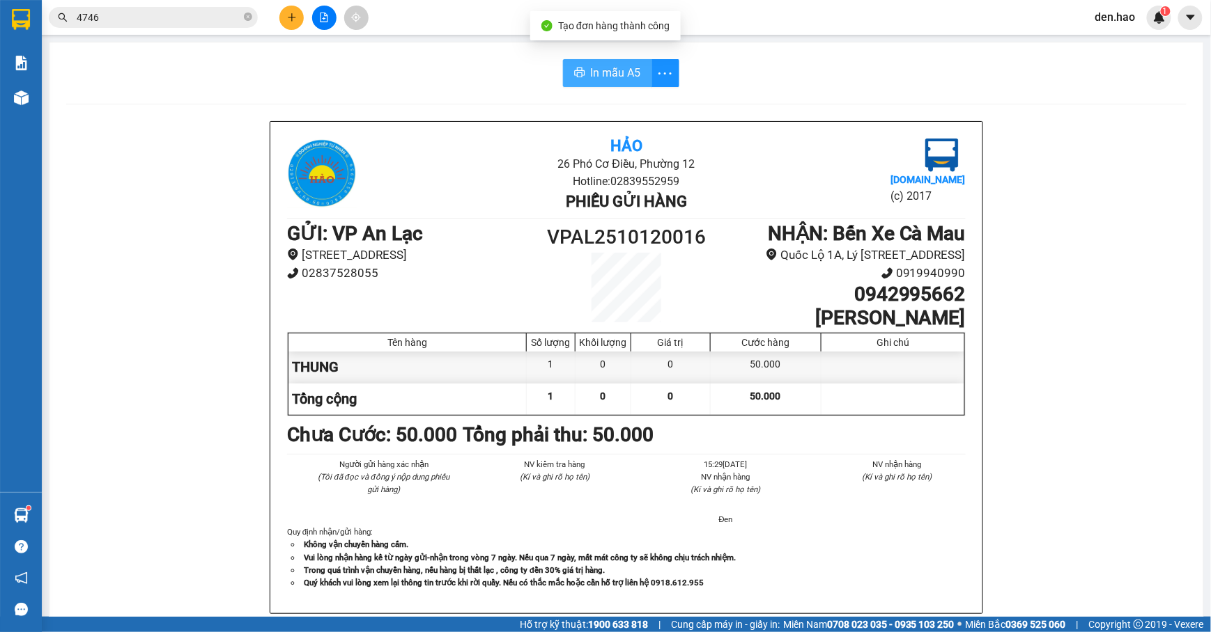
click at [591, 81] on span "In mẫu A5" at bounding box center [616, 72] width 50 height 17
click at [283, 20] on button at bounding box center [291, 18] width 24 height 24
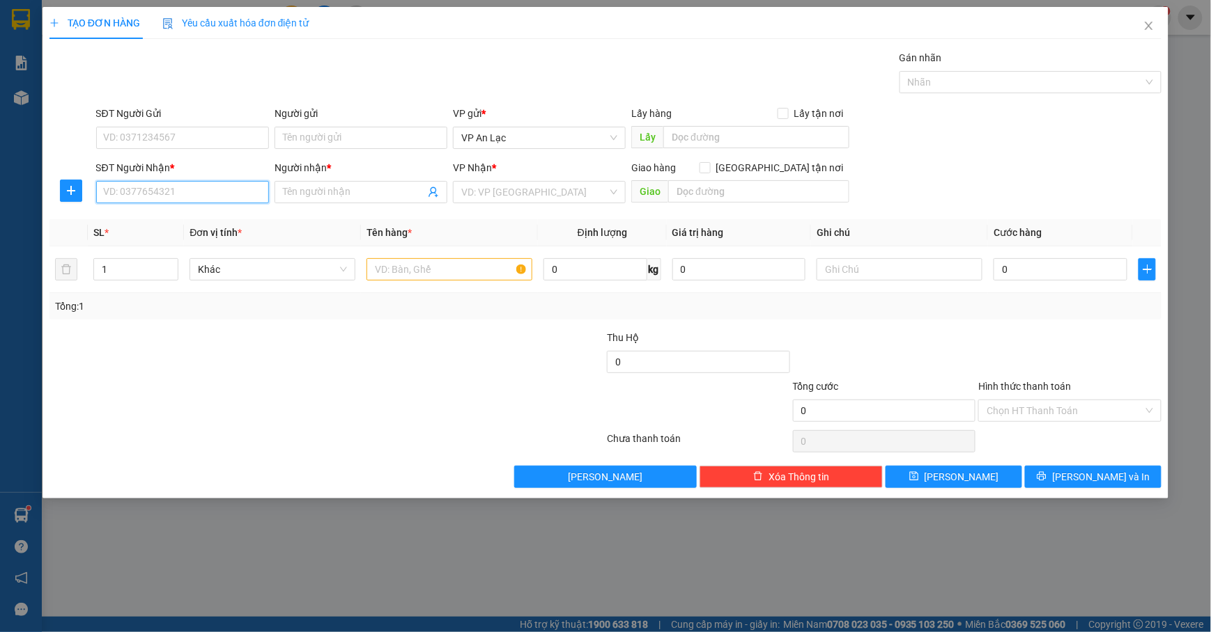
click at [118, 184] on input "SĐT Người Nhận *" at bounding box center [182, 192] width 173 height 22
click at [157, 219] on div "0335341109 - Khôn" at bounding box center [182, 221] width 156 height 15
type input "0335341109"
type input "Khôn"
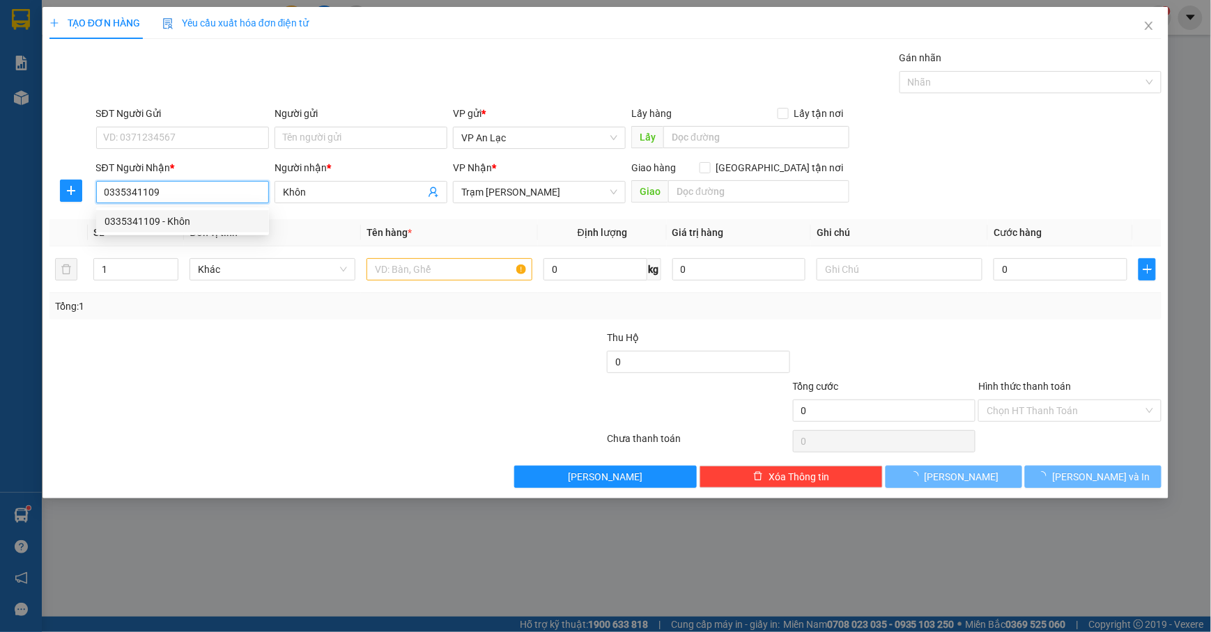
type input "40.000"
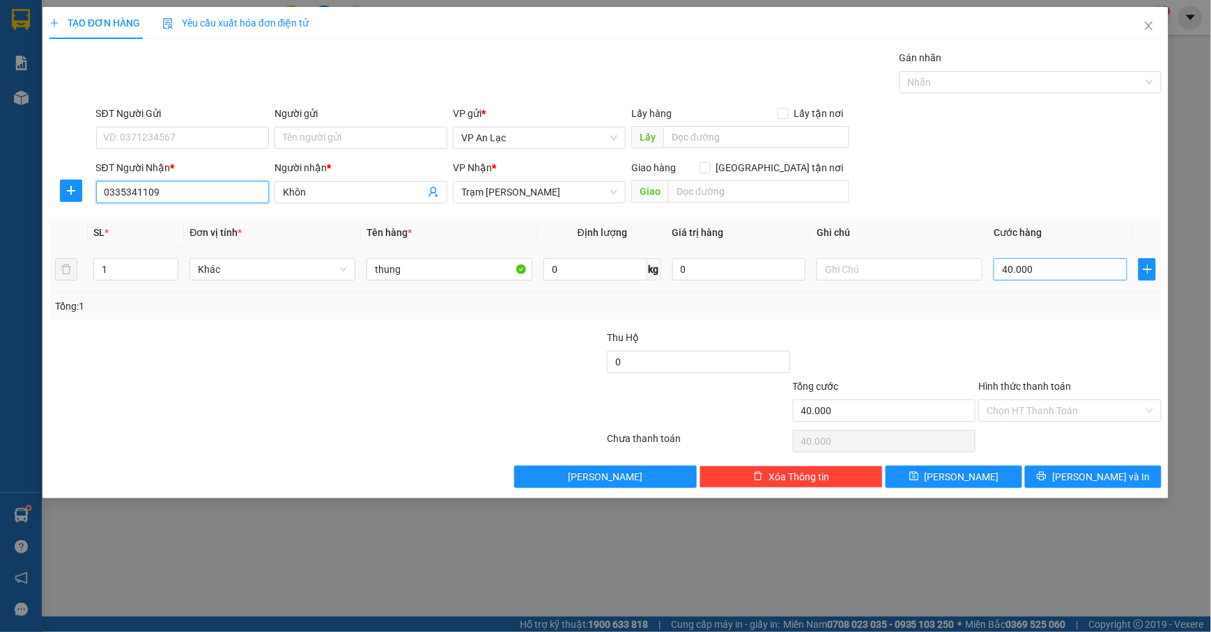
type input "0335341109"
click at [1100, 260] on input "40.000" at bounding box center [1060, 269] width 134 height 22
type input "0"
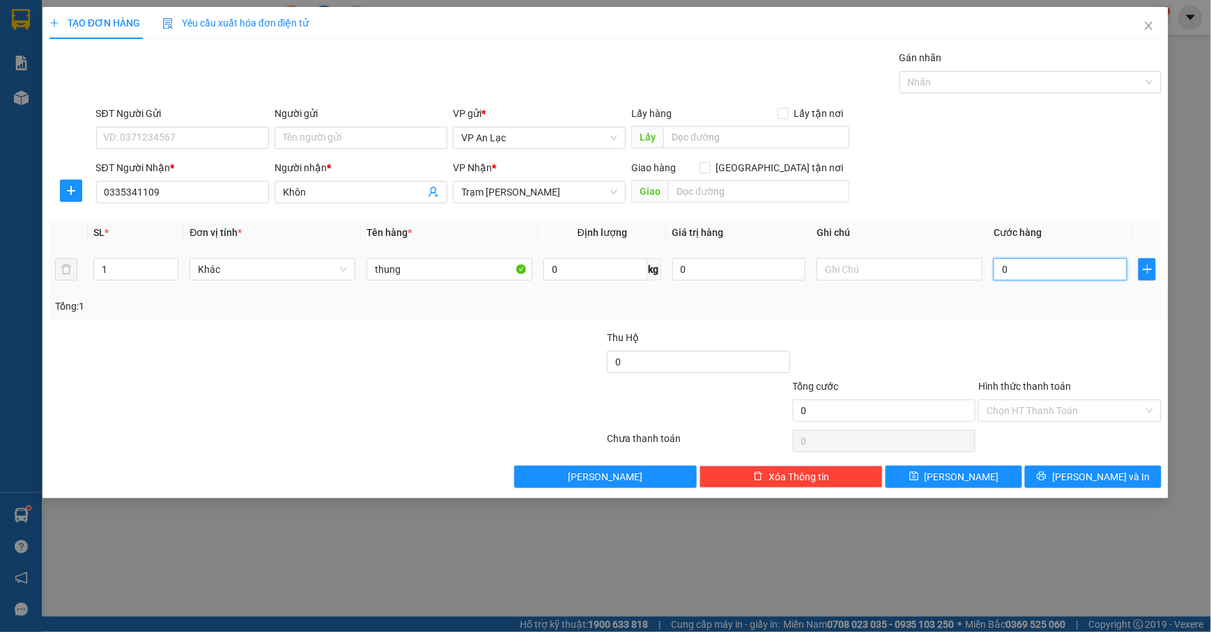
click at [998, 277] on input "0" at bounding box center [1060, 269] width 134 height 22
type input "50"
type input "50.000"
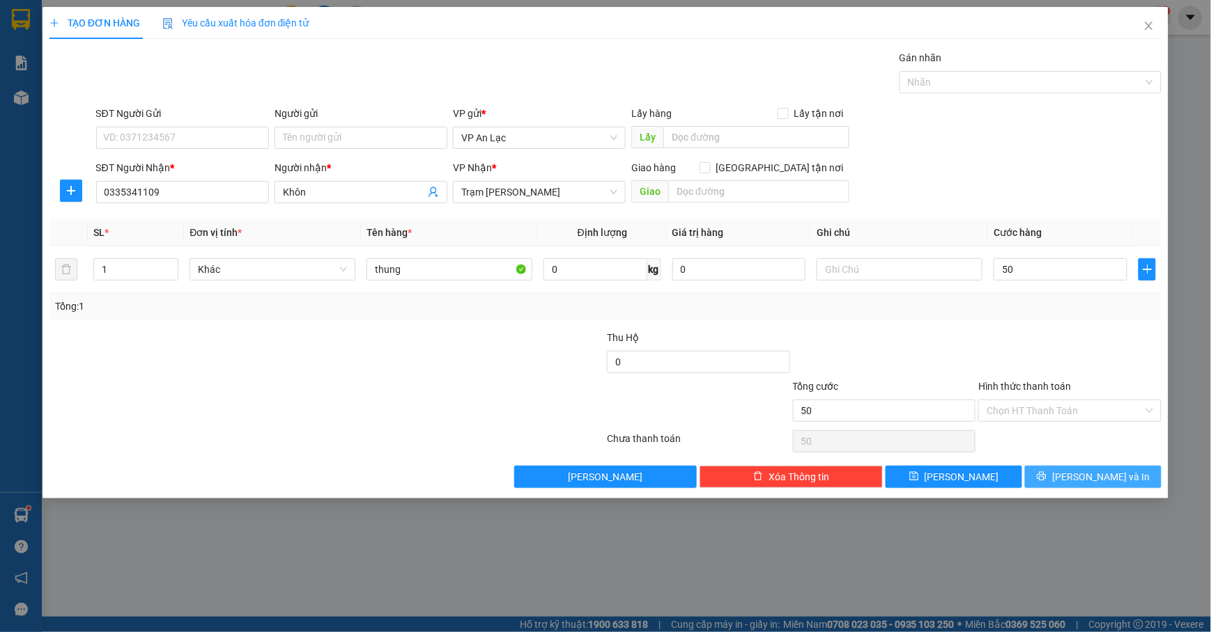
type input "50.000"
click at [1082, 483] on span "[PERSON_NAME] và In" at bounding box center [1101, 476] width 98 height 15
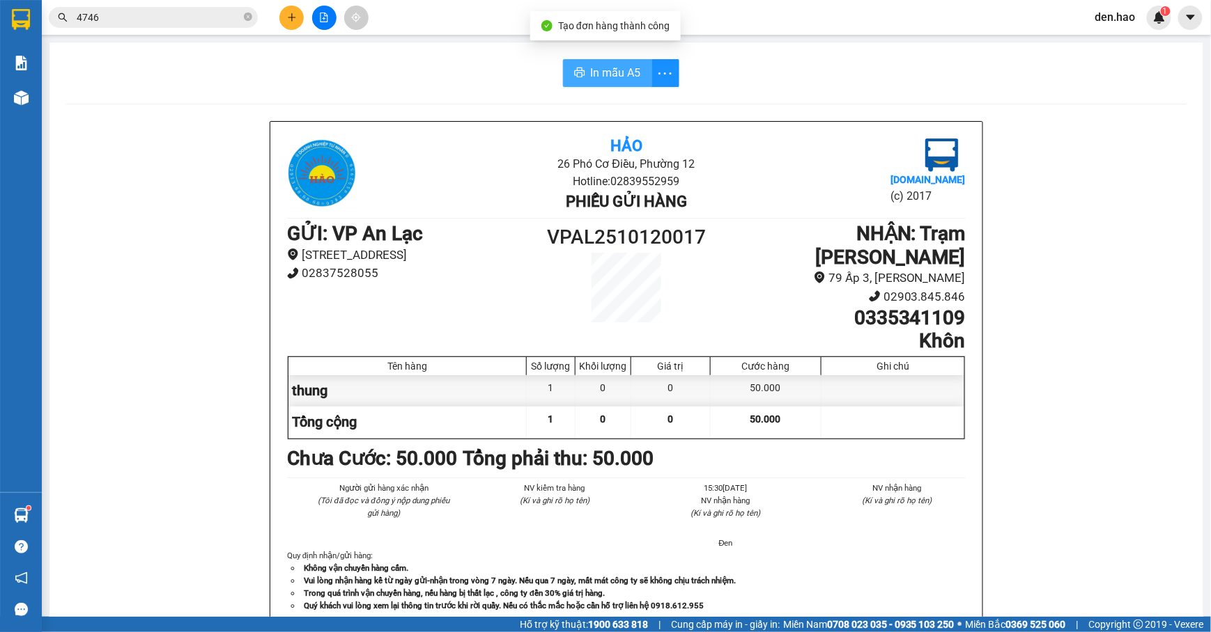
click at [605, 68] on span "In mẫu A5" at bounding box center [616, 72] width 50 height 17
click at [291, 31] on div "Kết quả tìm kiếm ( 99 ) Bộ lọc Mã ĐH Trạng thái Món hàng Thu hộ Tổng cước Chưa …" at bounding box center [605, 17] width 1211 height 35
click at [290, 21] on icon "plus" at bounding box center [292, 18] width 10 height 10
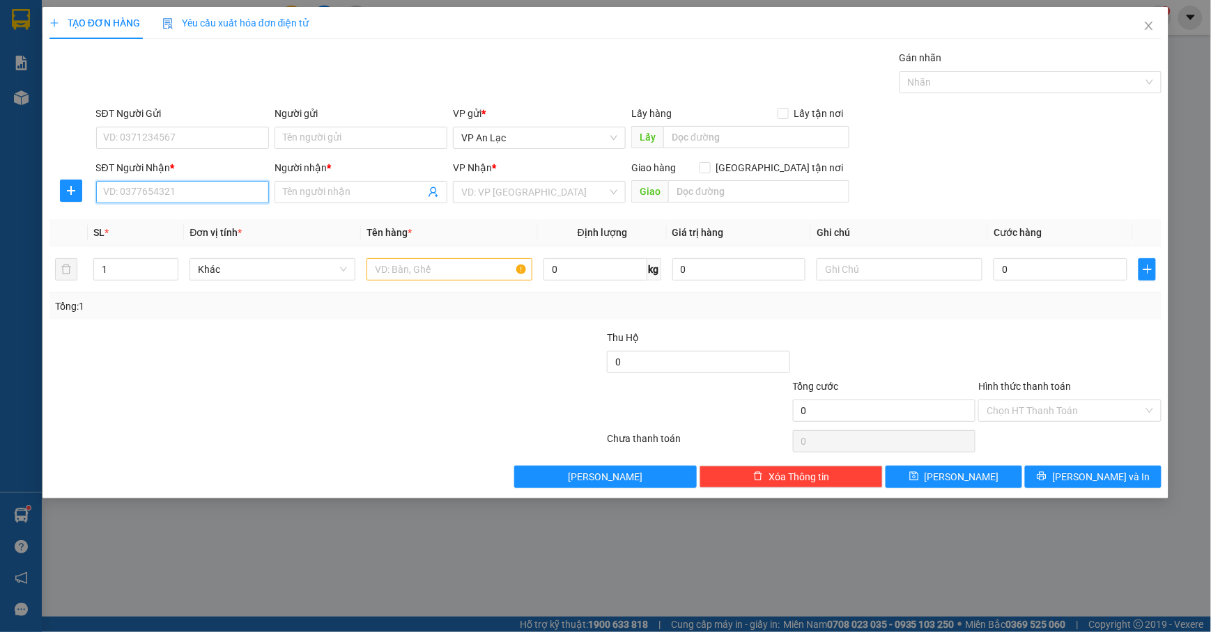
click at [229, 201] on input "SĐT Người Nhận *" at bounding box center [182, 192] width 173 height 22
click at [178, 228] on div "0944851412 - hân" at bounding box center [182, 221] width 156 height 15
type input "0944851412"
type input "hân"
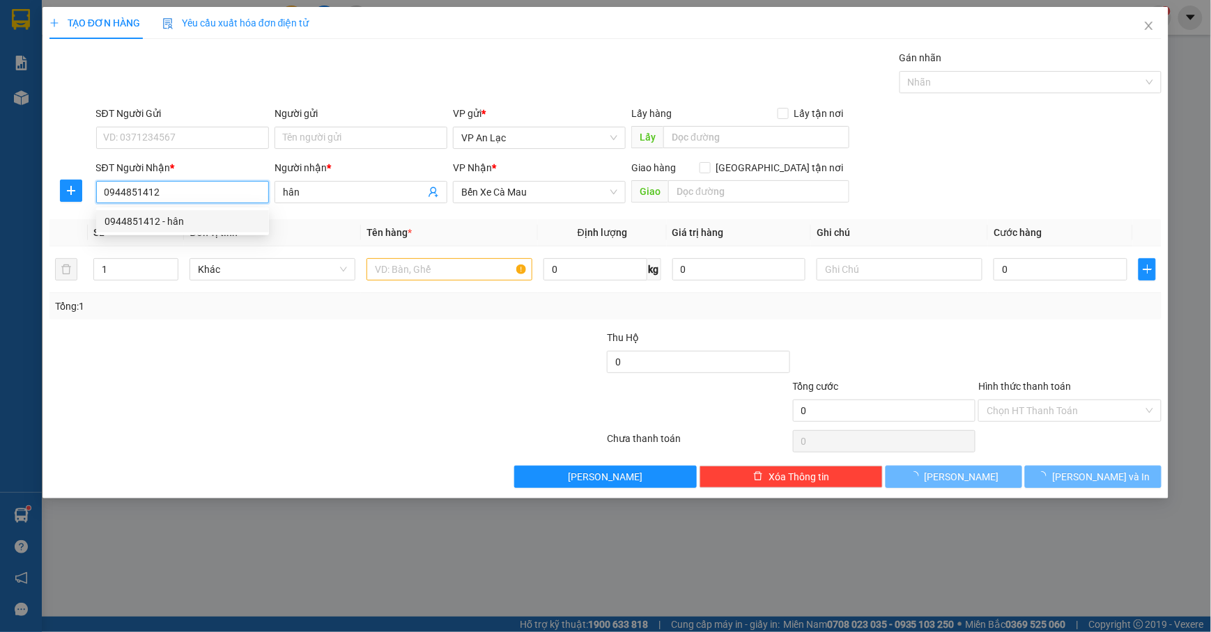
type input "40.000"
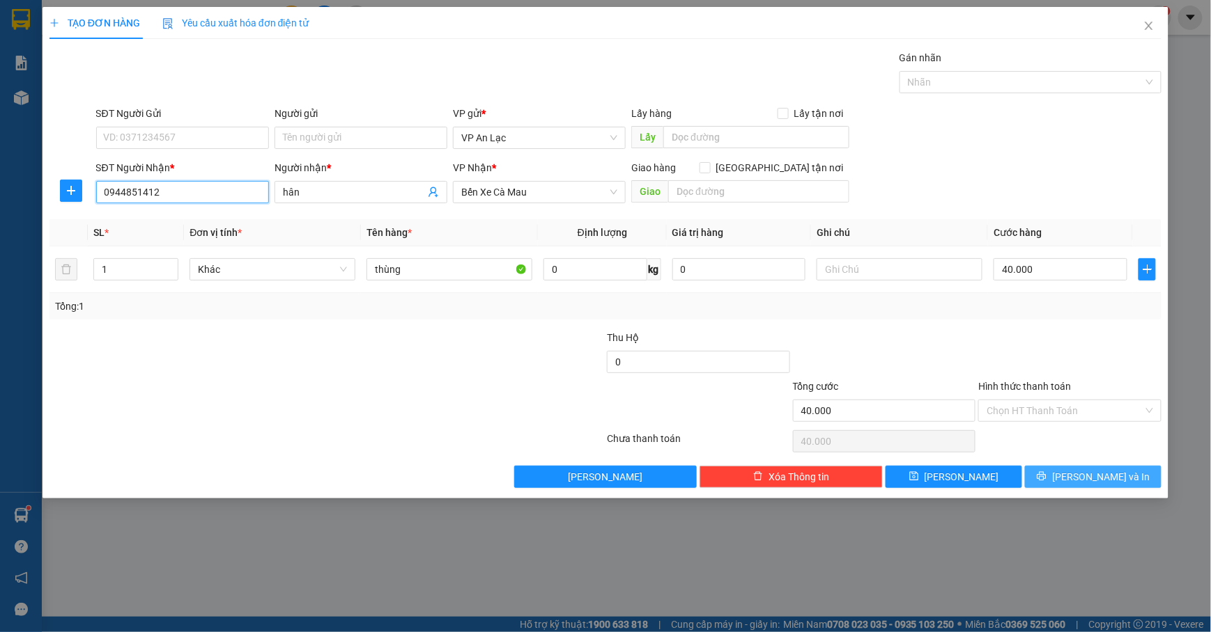
type input "0944851412"
click at [1084, 483] on span "[PERSON_NAME] và In" at bounding box center [1101, 476] width 98 height 15
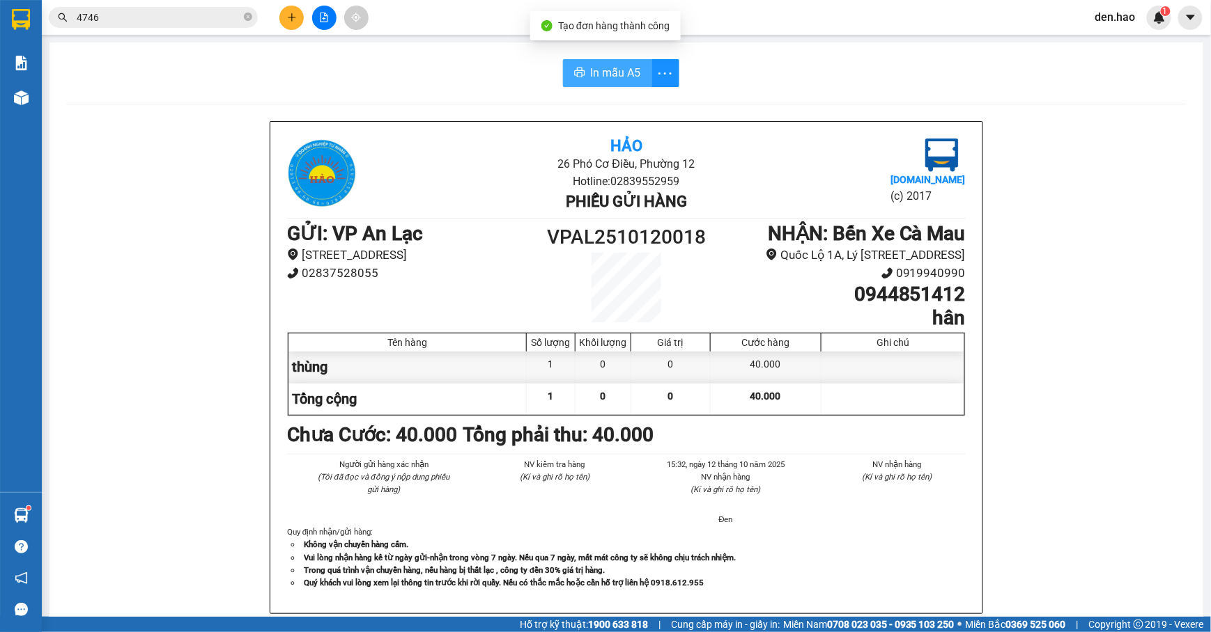
click at [619, 74] on span "In mẫu A5" at bounding box center [616, 72] width 50 height 17
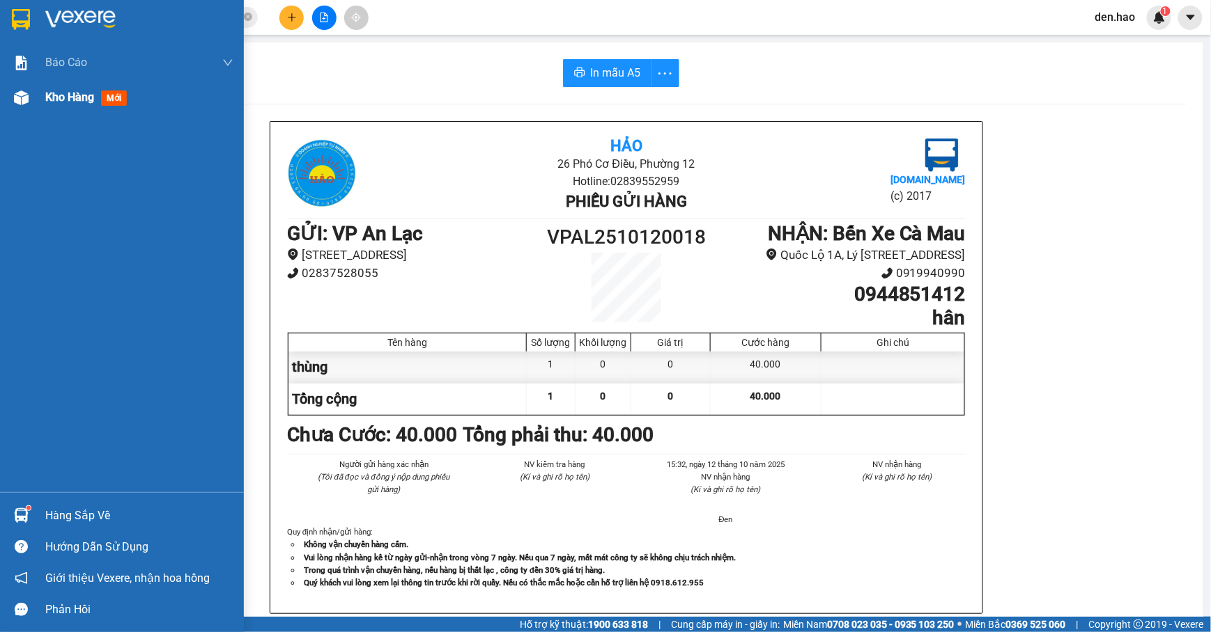
click at [32, 95] on div at bounding box center [21, 98] width 24 height 24
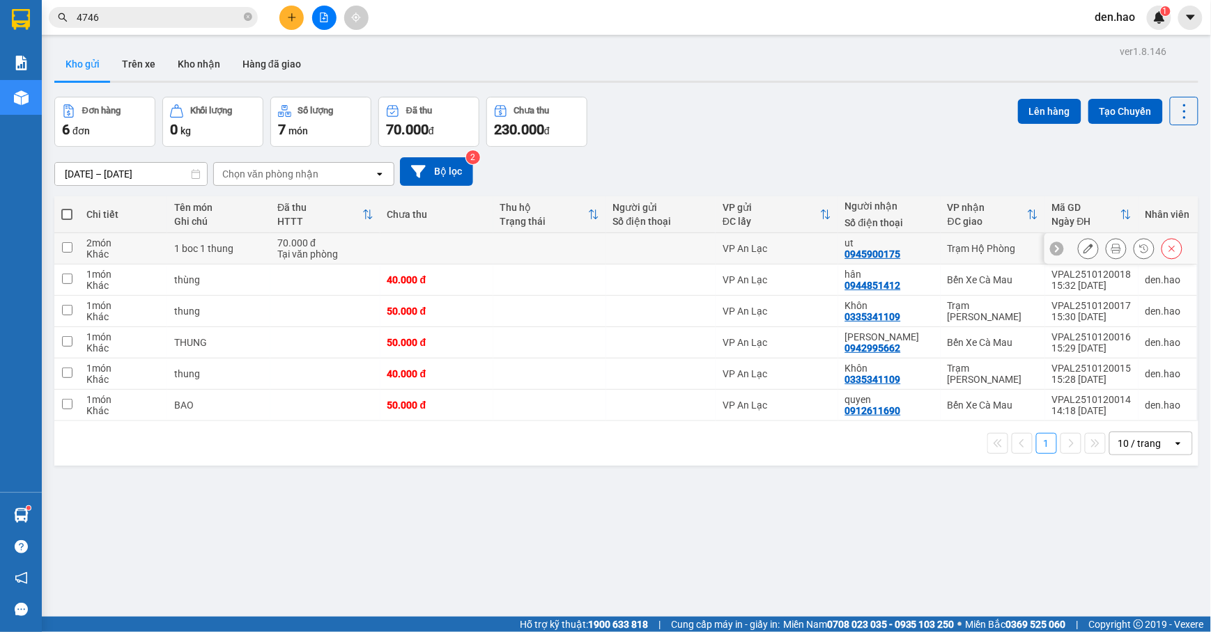
click at [1111, 254] on icon at bounding box center [1116, 249] width 10 height 10
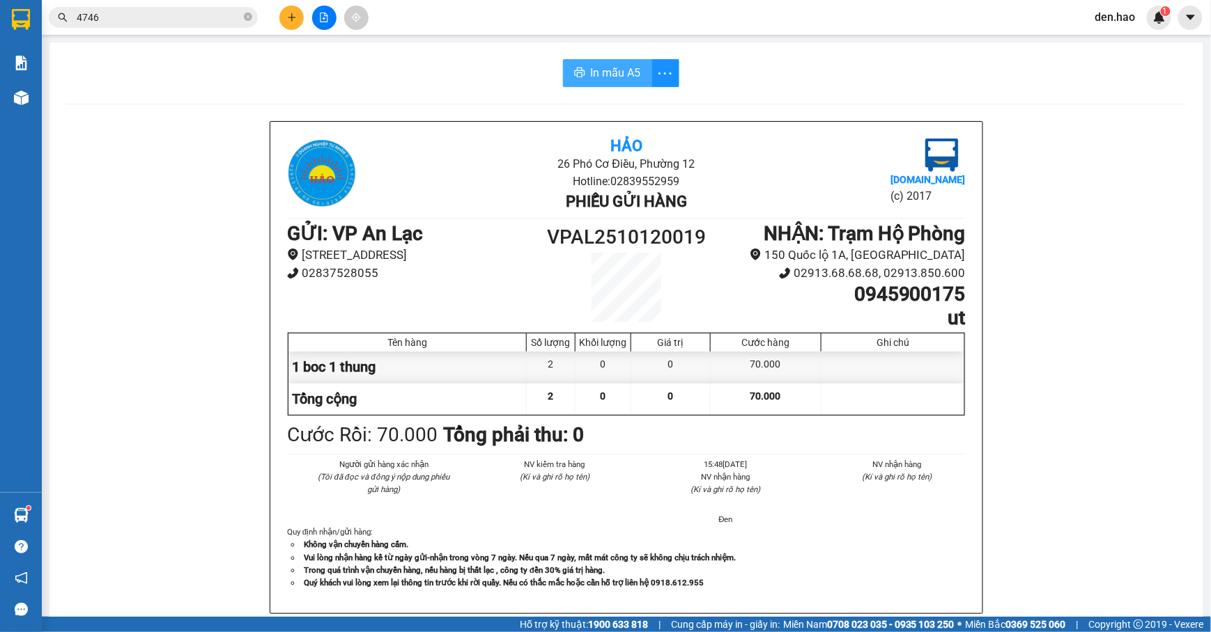
click at [591, 68] on span "In mẫu A5" at bounding box center [616, 72] width 50 height 17
